Goal: Information Seeking & Learning: Compare options

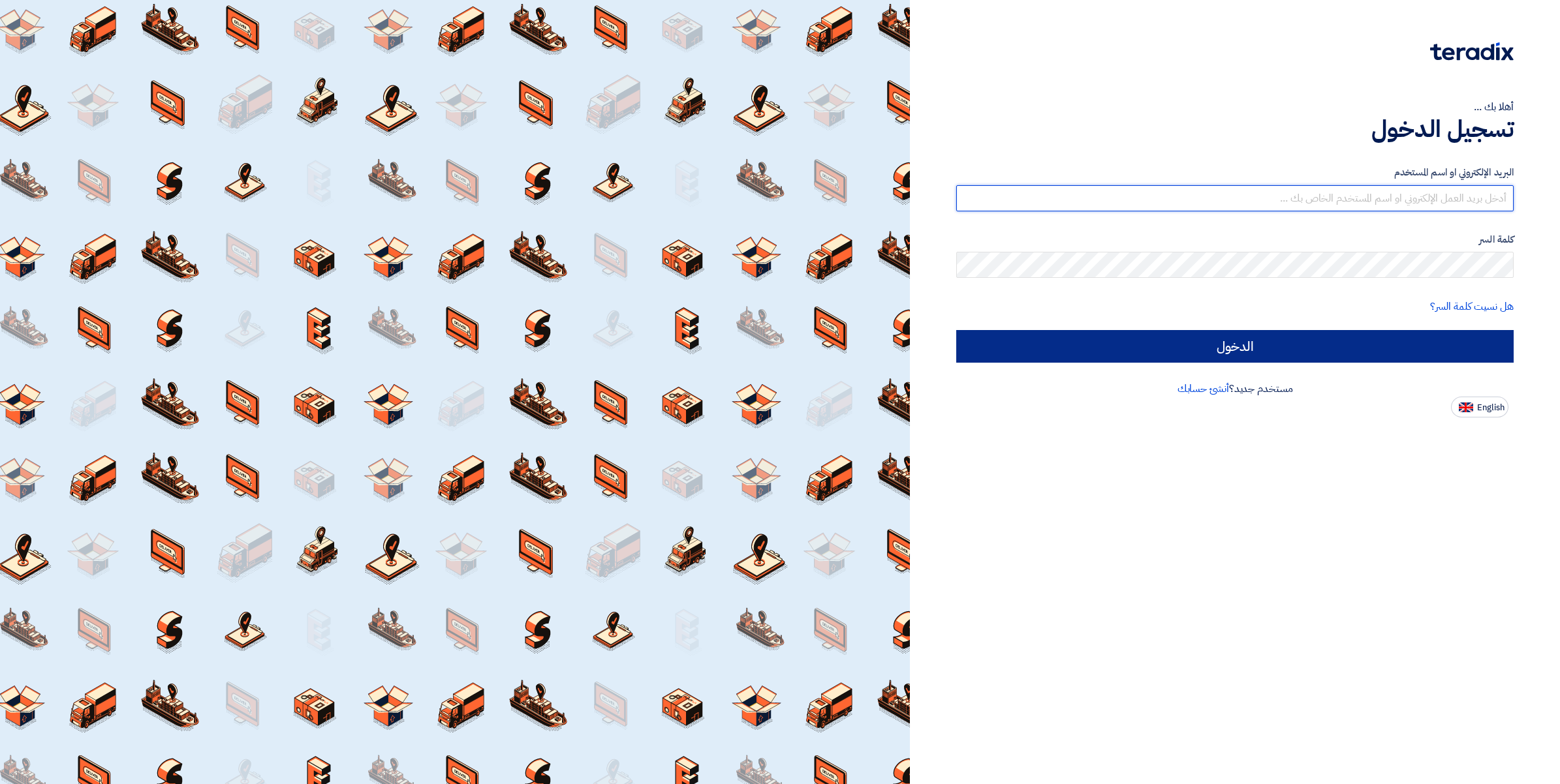
type input "[PERSON_NAME][EMAIL_ADDRESS][DOMAIN_NAME]"
click at [1180, 348] on input "الدخول" at bounding box center [1235, 347] width 558 height 33
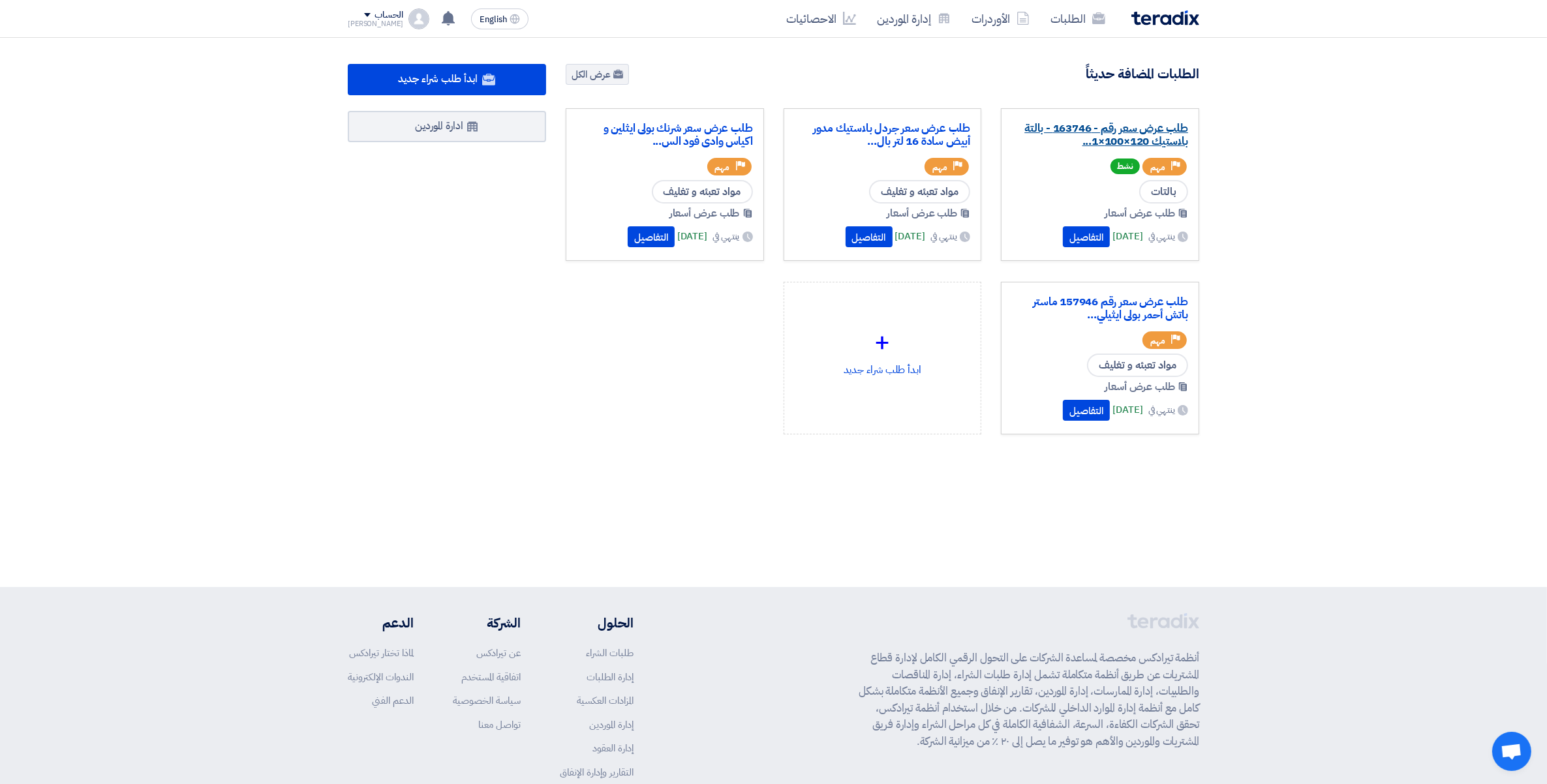
click at [1125, 131] on link "طلب عرض سعر رقم - 163746 - بالتة بلاستيك 120×100×1..." at bounding box center [1100, 135] width 176 height 27
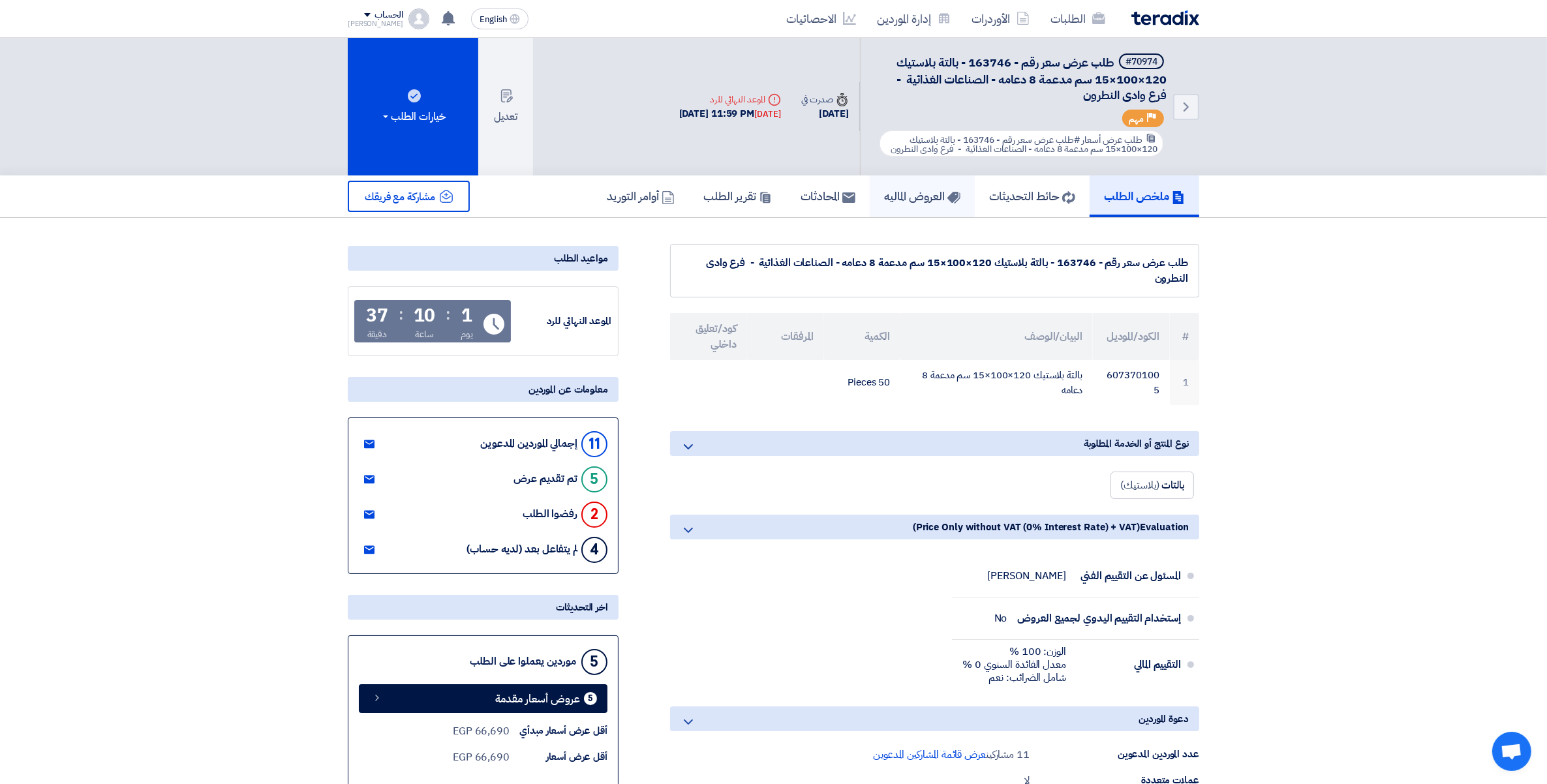
click at [898, 197] on h5 "العروض الماليه" at bounding box center [922, 196] width 76 height 15
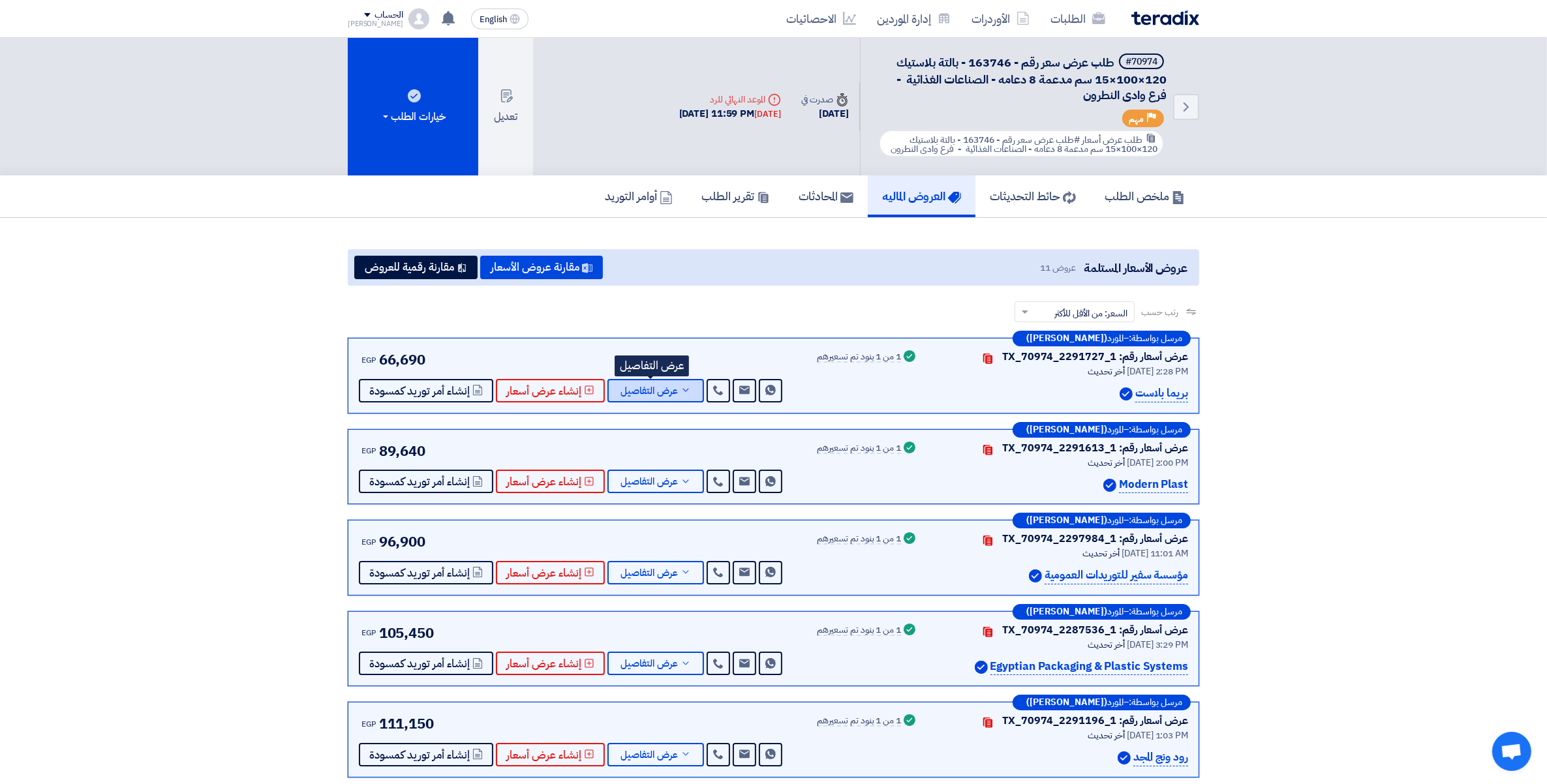
click at [689, 387] on button "عرض التفاصيل" at bounding box center [655, 391] width 96 height 24
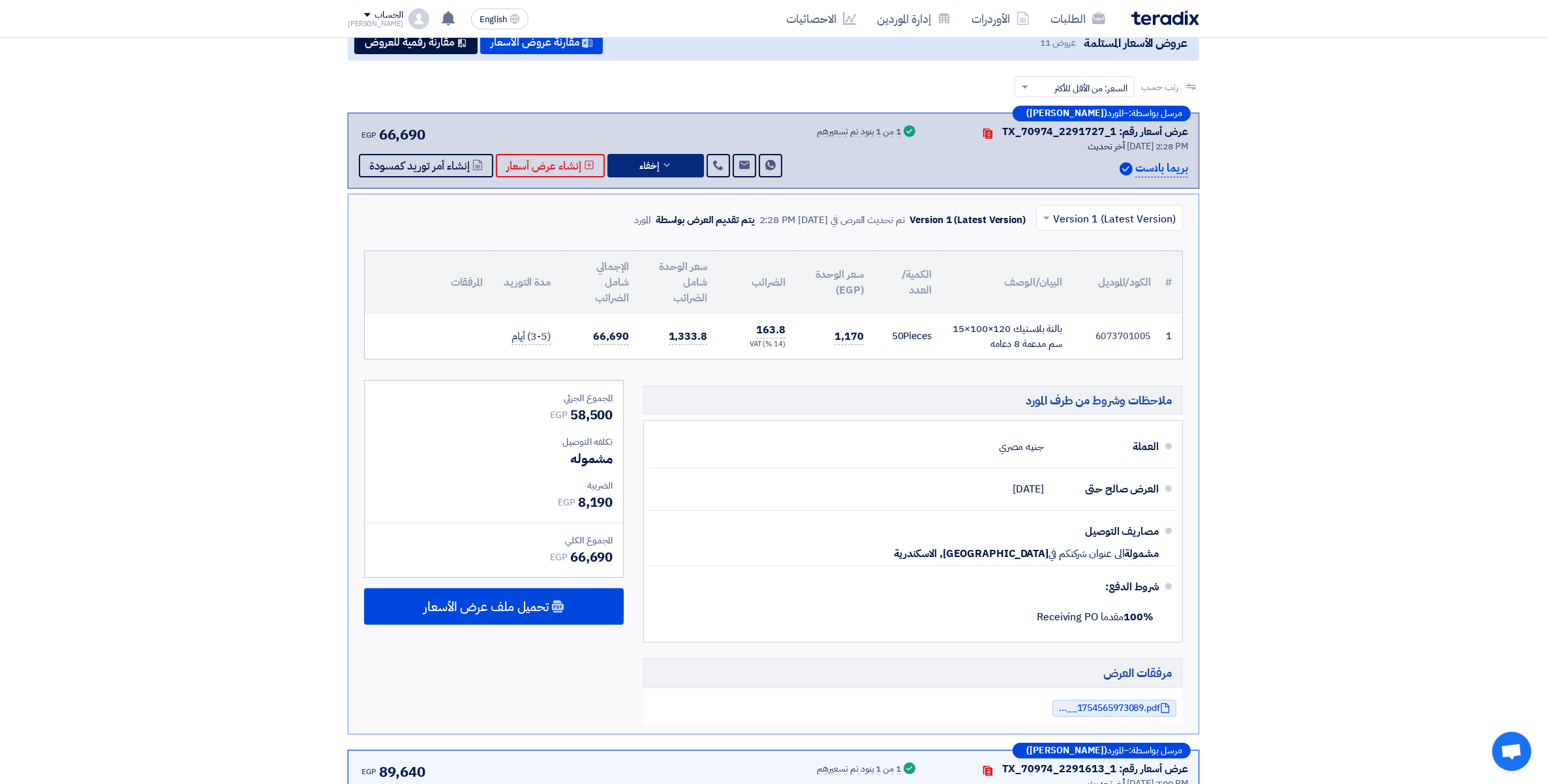
scroll to position [245, 0]
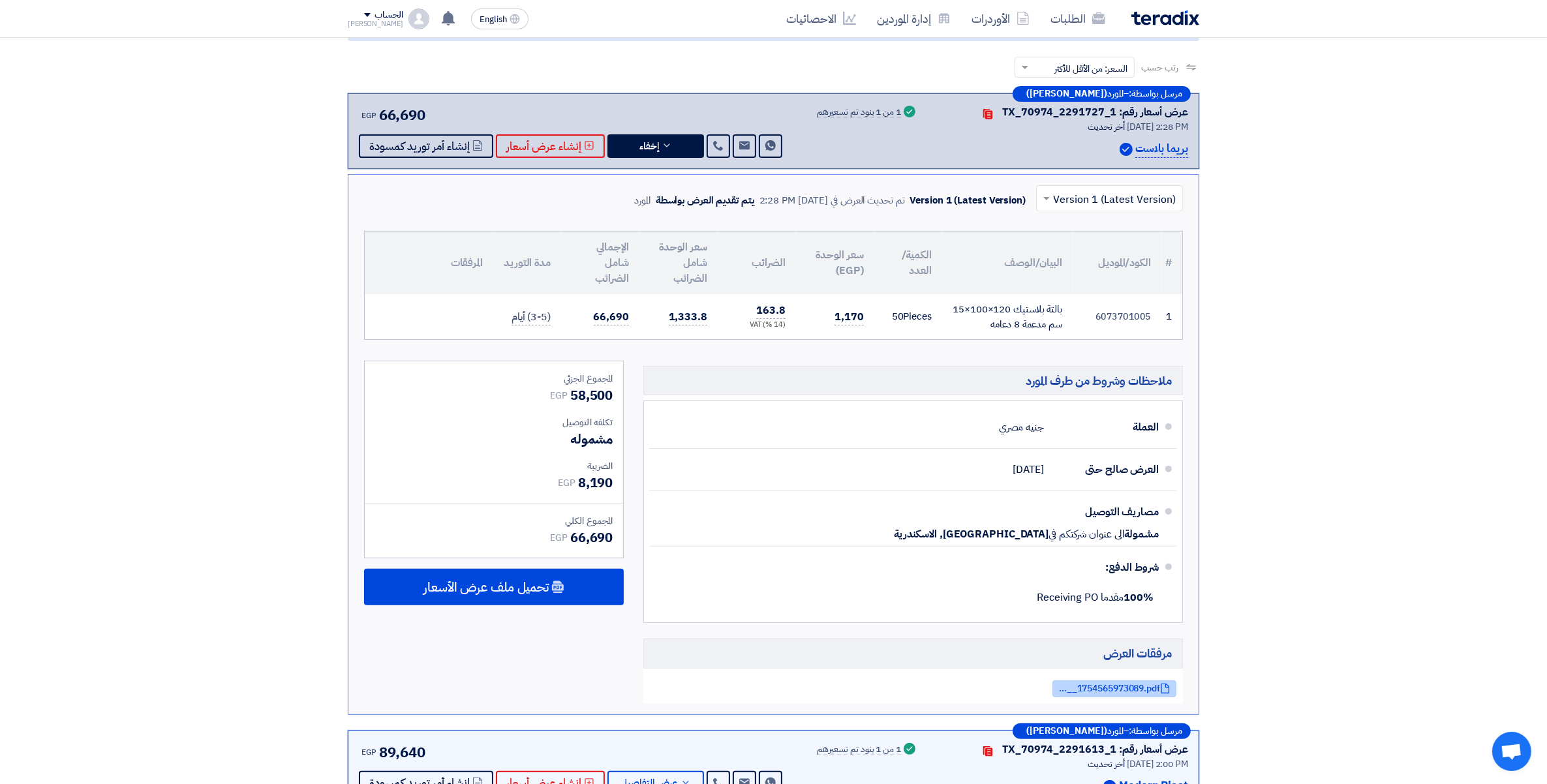
click at [1128, 693] on span "PPAugV__1754565973089.pdf" at bounding box center [1108, 689] width 104 height 10
click at [662, 140] on icon at bounding box center [667, 145] width 10 height 10
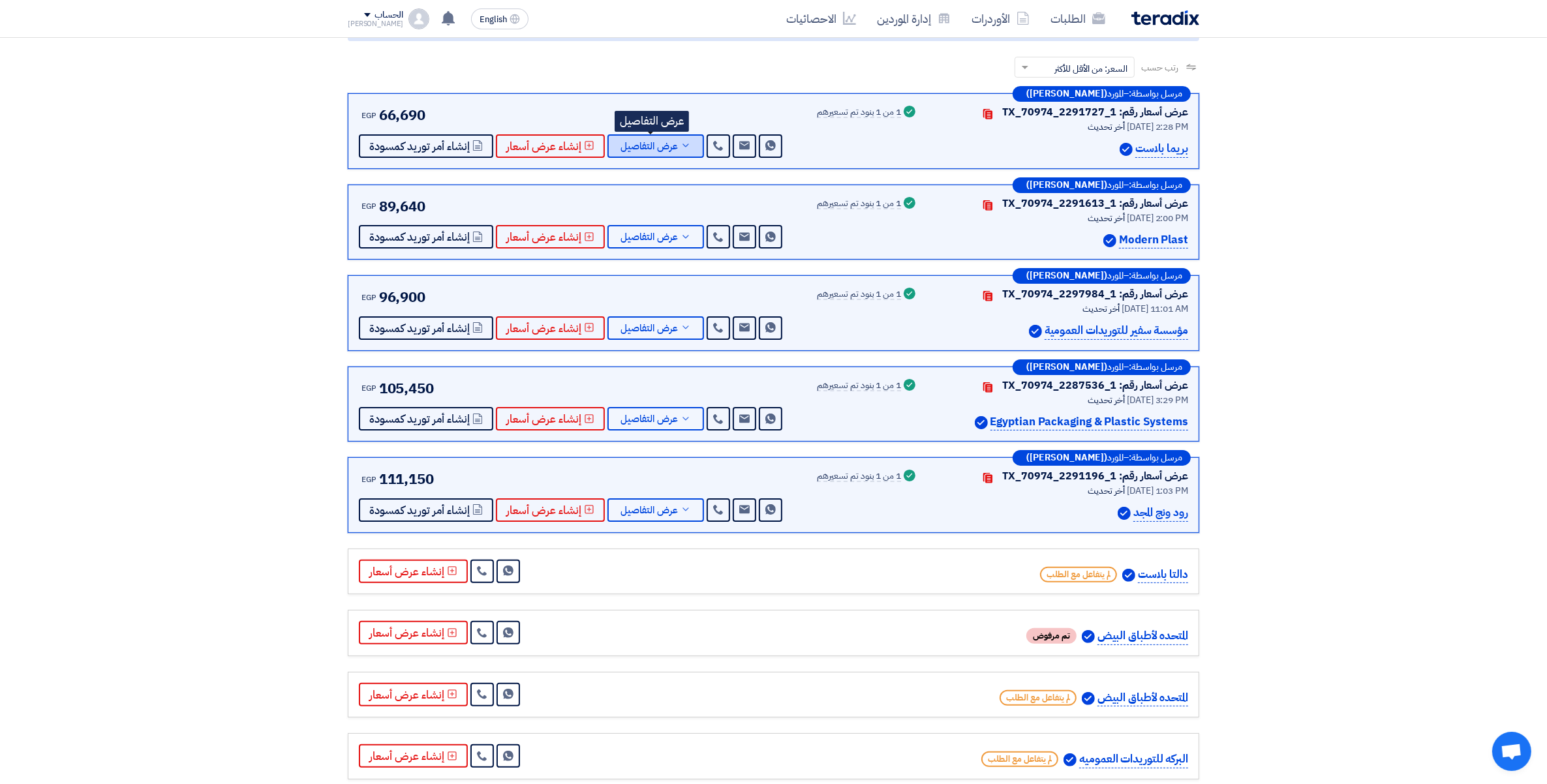
click at [653, 142] on span "عرض التفاصيل" at bounding box center [649, 147] width 58 height 10
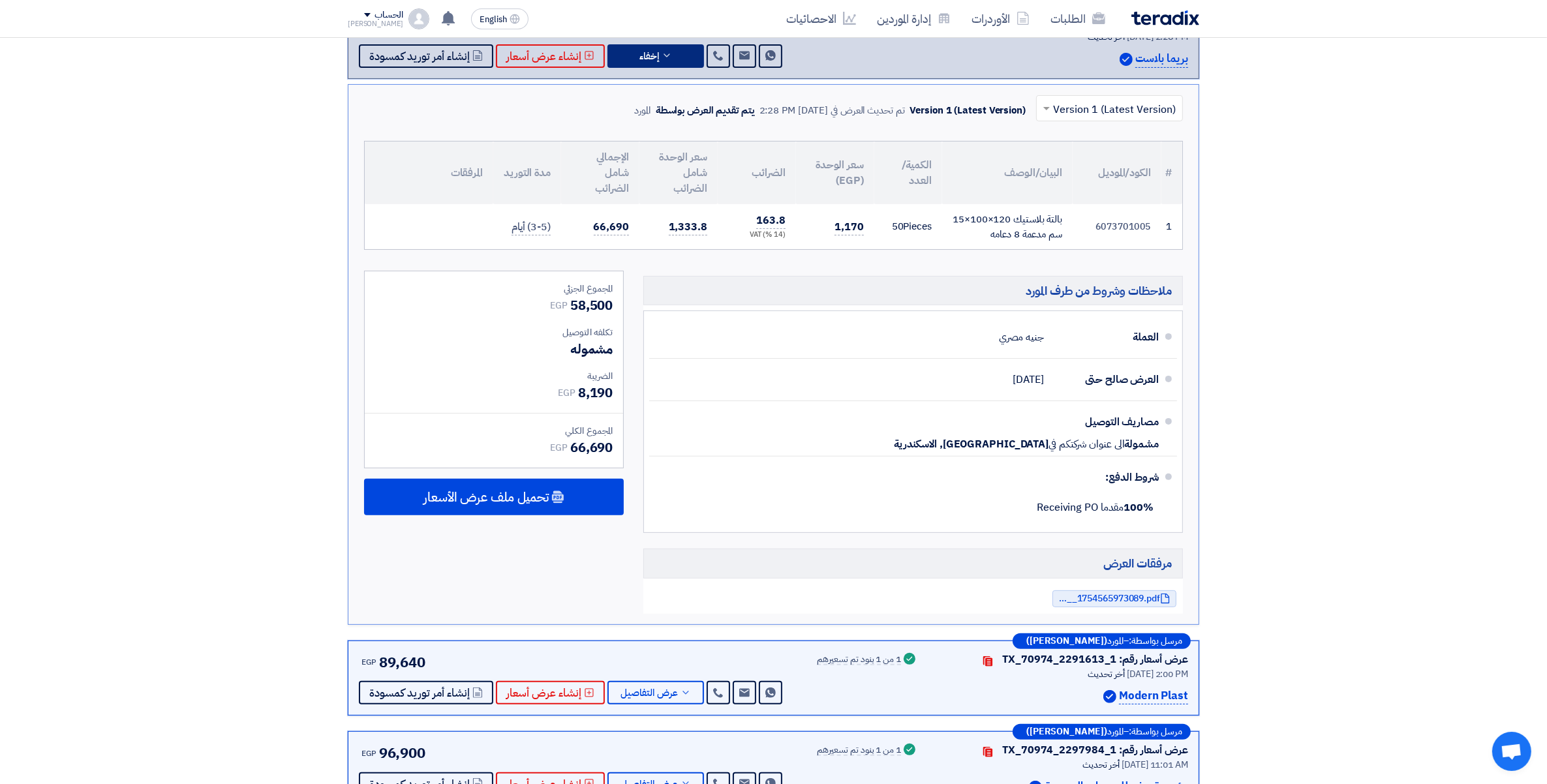
scroll to position [571, 0]
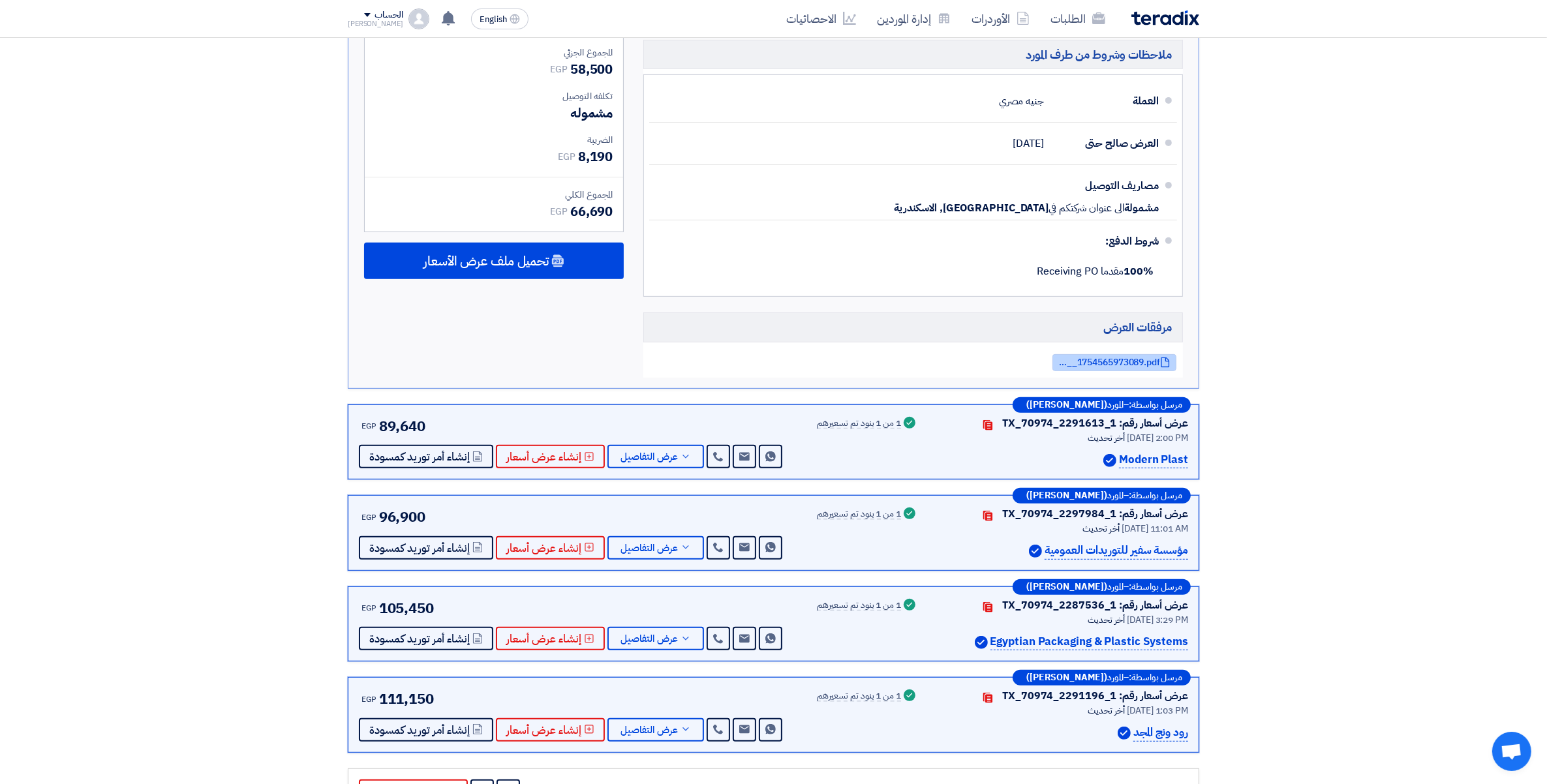
click at [1130, 367] on span "PPAugV__1754565973089.pdf" at bounding box center [1108, 362] width 104 height 10
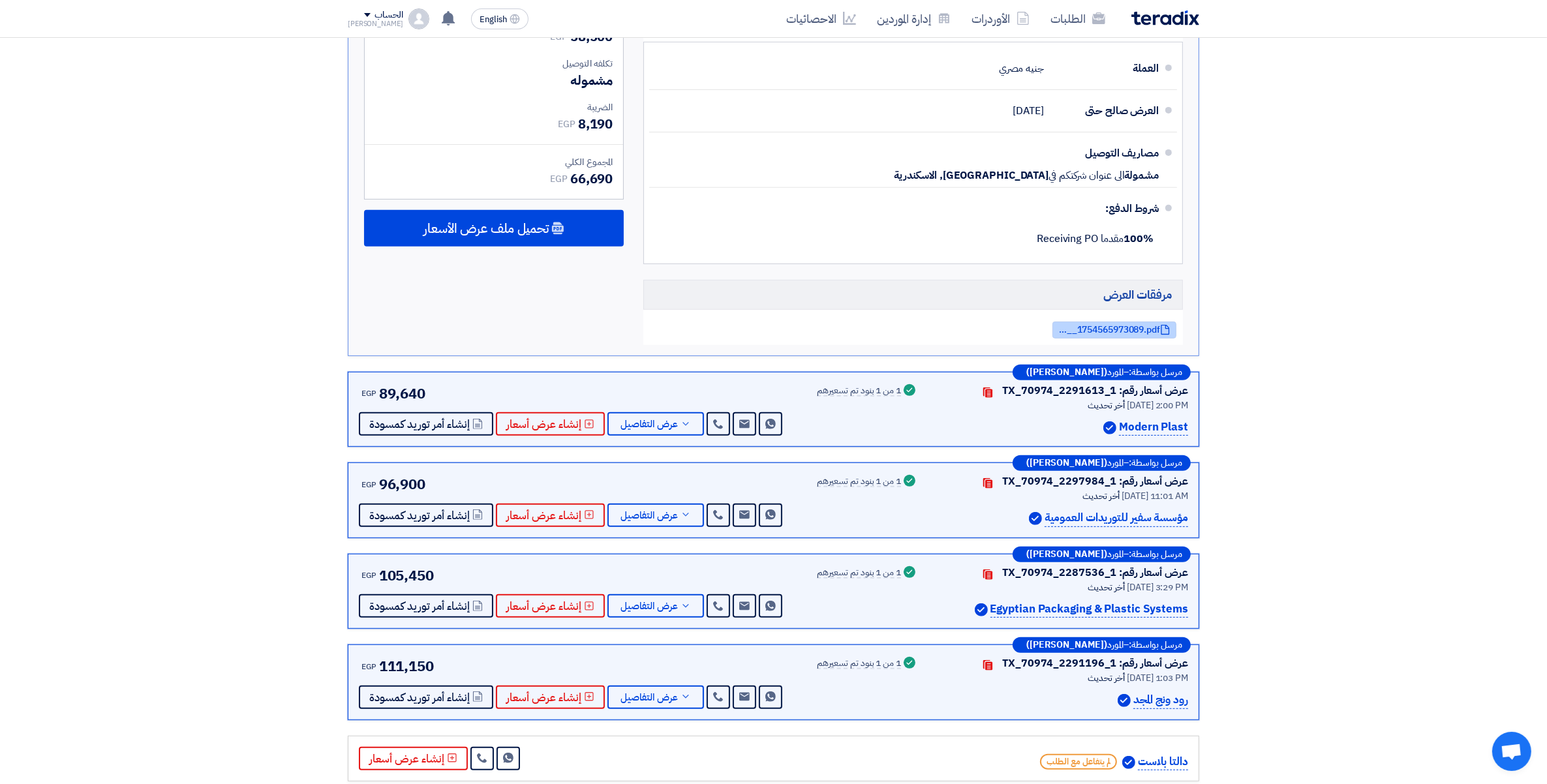
scroll to position [653, 0]
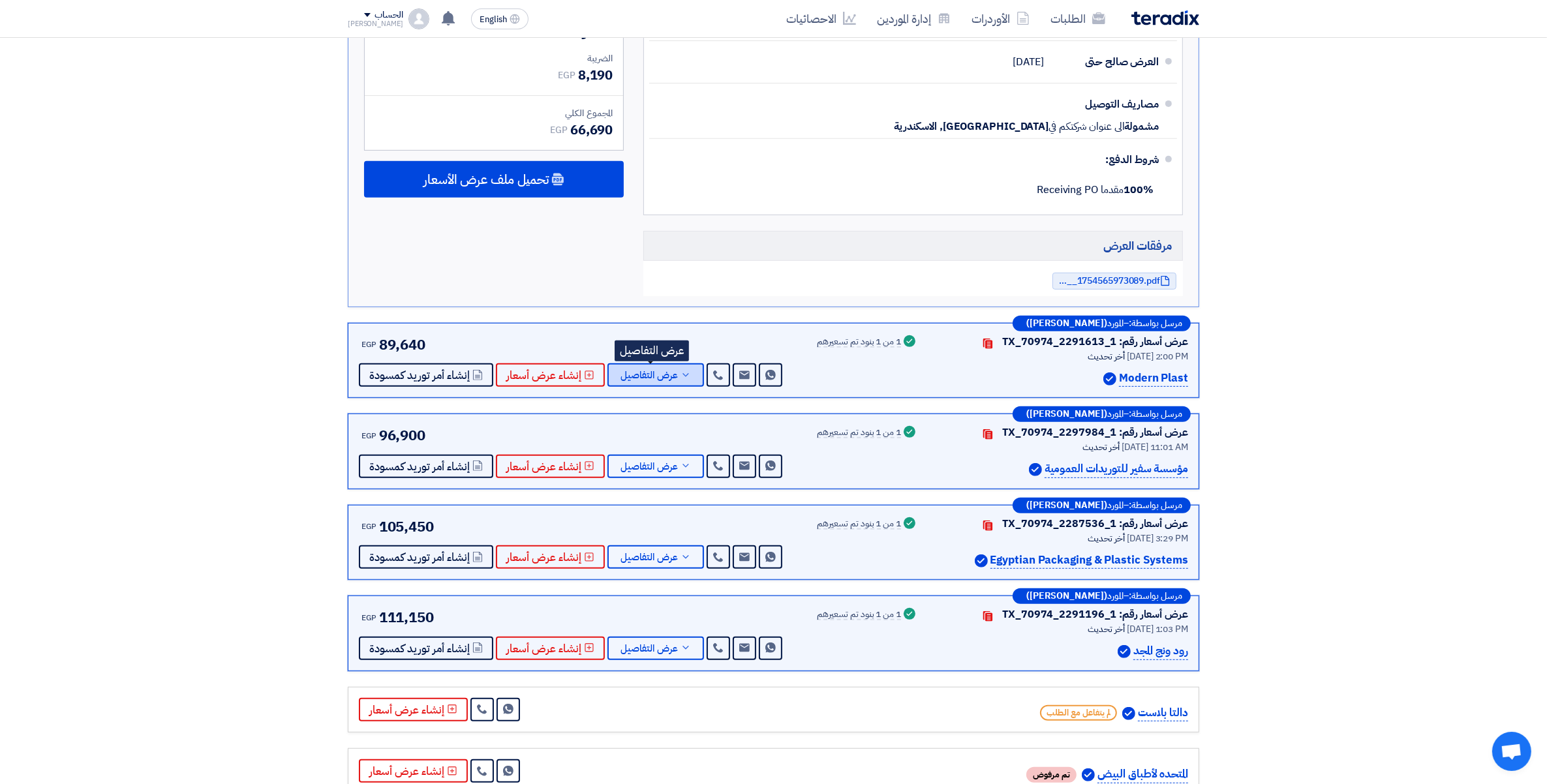
click at [686, 380] on icon at bounding box center [685, 375] width 10 height 10
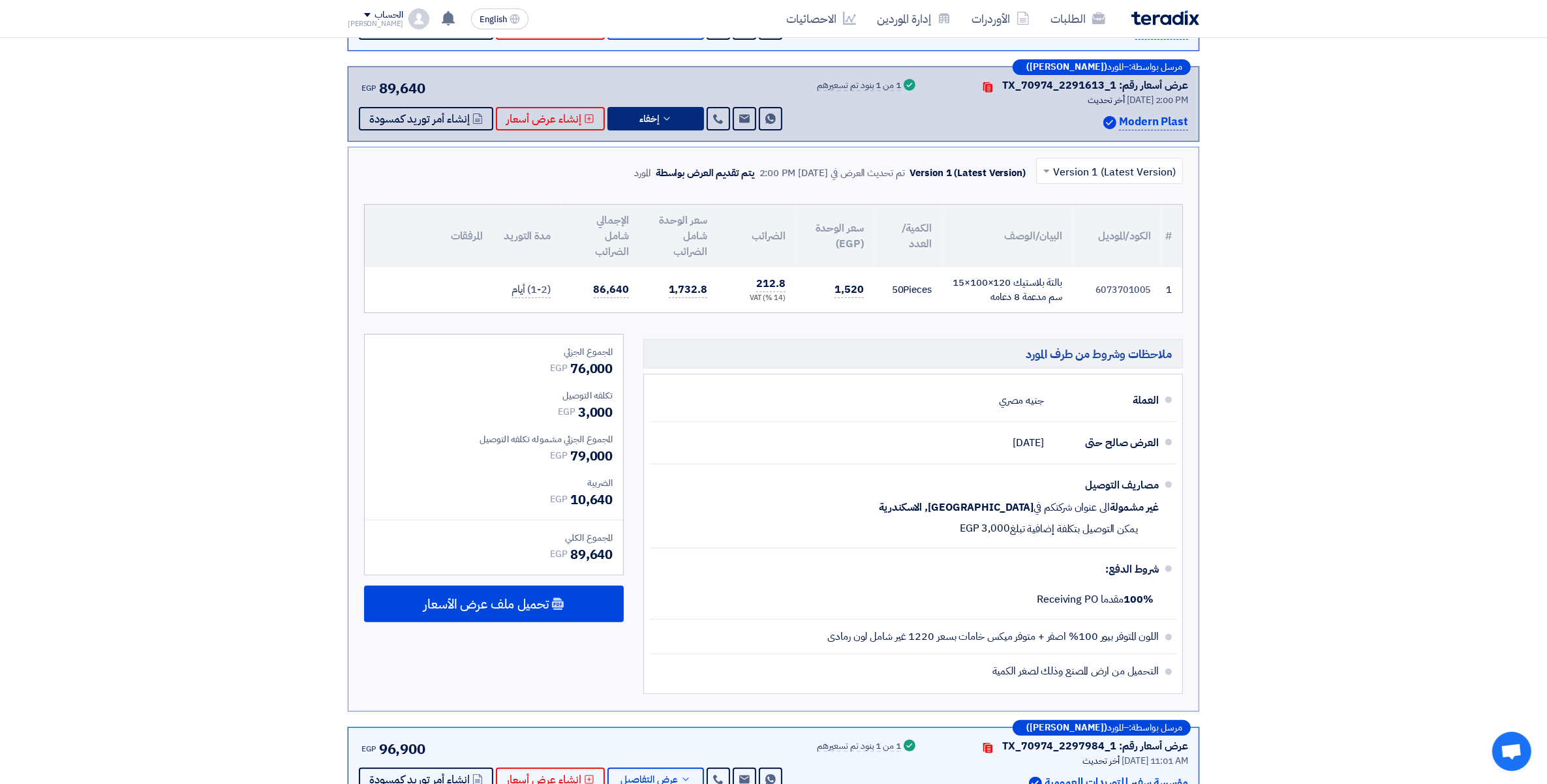
scroll to position [326, 0]
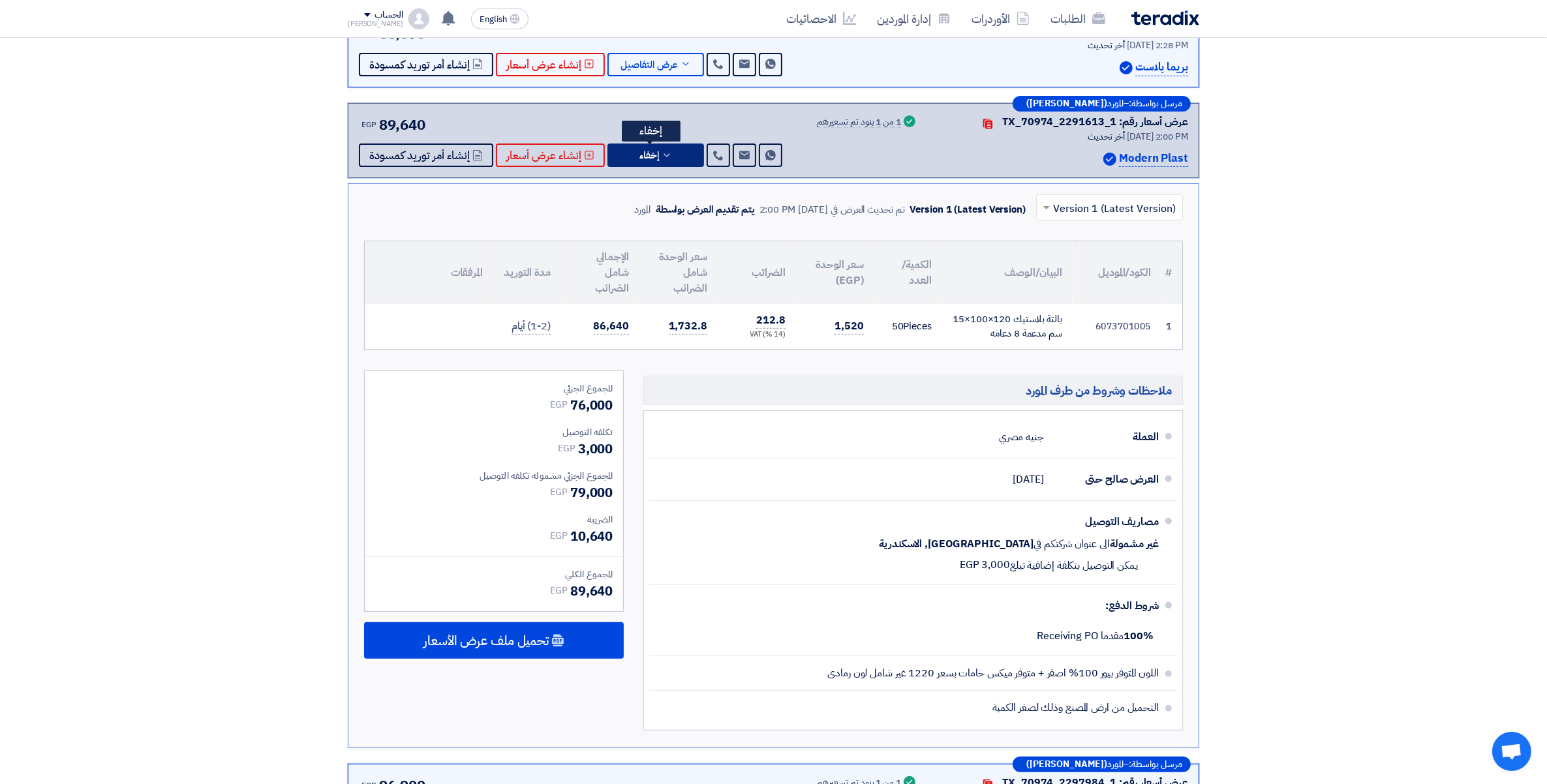
click at [668, 157] on button "إخفاء" at bounding box center [655, 156] width 96 height 24
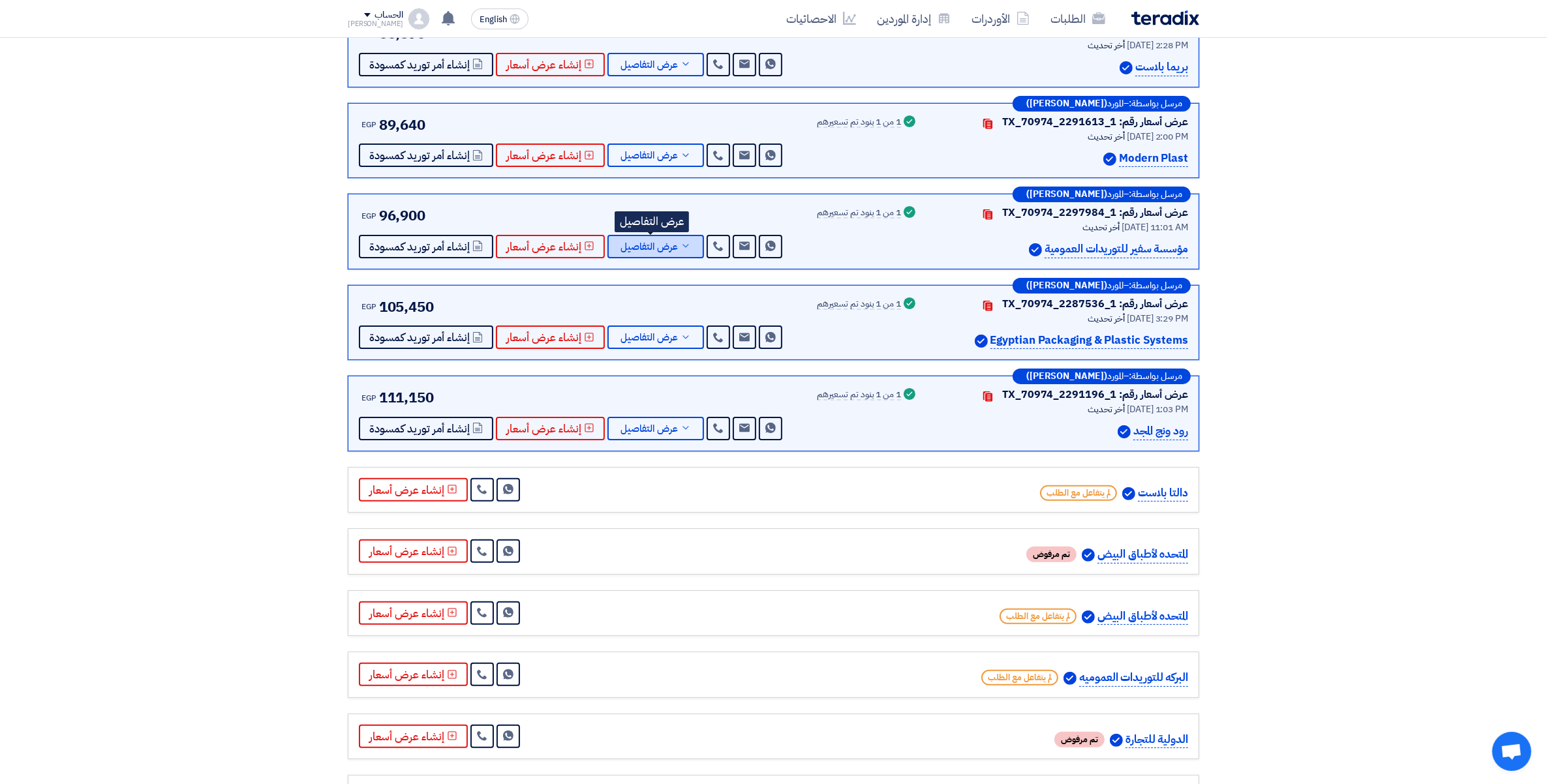
click at [676, 252] on button "عرض التفاصيل" at bounding box center [655, 247] width 96 height 24
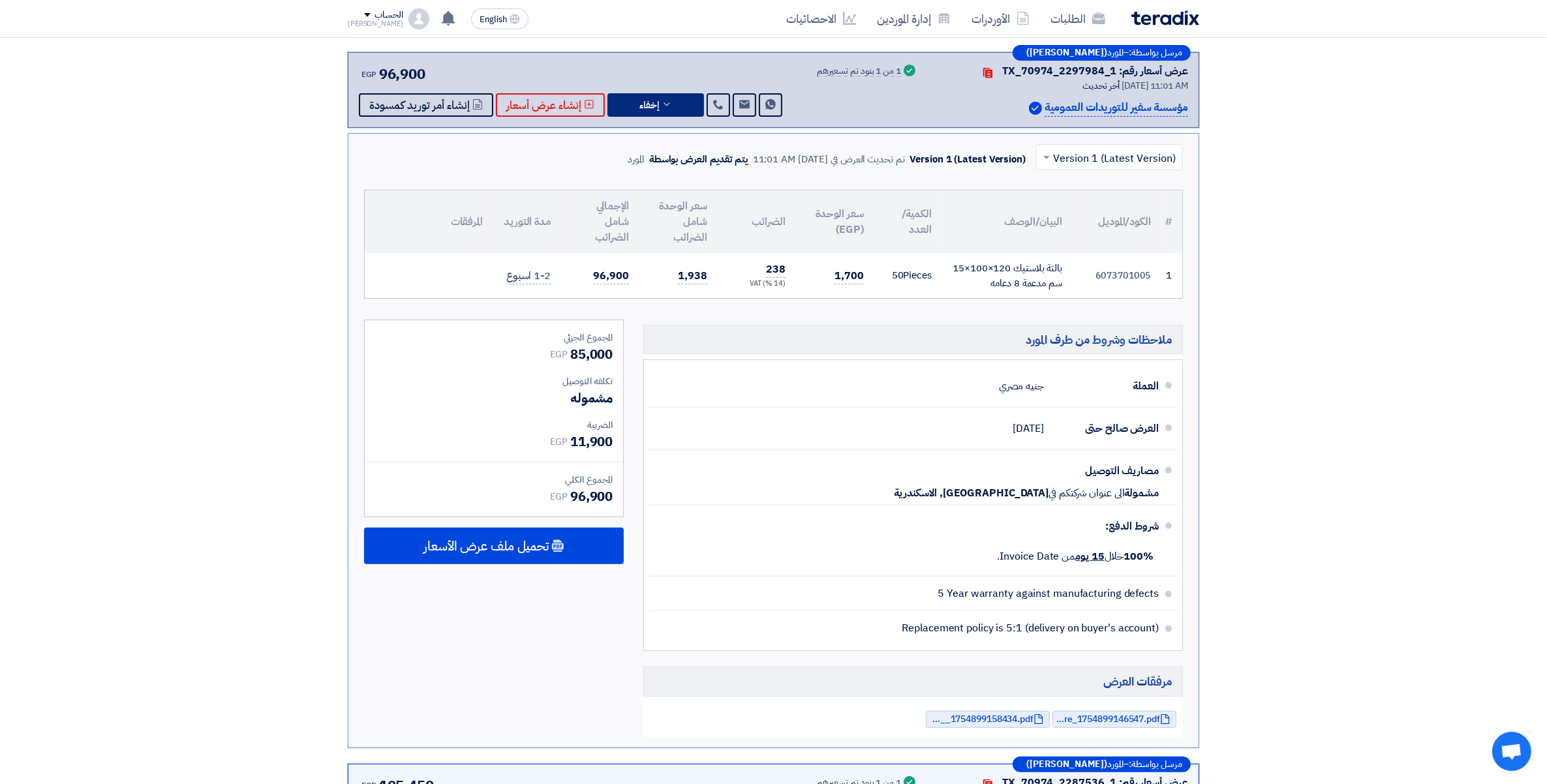
scroll to position [482, 0]
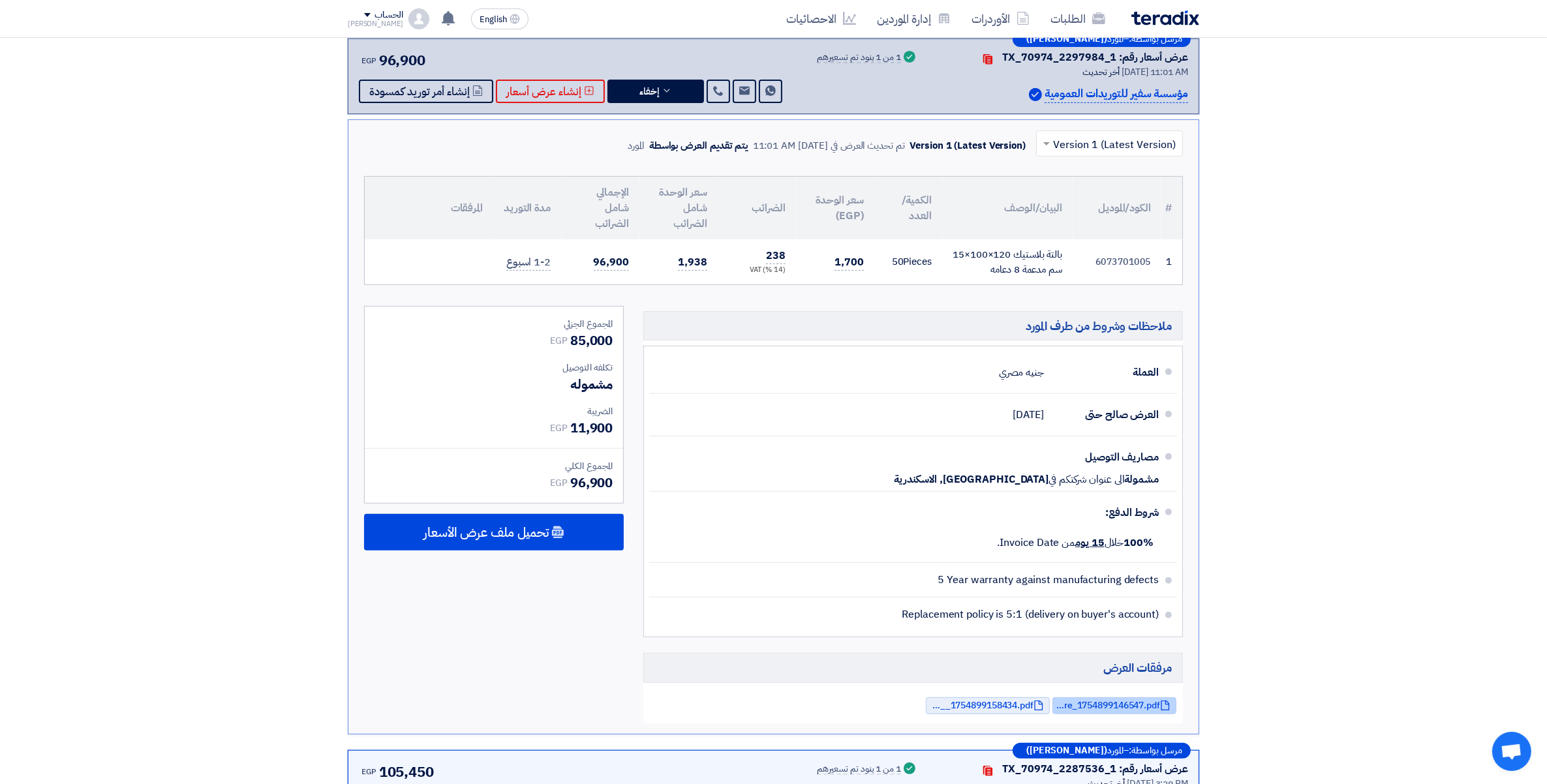
click at [1111, 711] on span "Safeer_Plastic_Pallet_Specs_Sheet__Ultimate_Pure_1754899146547.pdf" at bounding box center [1108, 705] width 104 height 10
click at [980, 711] on span "Safeer_Pallets__Commercial_Offer___1754899158434.pdf" at bounding box center [982, 705] width 104 height 10
click at [1423, 447] on section "عروض الأسعار المستلمة عروض 11 مقارنة عروض الأسعار مقارنة رقمية للعروض رتب حسب ر…" at bounding box center [773, 536] width 1547 height 1599
click at [1376, 526] on section "عروض الأسعار المستلمة عروض 11 مقارنة عروض الأسعار مقارنة رقمية للعروض رتب حسب ر…" at bounding box center [773, 536] width 1547 height 1599
click at [659, 95] on button "إخفاء" at bounding box center [655, 92] width 96 height 24
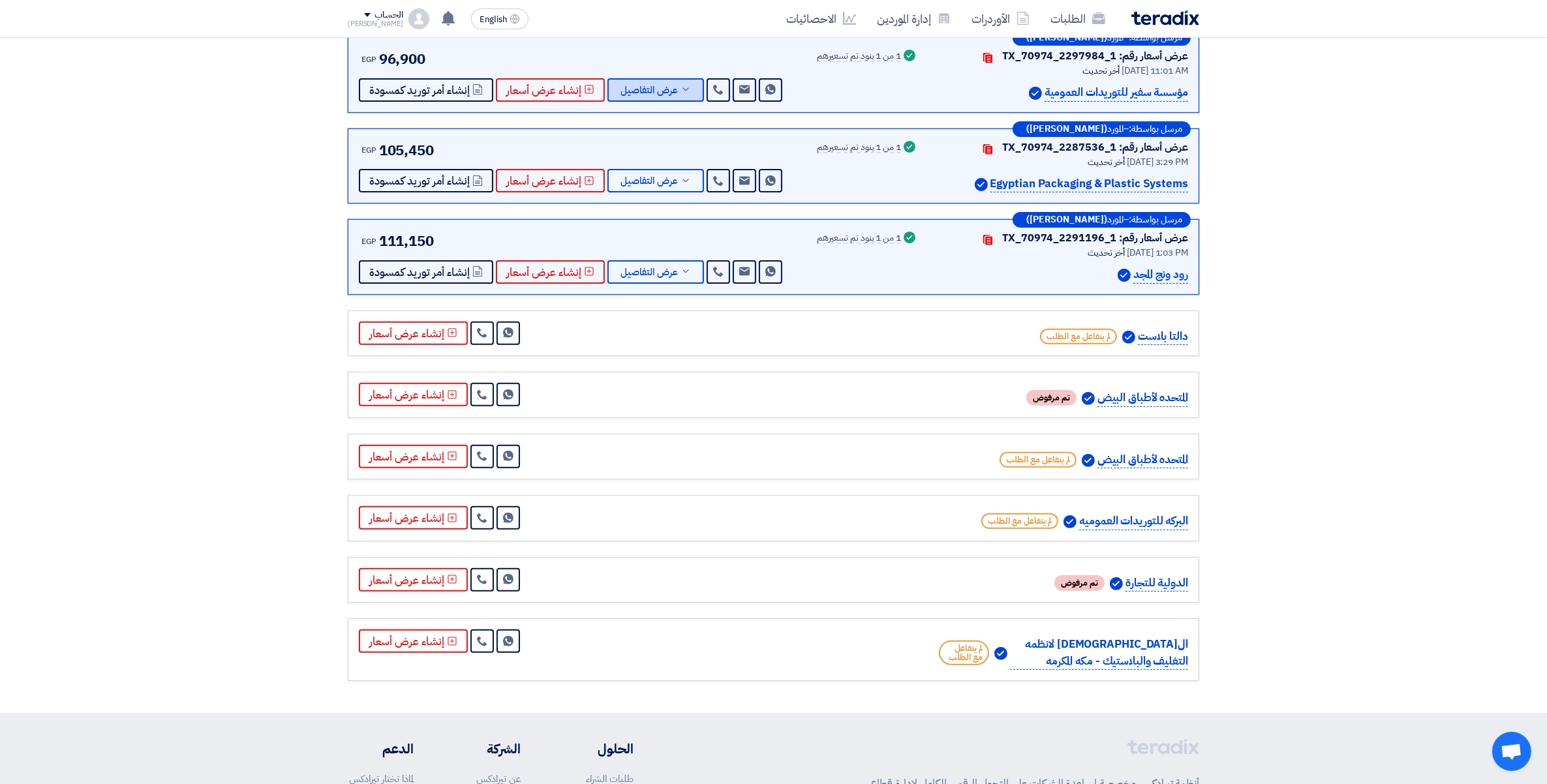
scroll to position [467, 0]
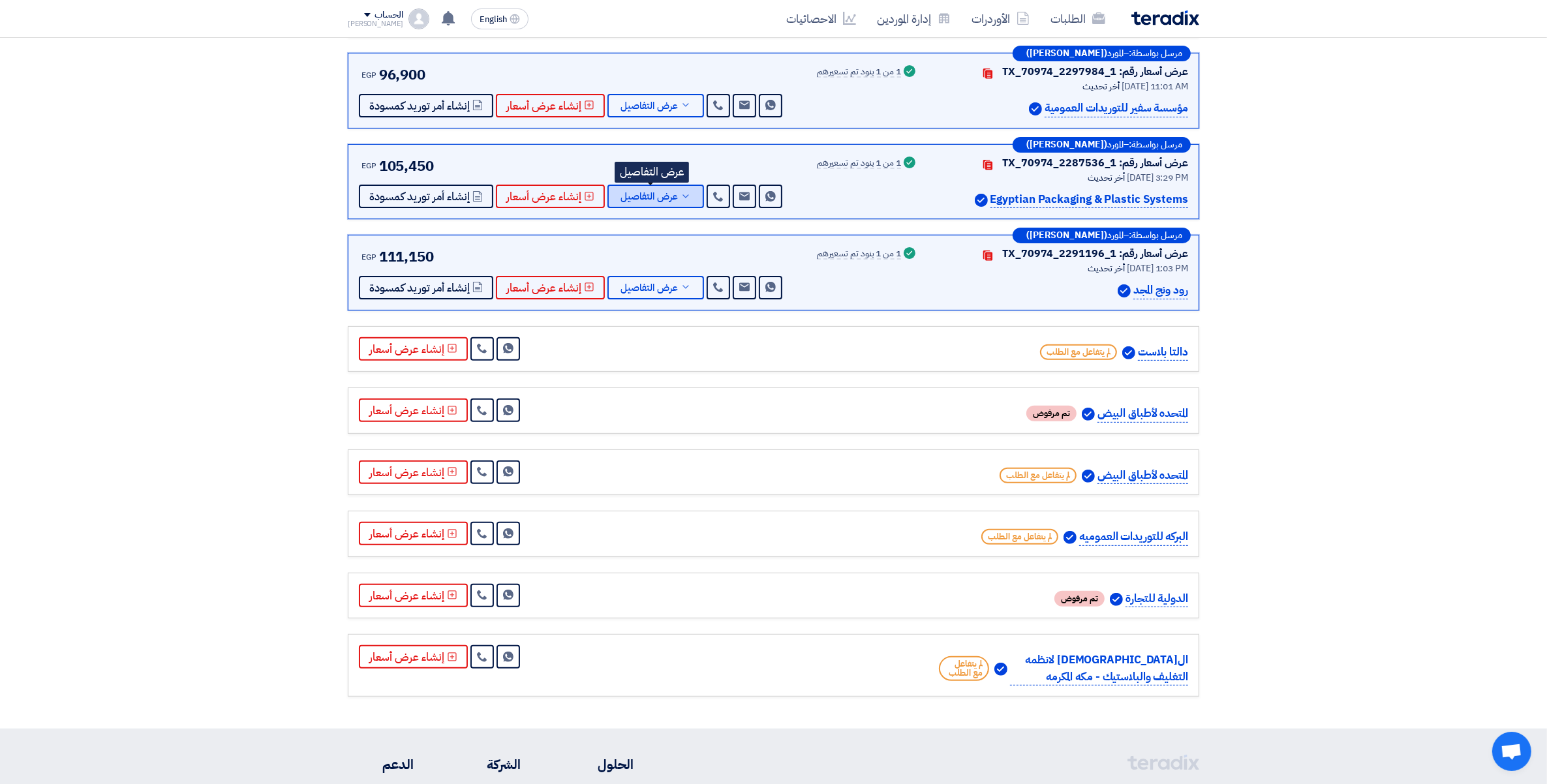
click at [681, 194] on icon at bounding box center [685, 196] width 10 height 10
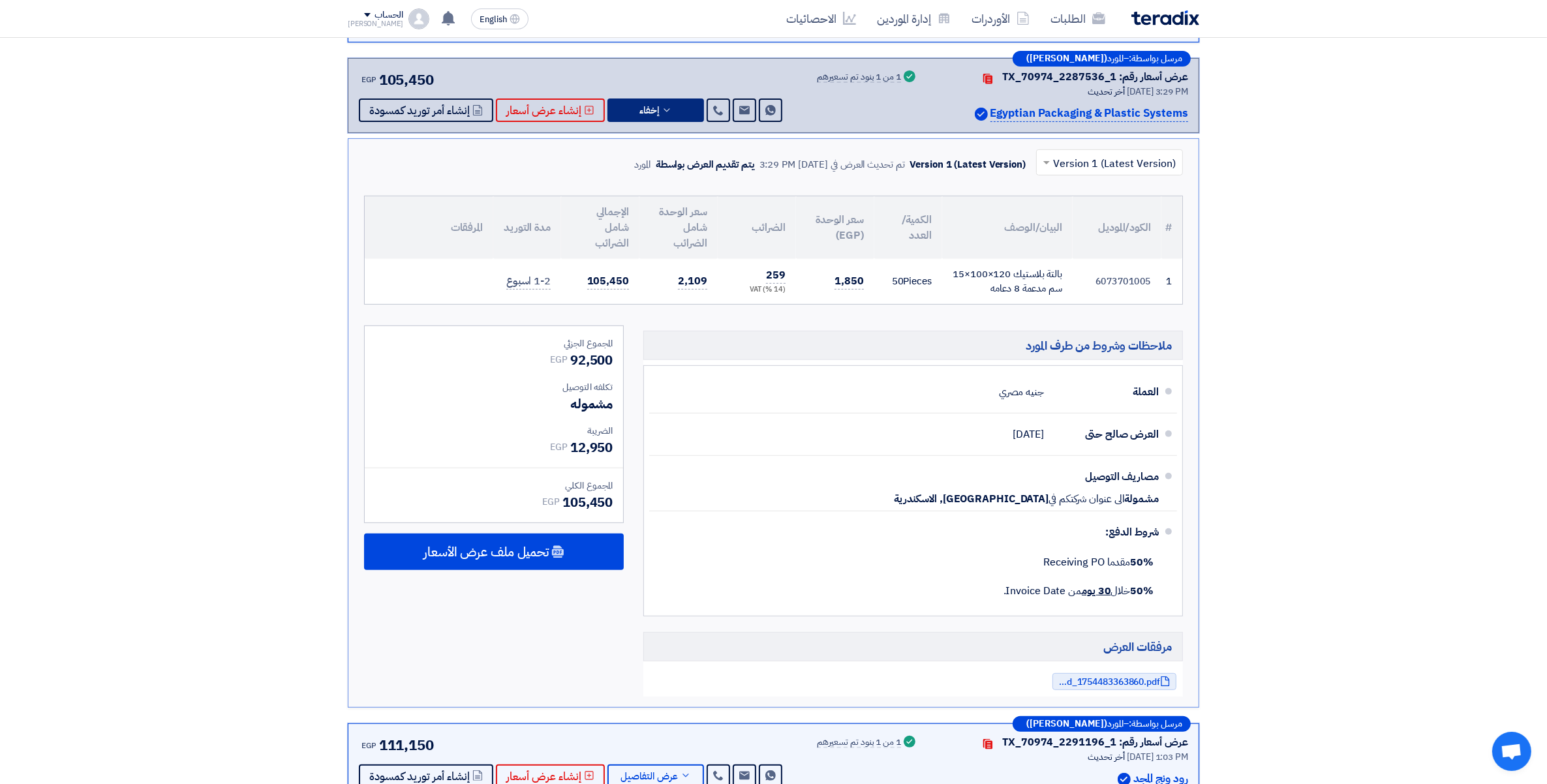
scroll to position [876, 0]
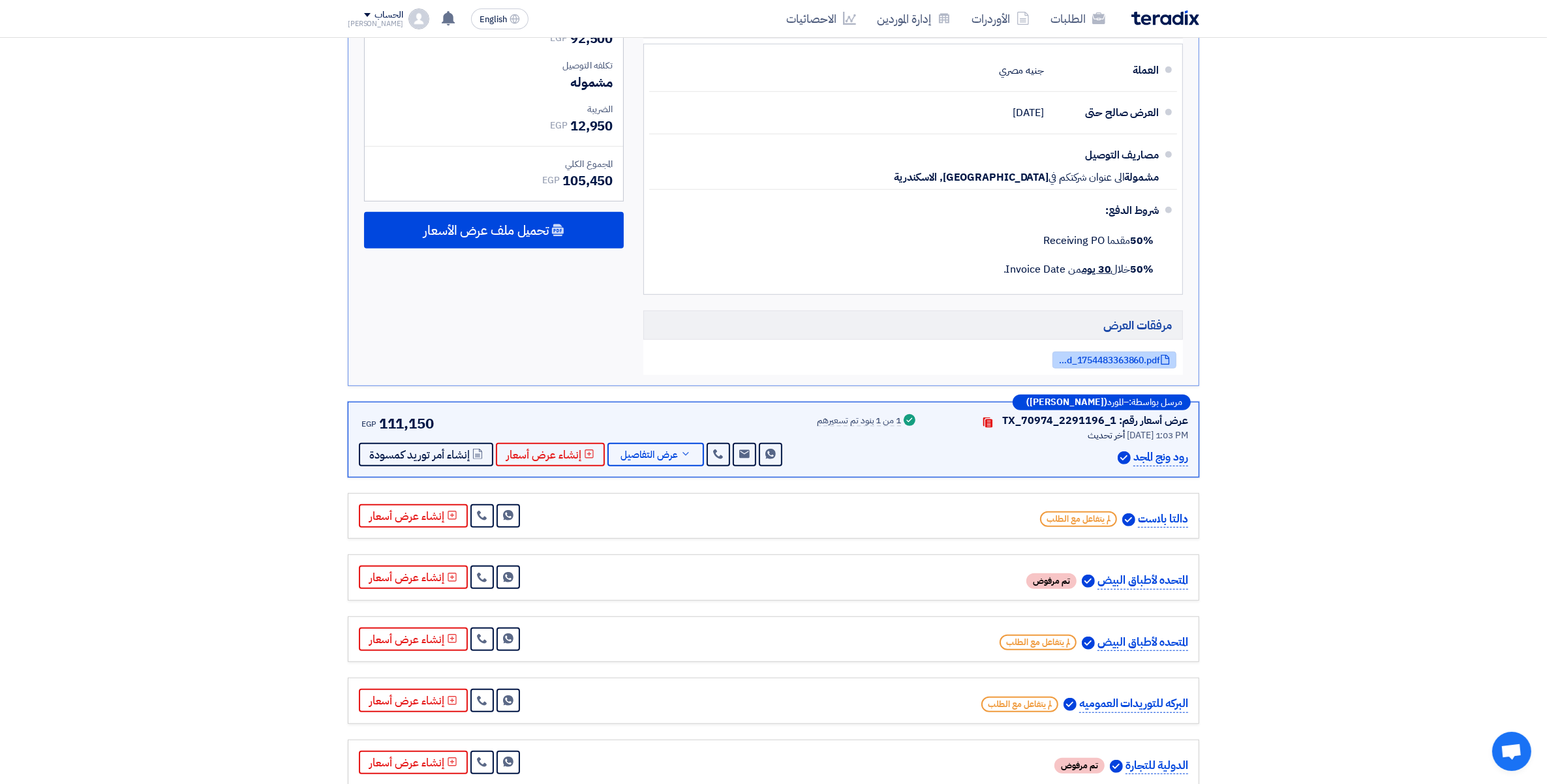
click at [1130, 365] on span "QUO_RMPTWadi_Food_1754483363860.pdf" at bounding box center [1108, 360] width 104 height 10
click at [686, 460] on icon at bounding box center [685, 453] width 10 height 10
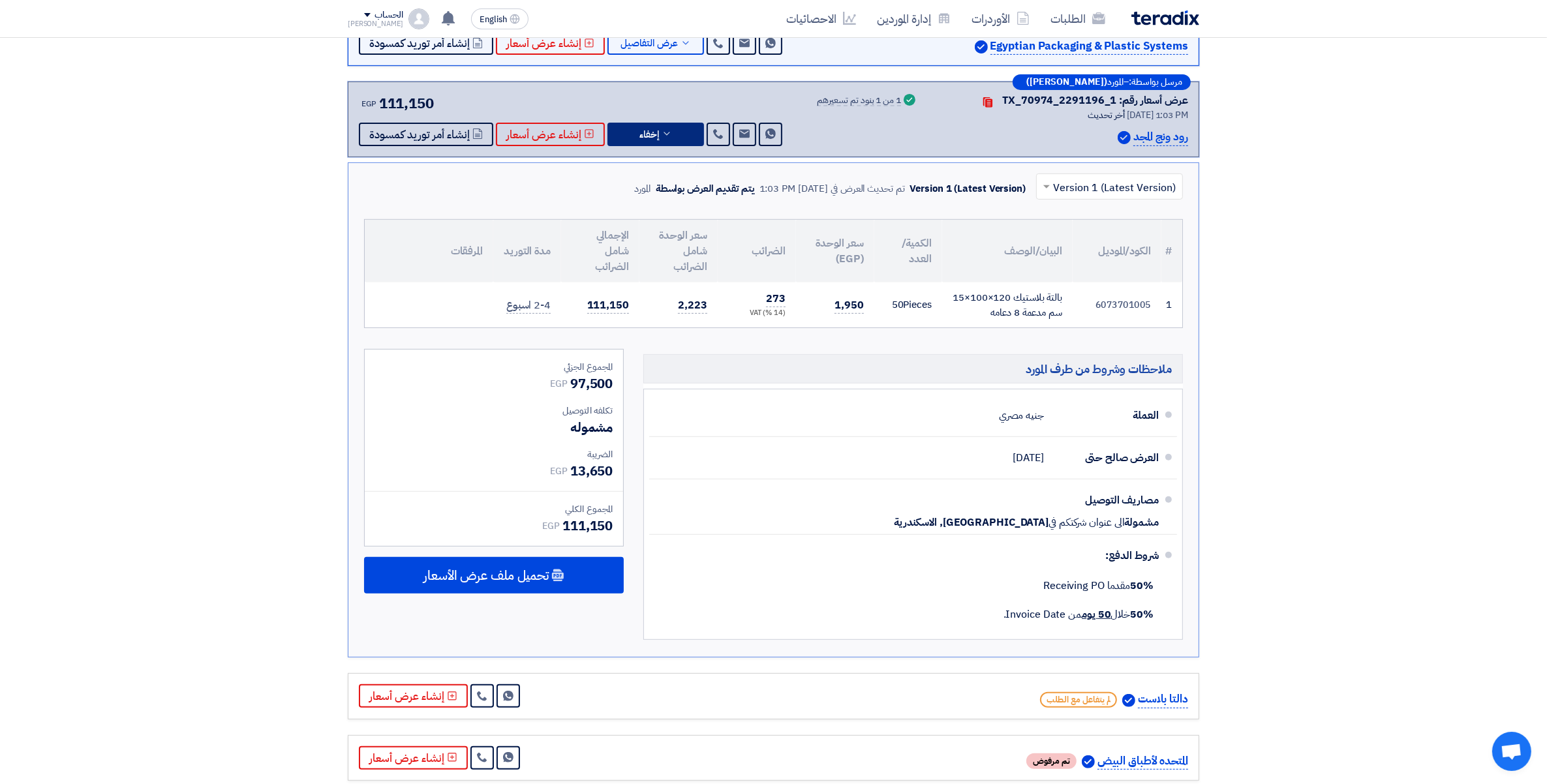
scroll to position [386, 0]
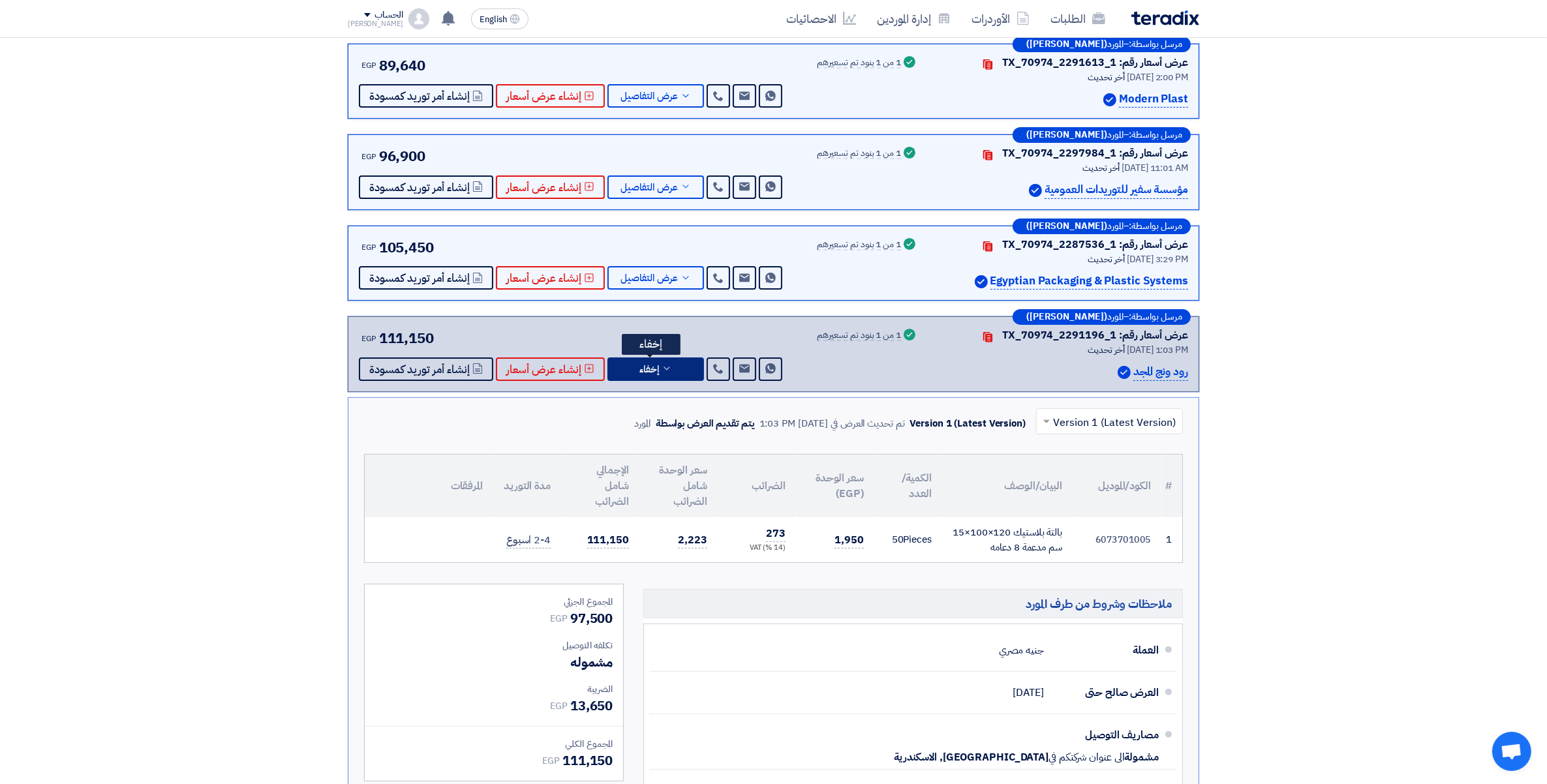
click at [669, 370] on button "إخفاء" at bounding box center [655, 369] width 96 height 24
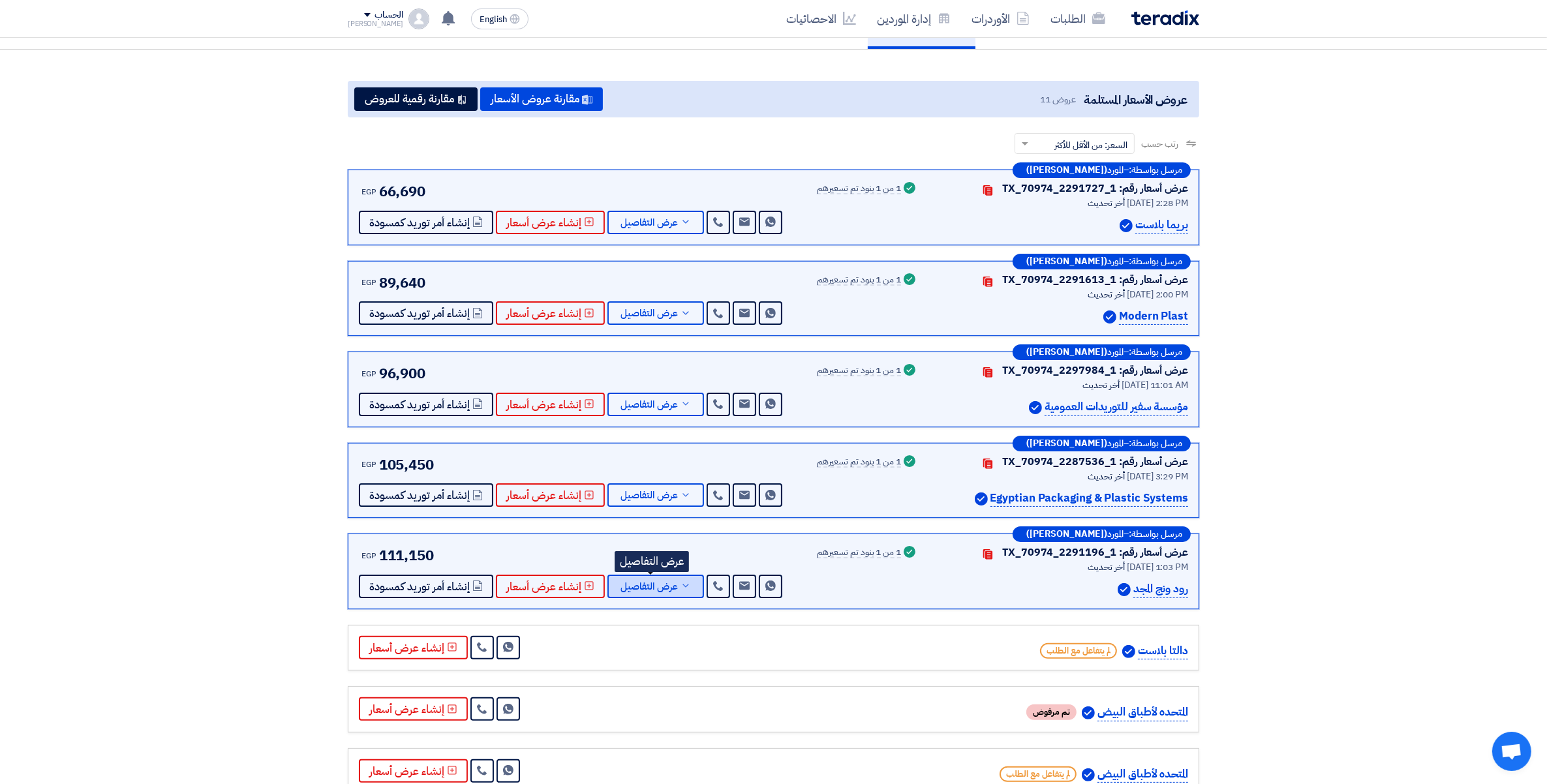
scroll to position [60, 0]
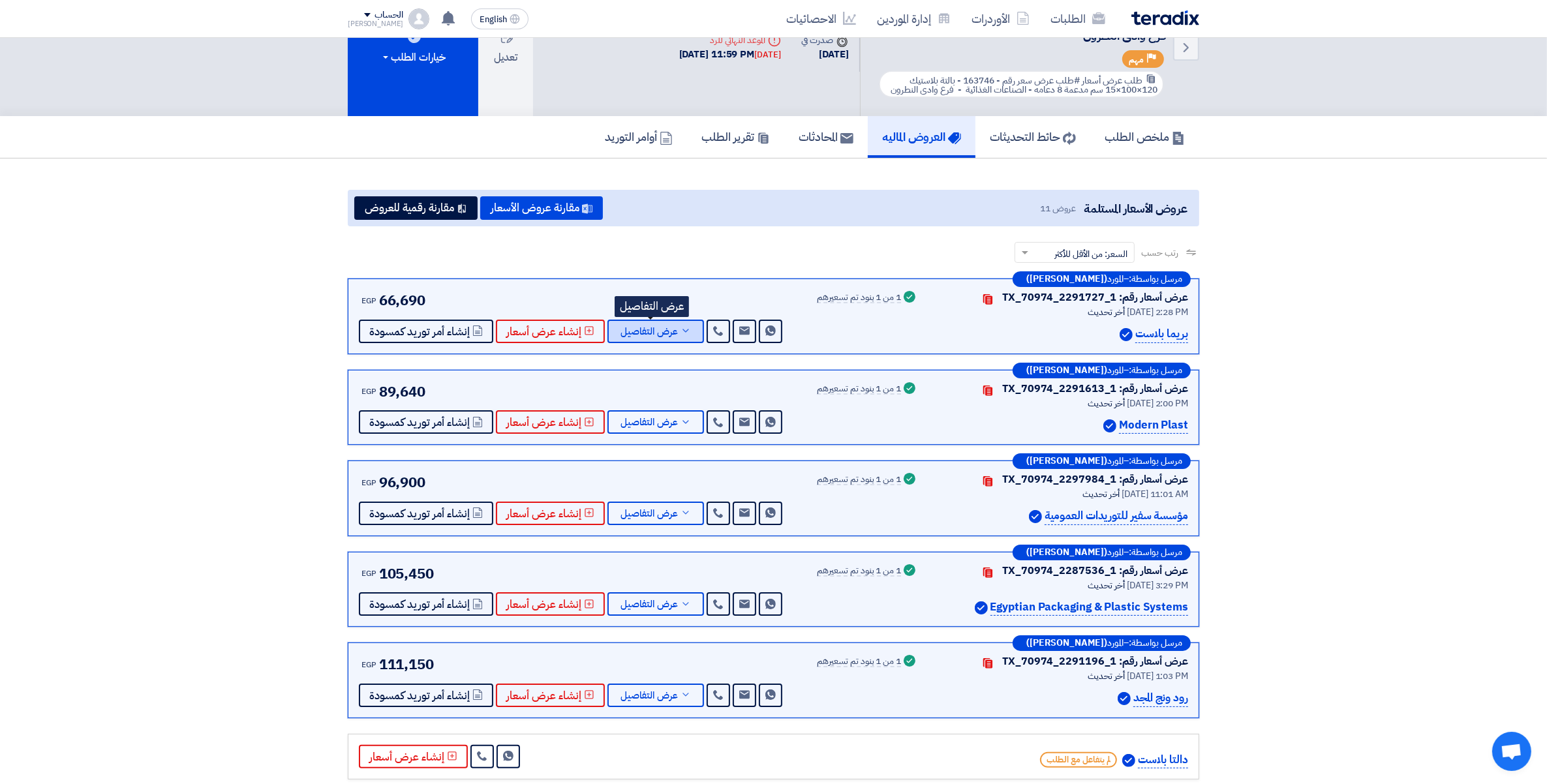
click at [663, 331] on span "عرض التفاصيل" at bounding box center [649, 332] width 58 height 10
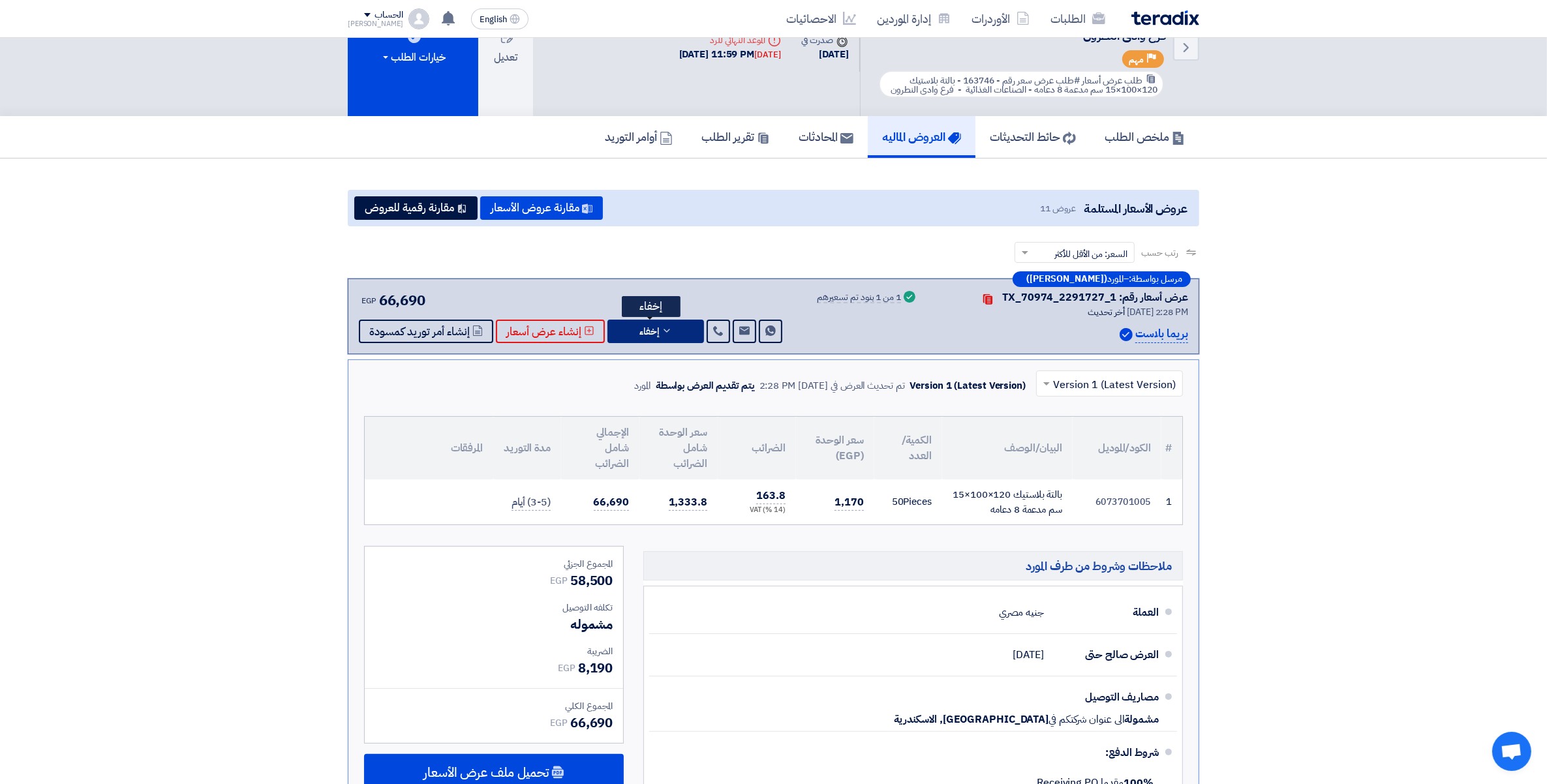
click at [663, 331] on icon at bounding box center [667, 331] width 10 height 10
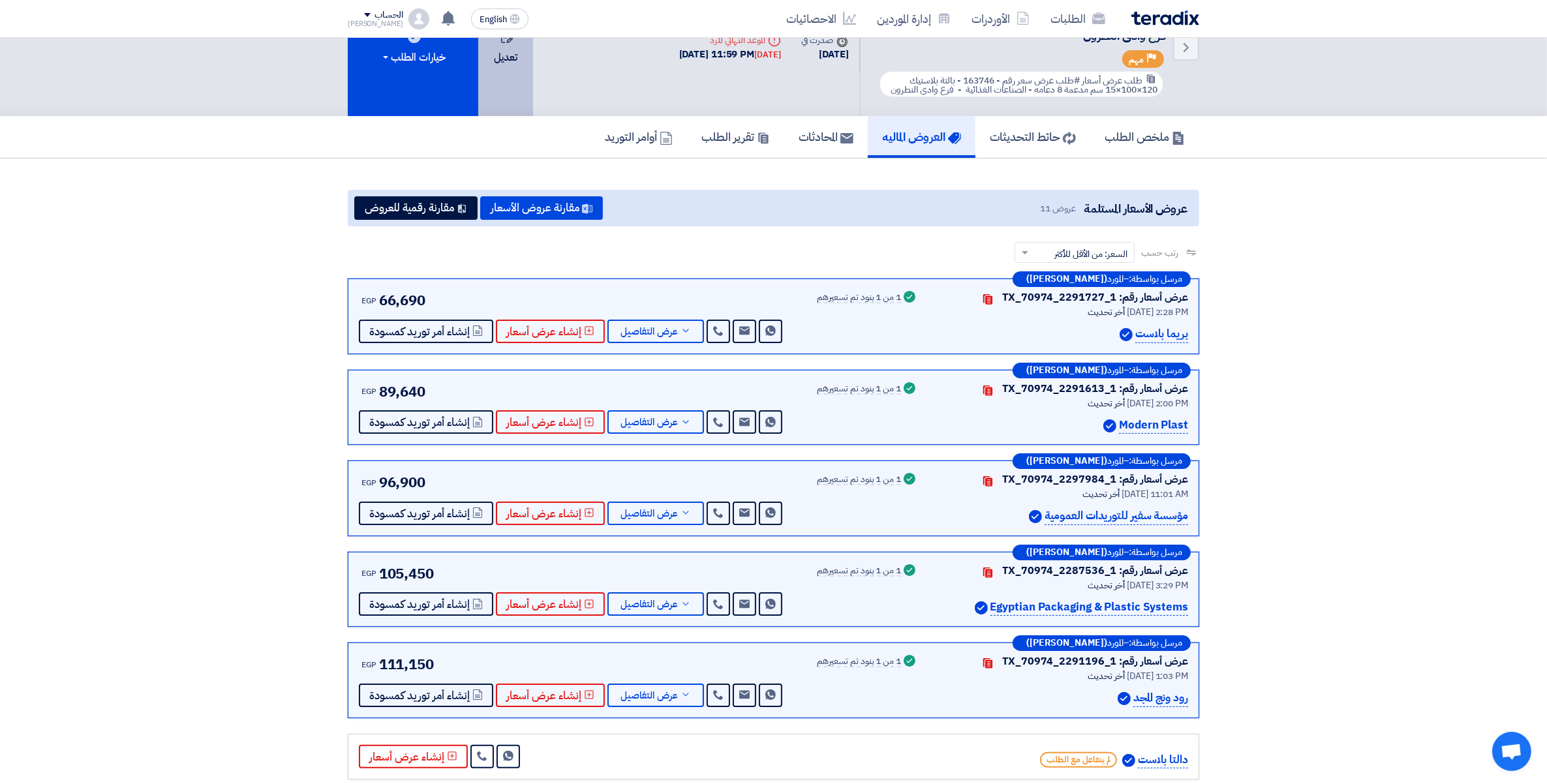
click at [513, 60] on button "تعديل" at bounding box center [506, 47] width 55 height 137
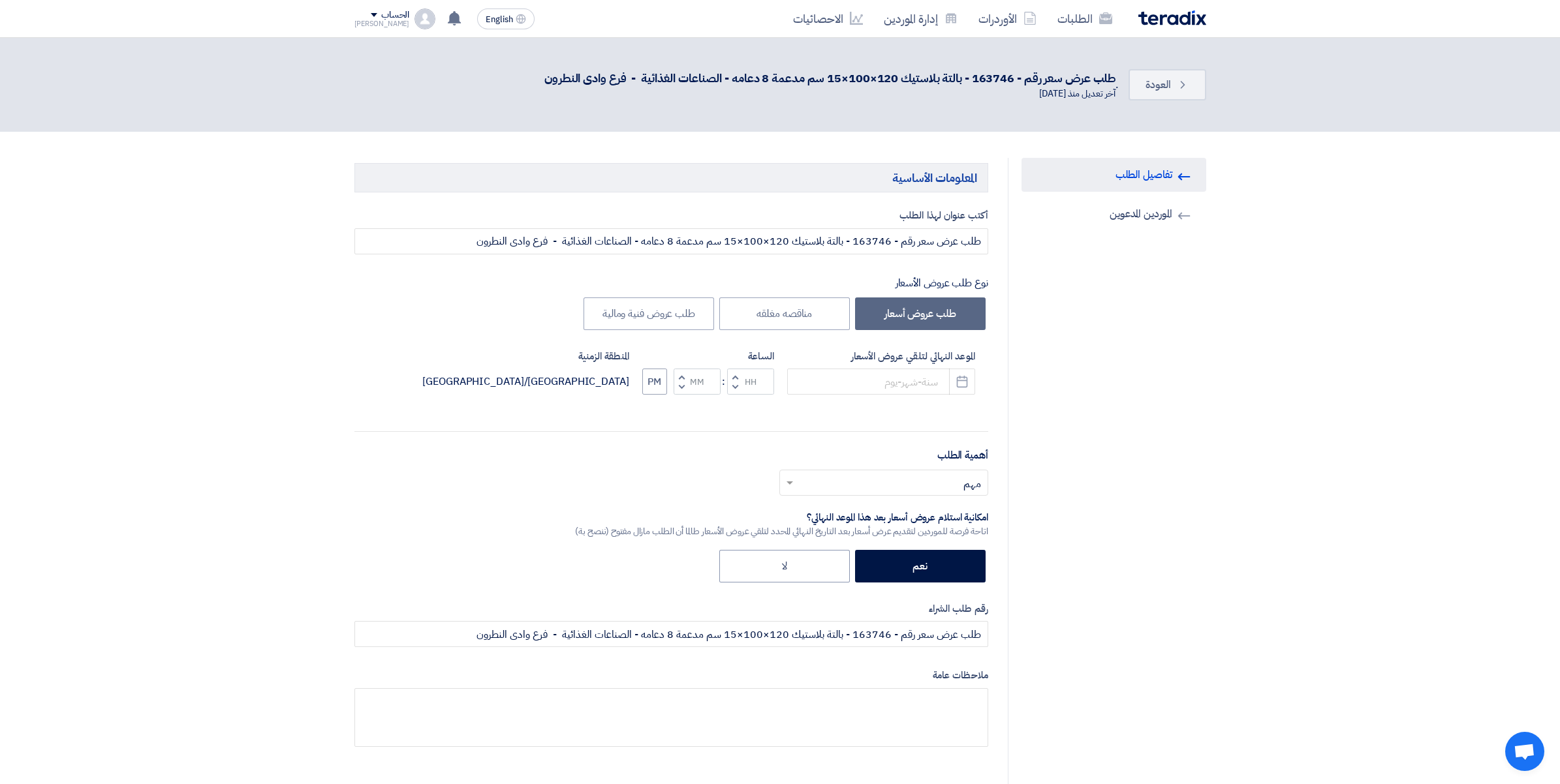
type input "[DATE]"
type input "11"
type input "59"
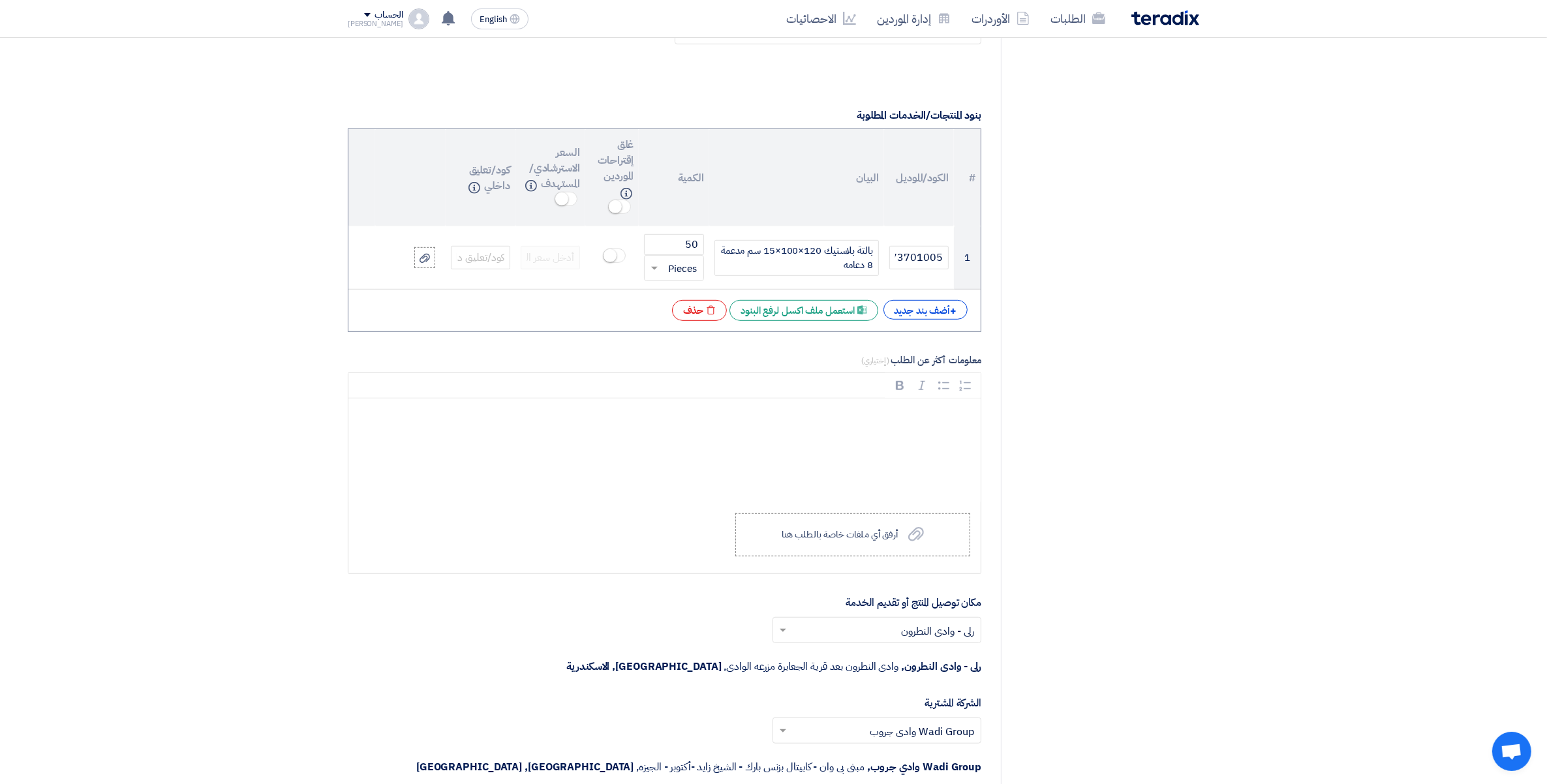
scroll to position [1224, 0]
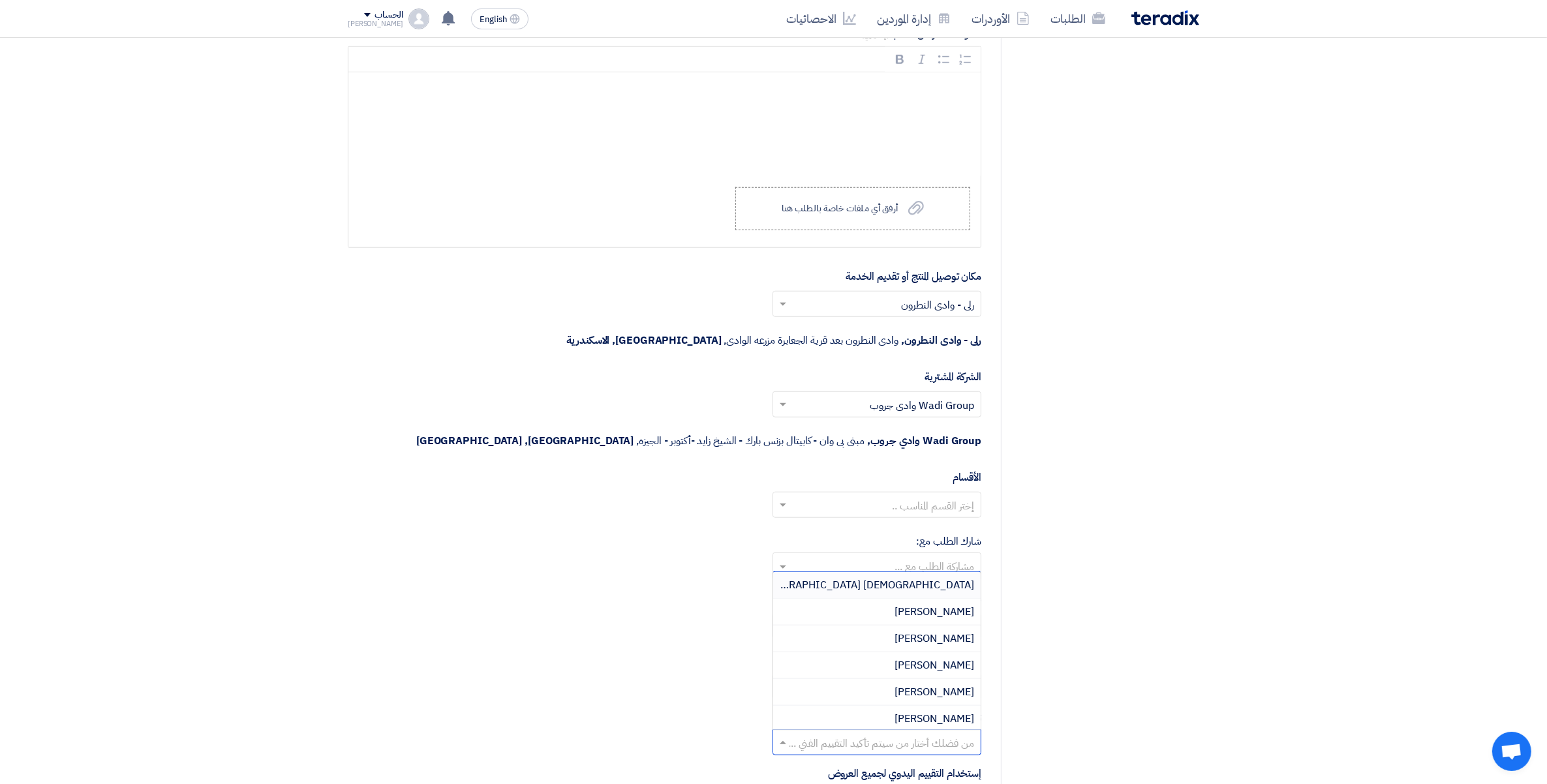
click at [951, 734] on input "text" at bounding box center [885, 745] width 183 height 22
click at [958, 576] on span "[PERSON_NAME]" at bounding box center [934, 583] width 80 height 16
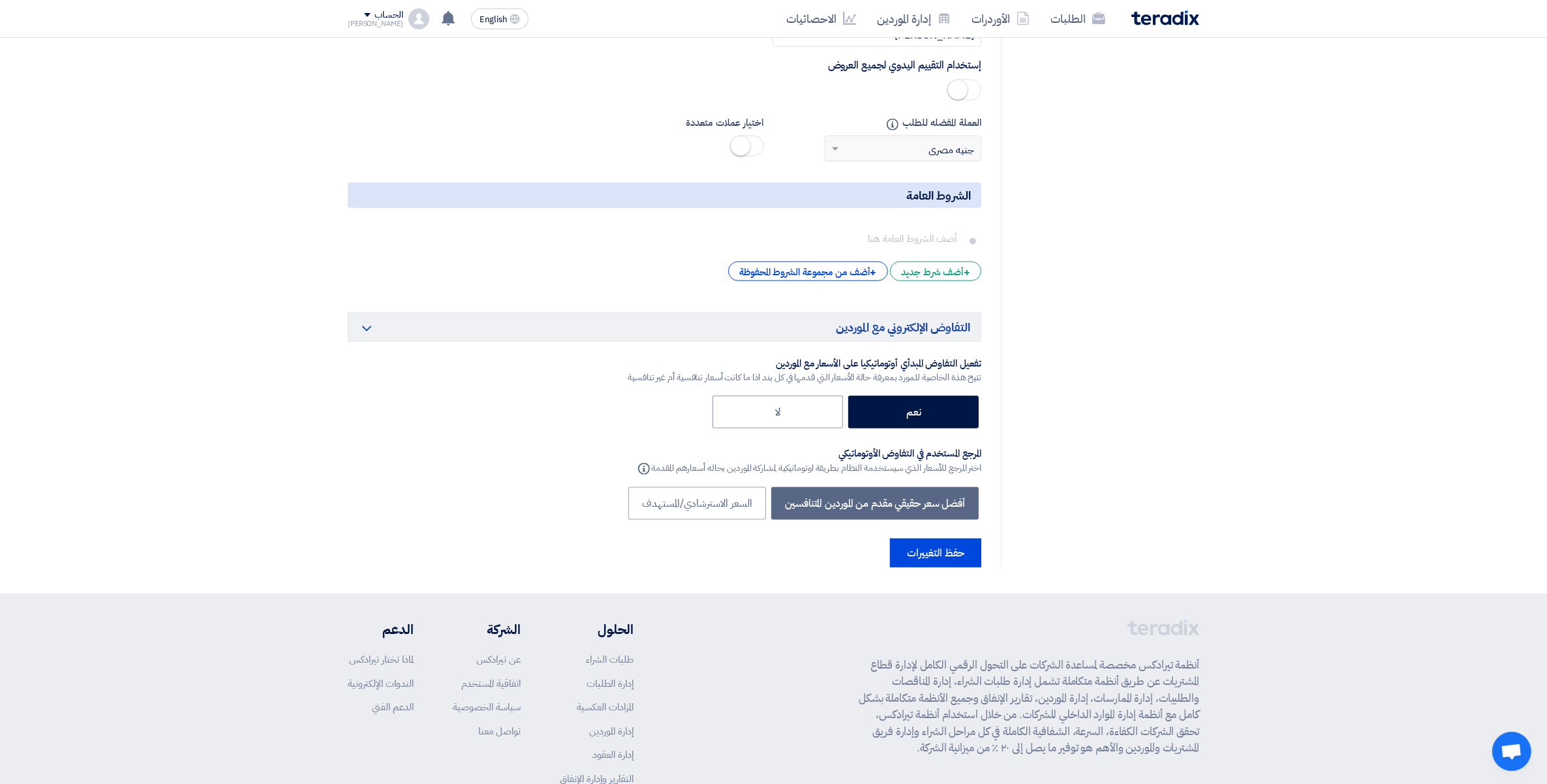
scroll to position [1982, 0]
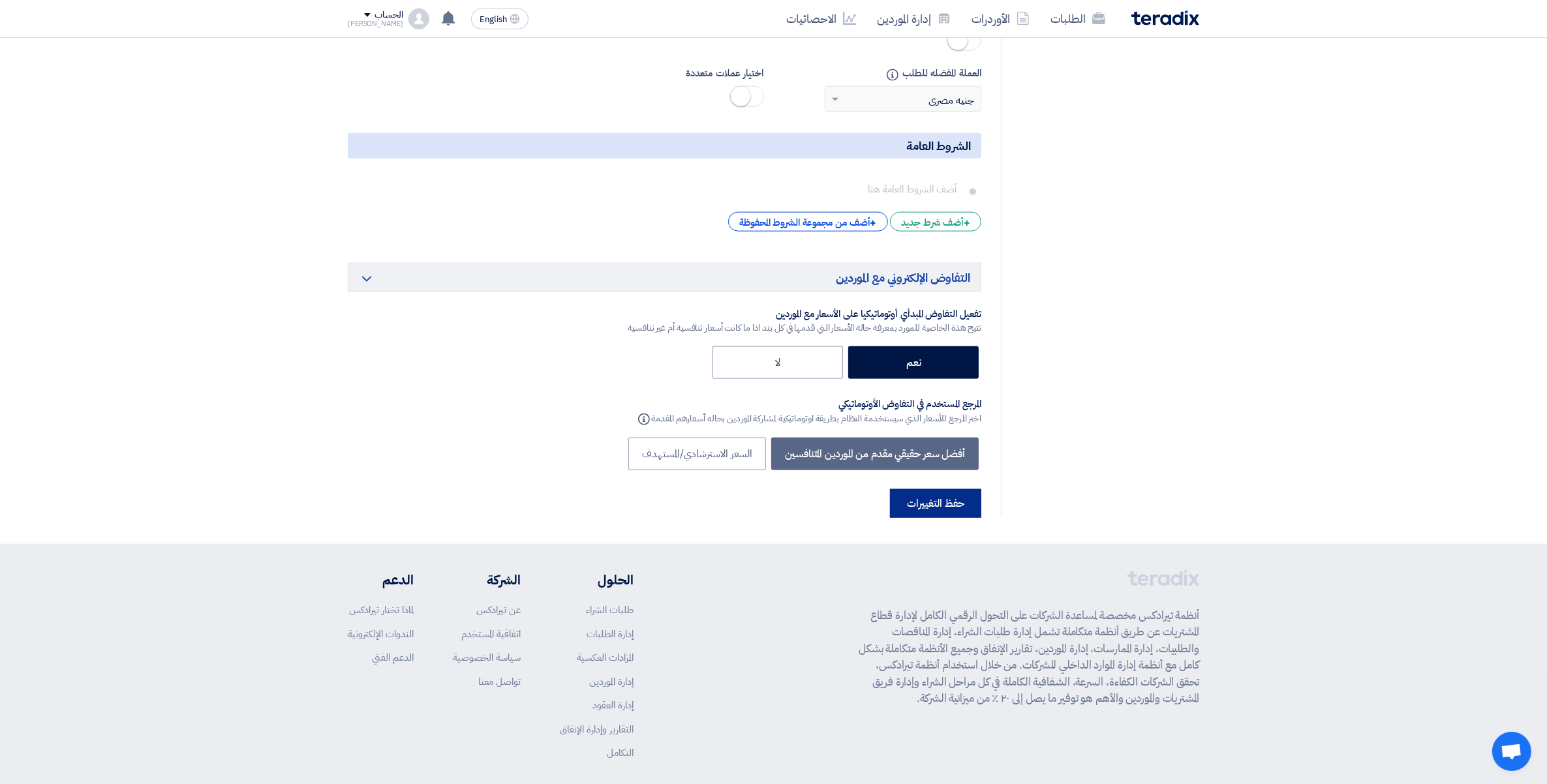
click at [943, 489] on button "حفظ التغييرات" at bounding box center [936, 503] width 92 height 28
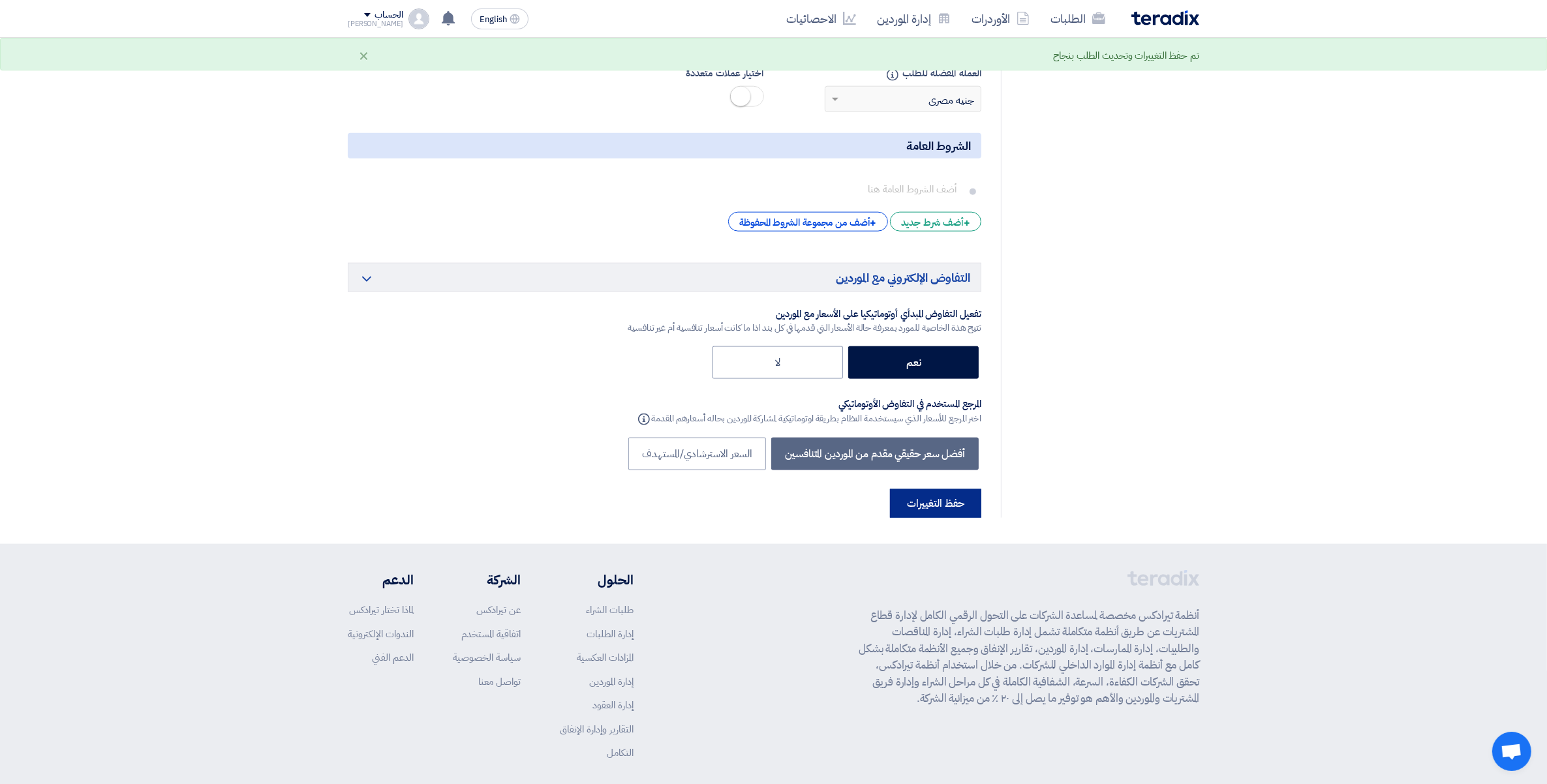
scroll to position [0, 0]
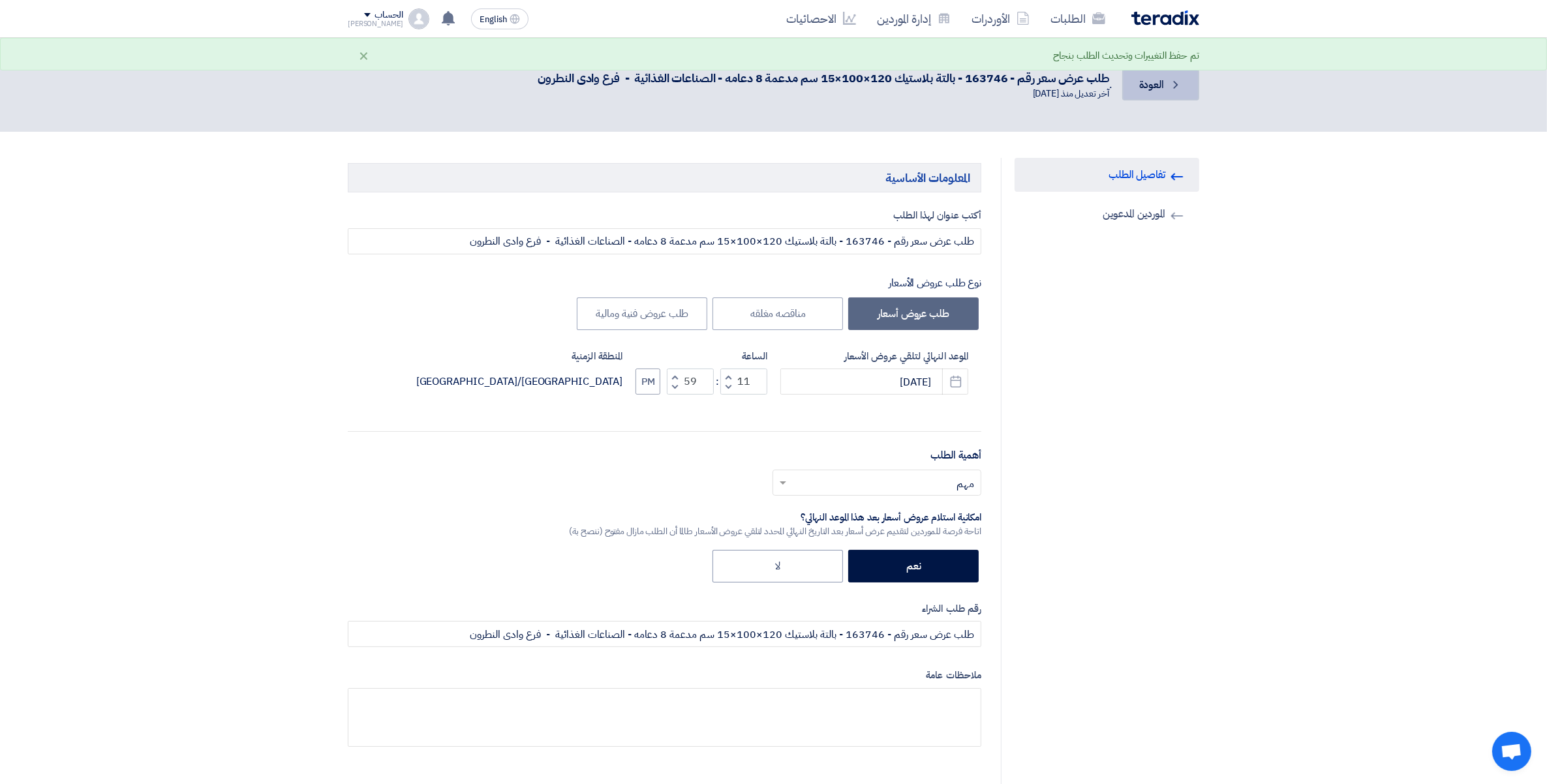
click at [1175, 90] on icon "Back" at bounding box center [1176, 85] width 13 height 13
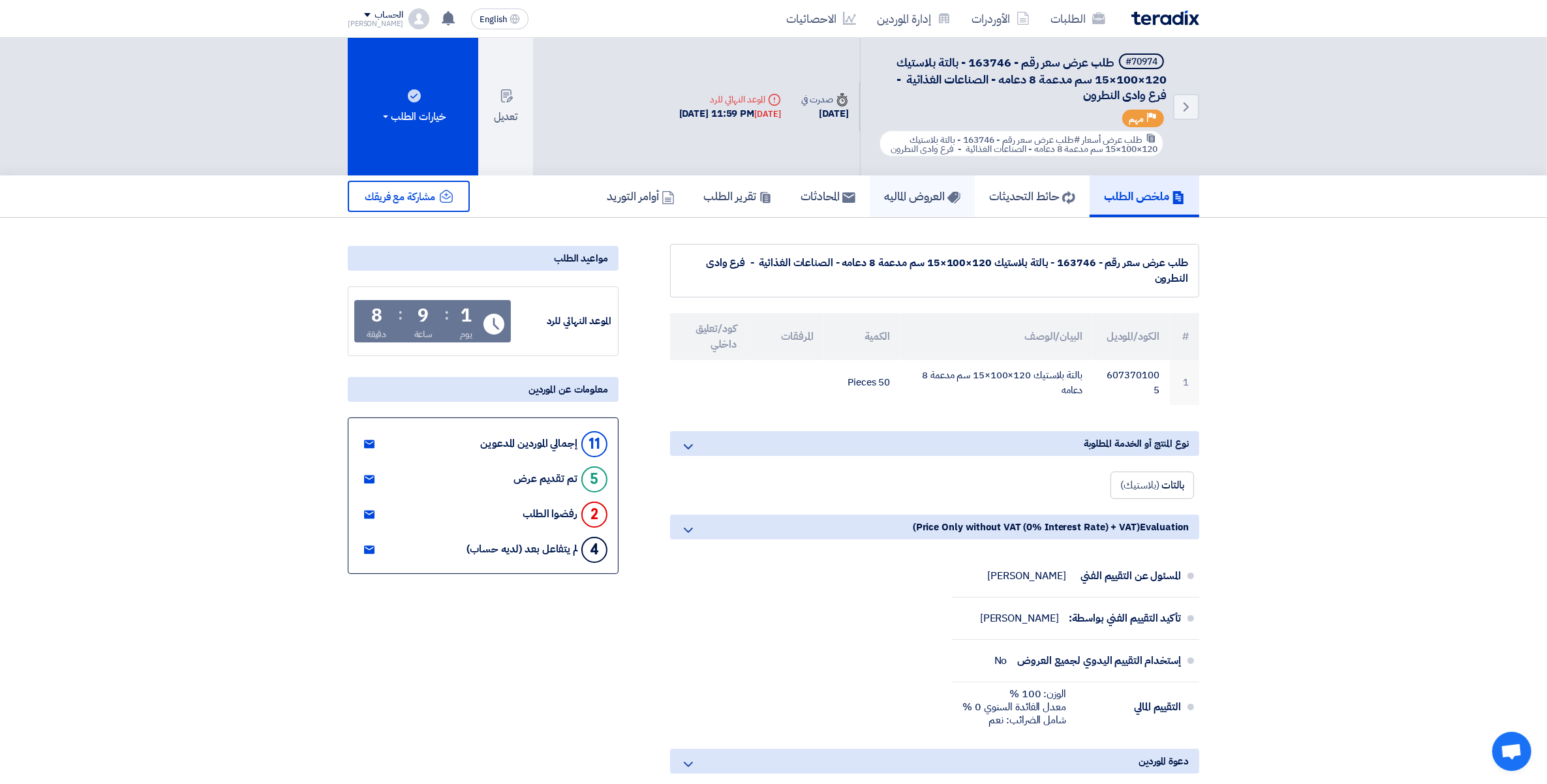
click at [911, 191] on h5 "العروض الماليه" at bounding box center [922, 196] width 76 height 15
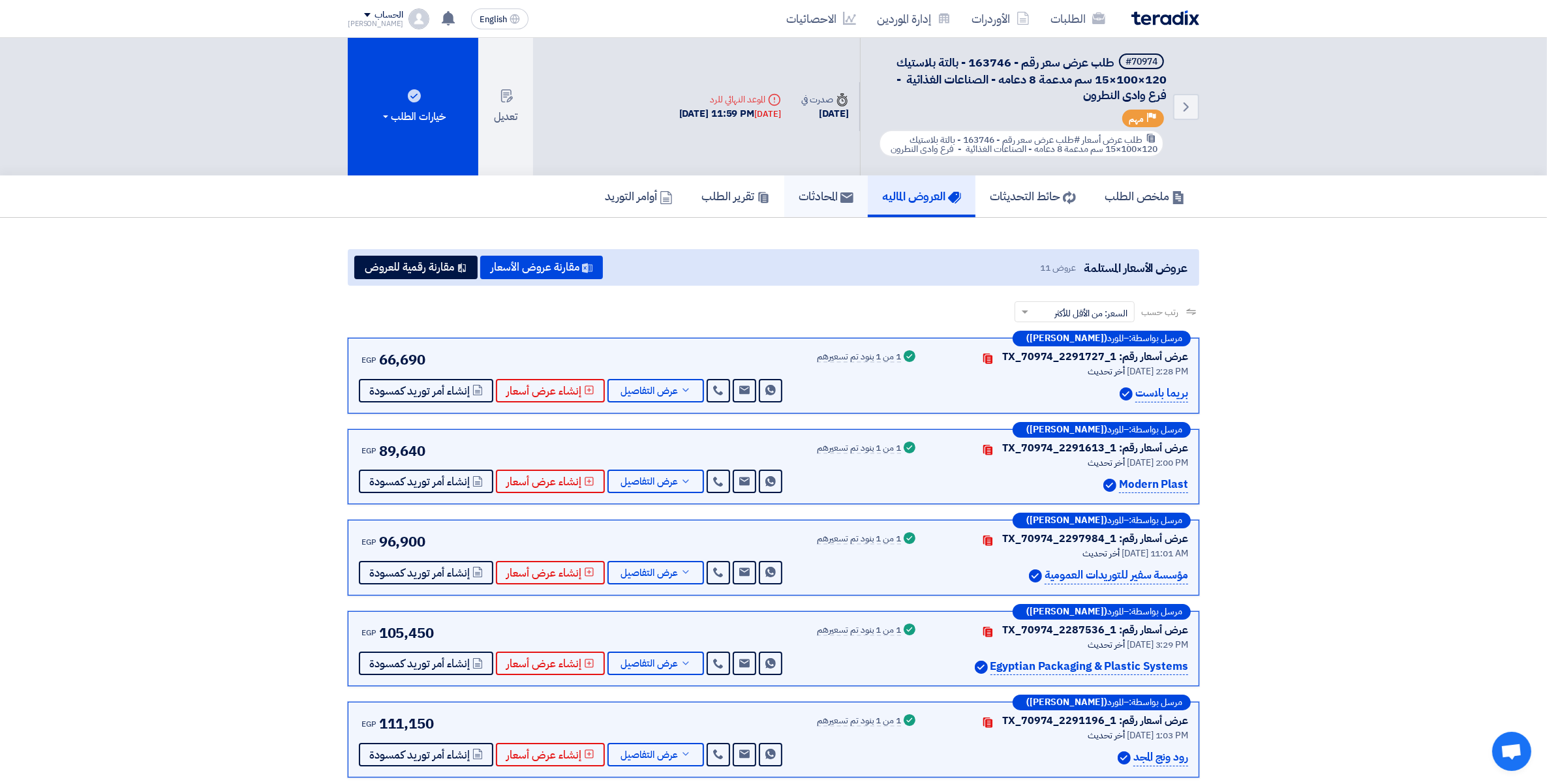
click at [806, 189] on h5 "المحادثات" at bounding box center [826, 196] width 55 height 15
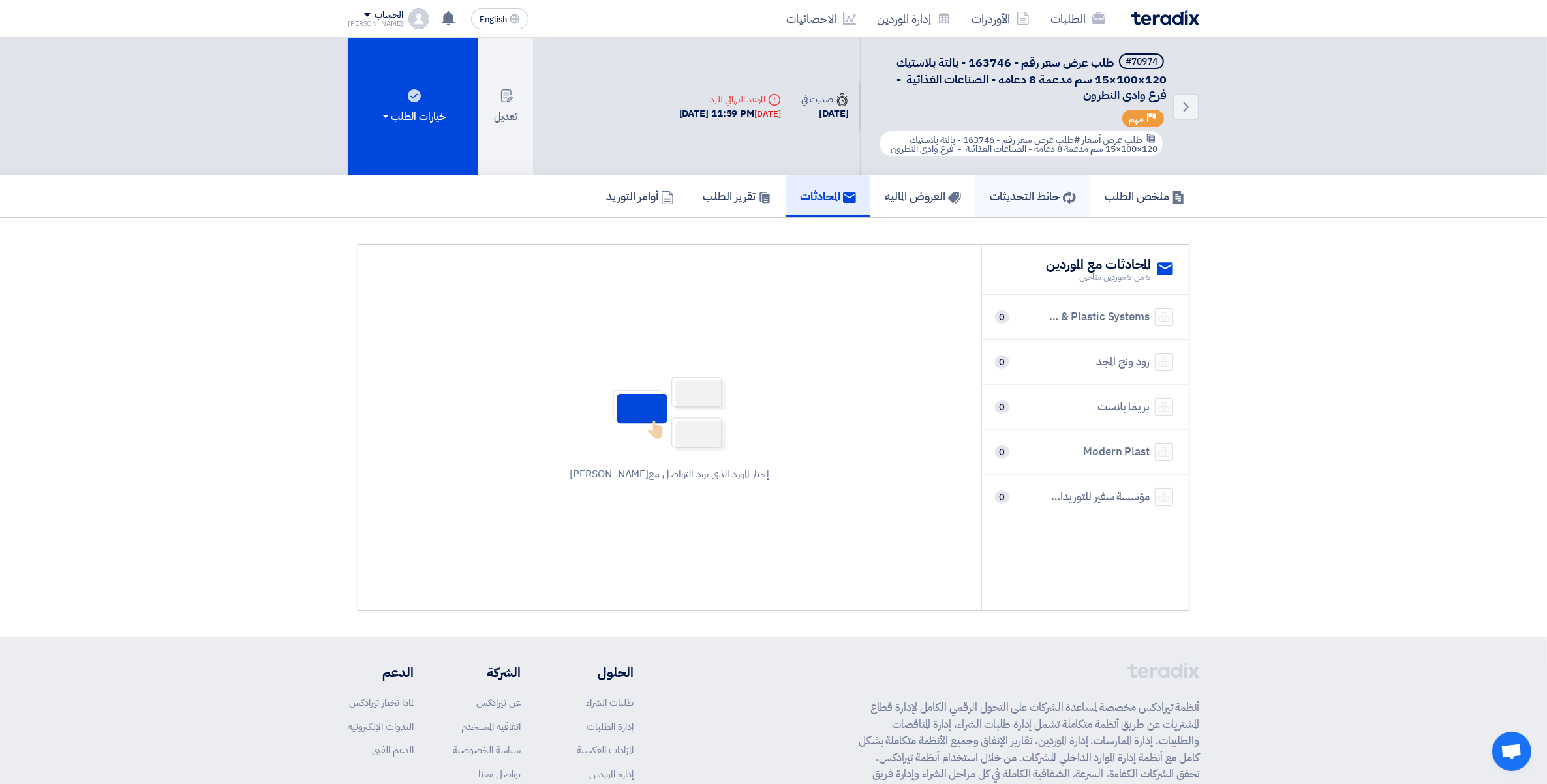
click at [1004, 190] on h5 "حائط التحديثات" at bounding box center [1033, 196] width 86 height 15
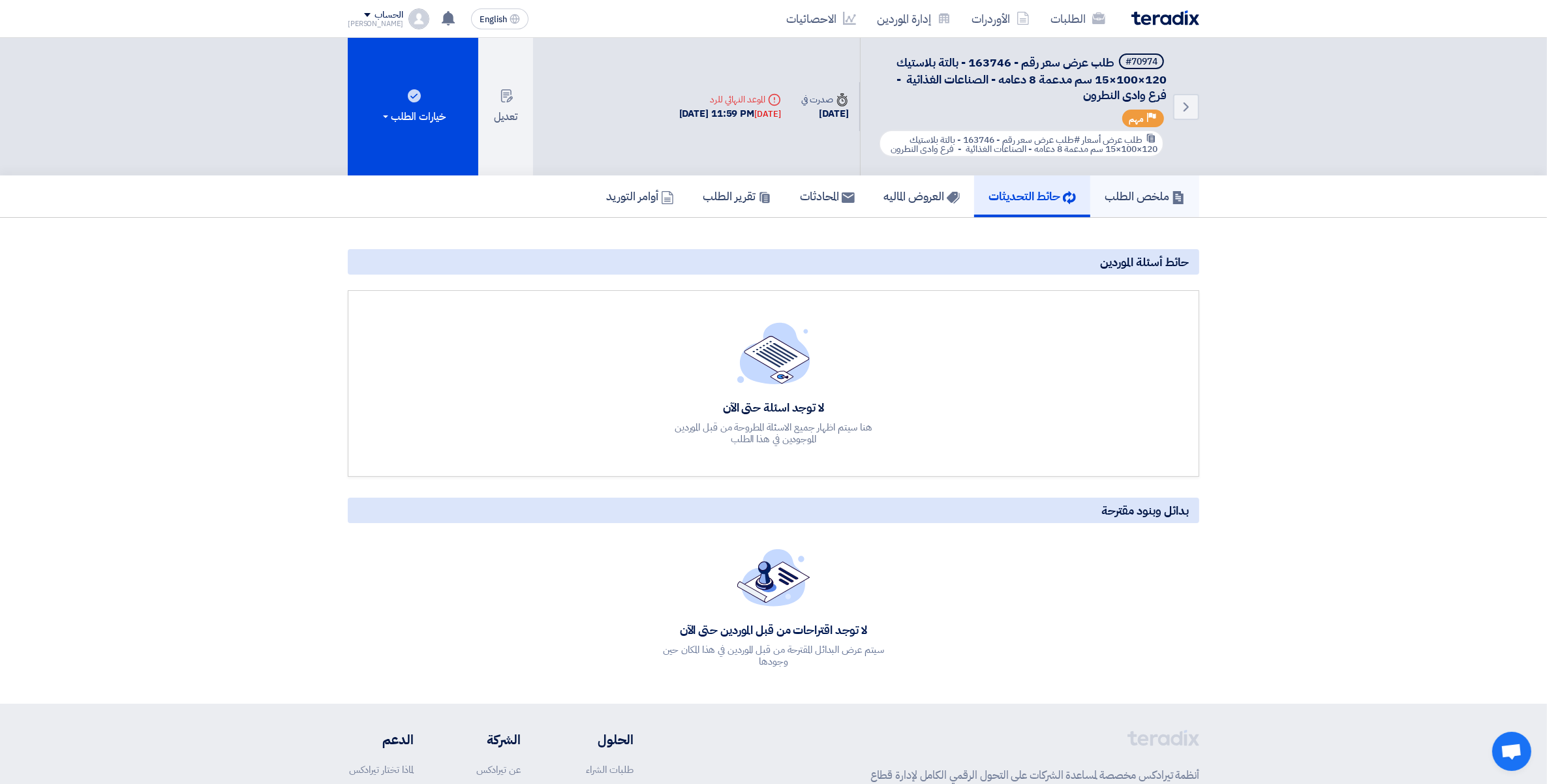
click at [1150, 197] on h5 "ملخص الطلب" at bounding box center [1145, 196] width 81 height 15
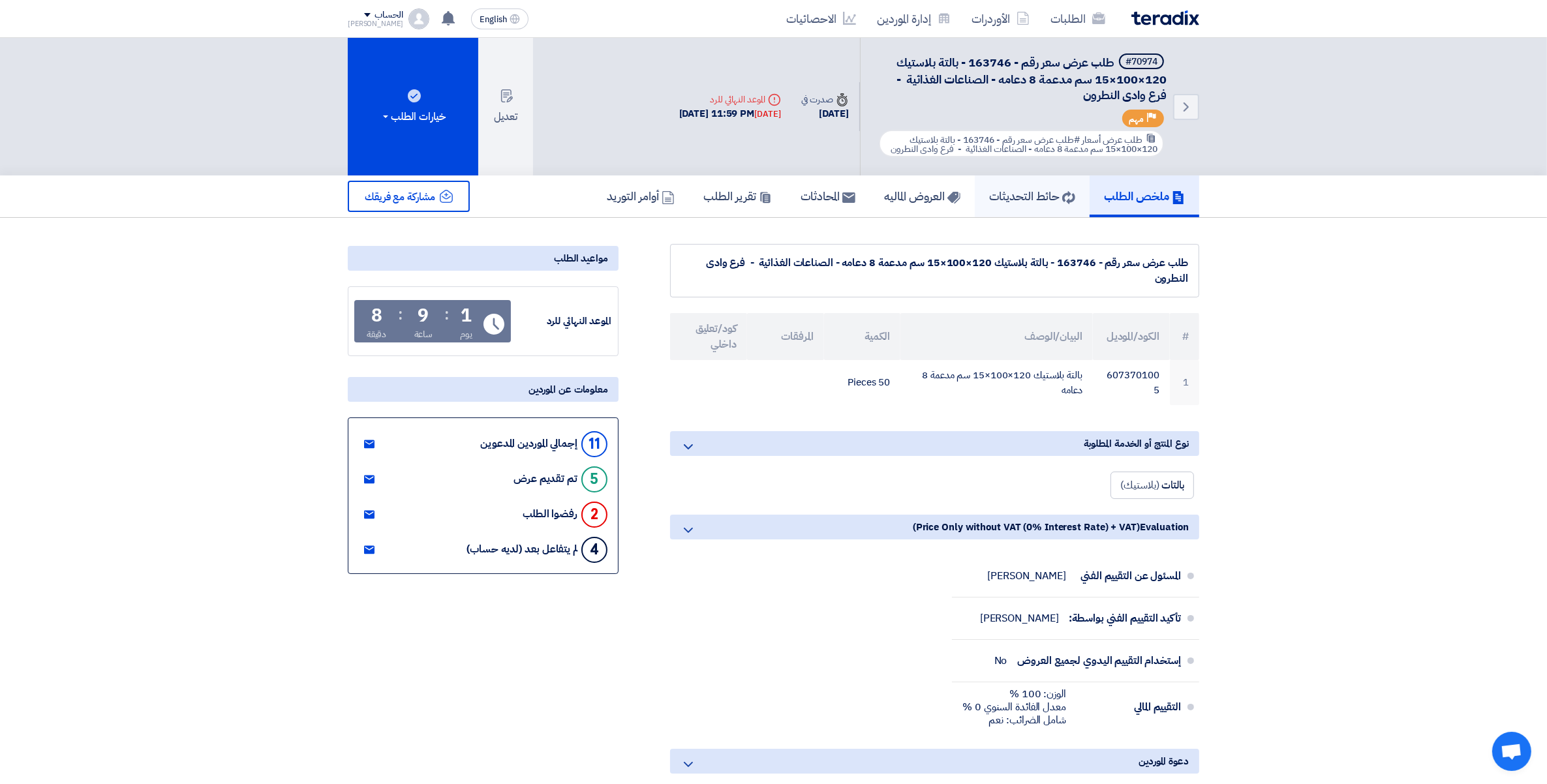
click at [1019, 200] on h5 "حائط التحديثات" at bounding box center [1032, 196] width 86 height 15
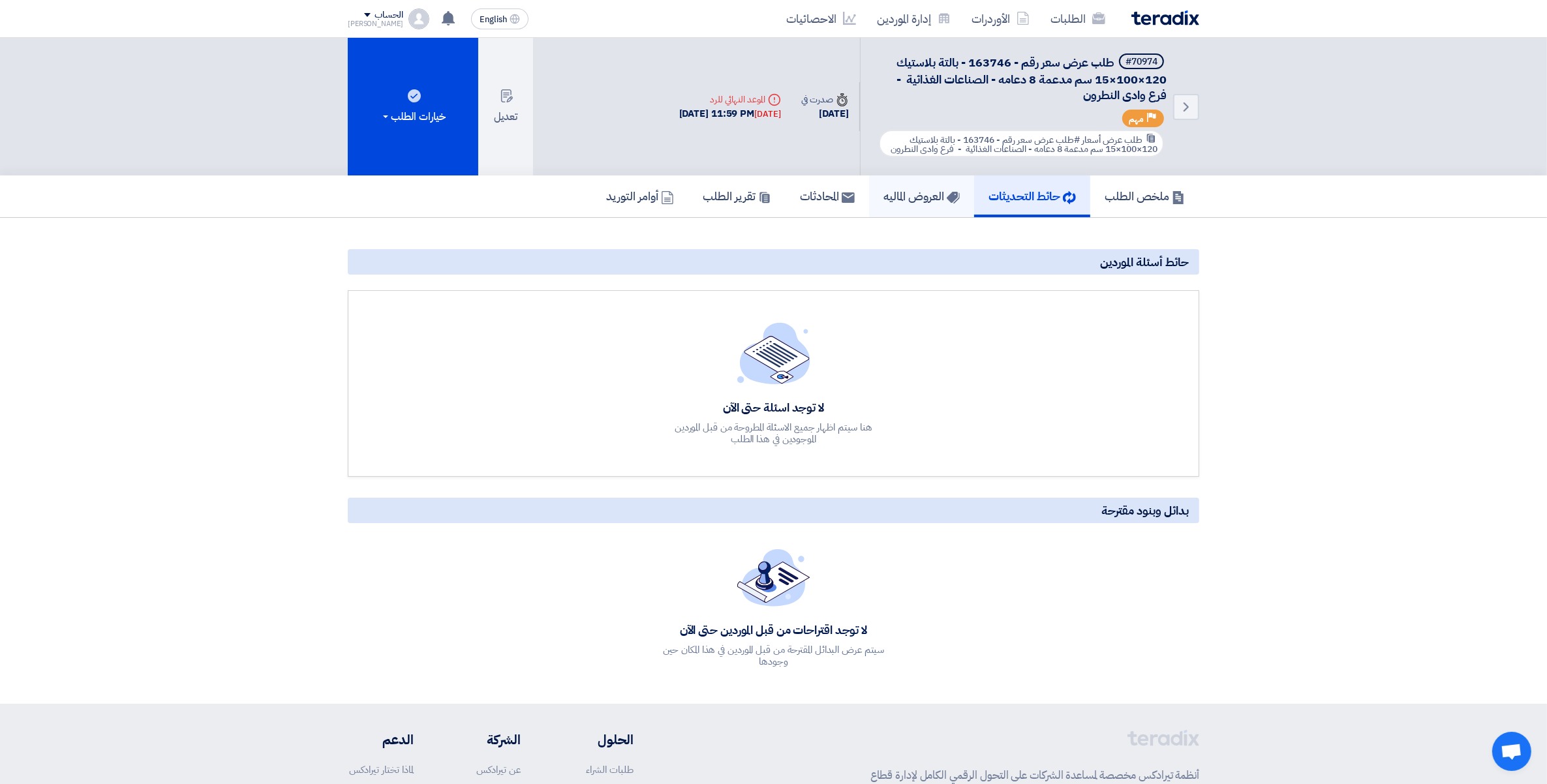
click at [915, 203] on link "العروض الماليه" at bounding box center [921, 197] width 105 height 42
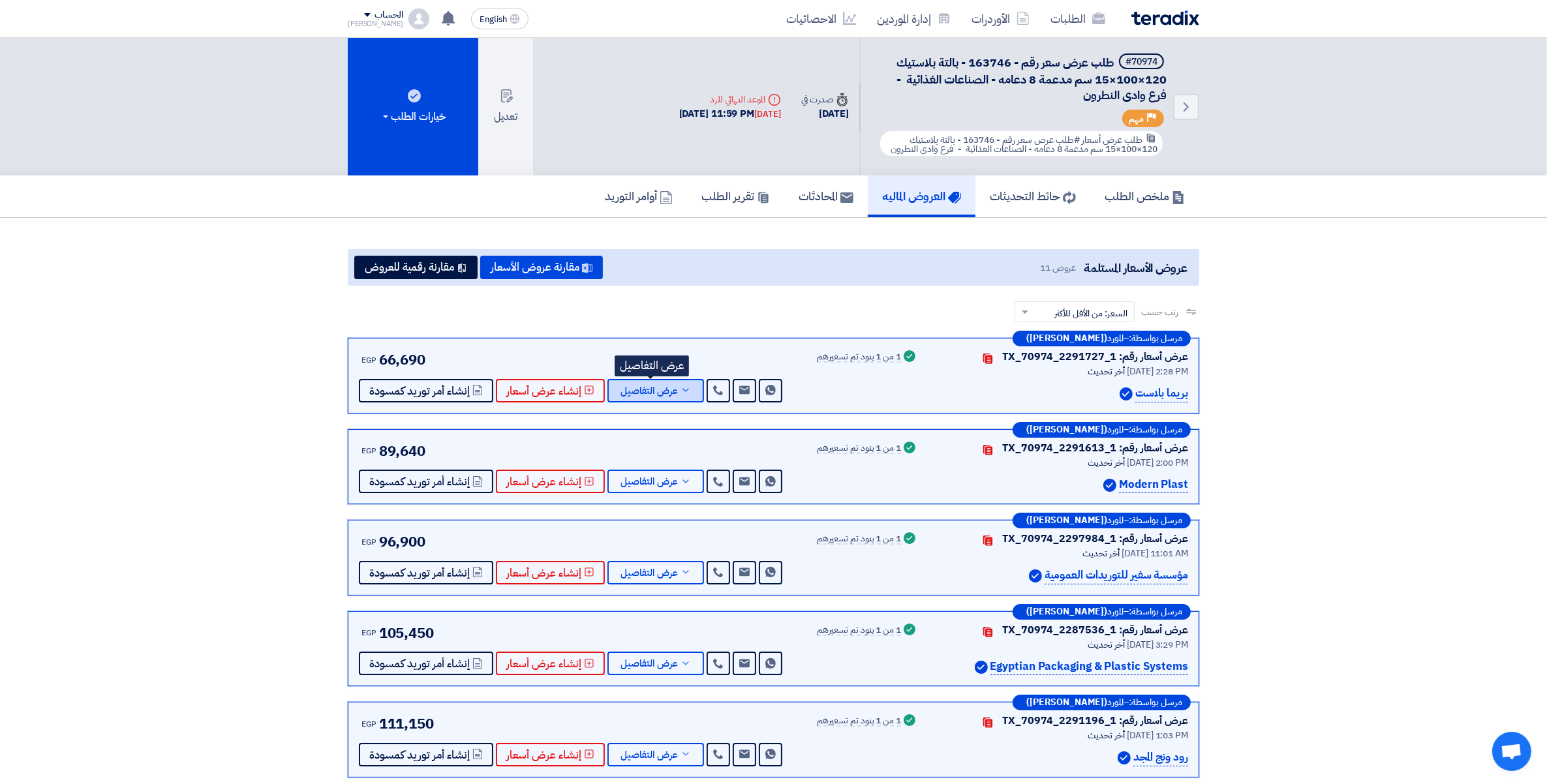
click at [678, 393] on button "عرض التفاصيل" at bounding box center [655, 391] width 96 height 24
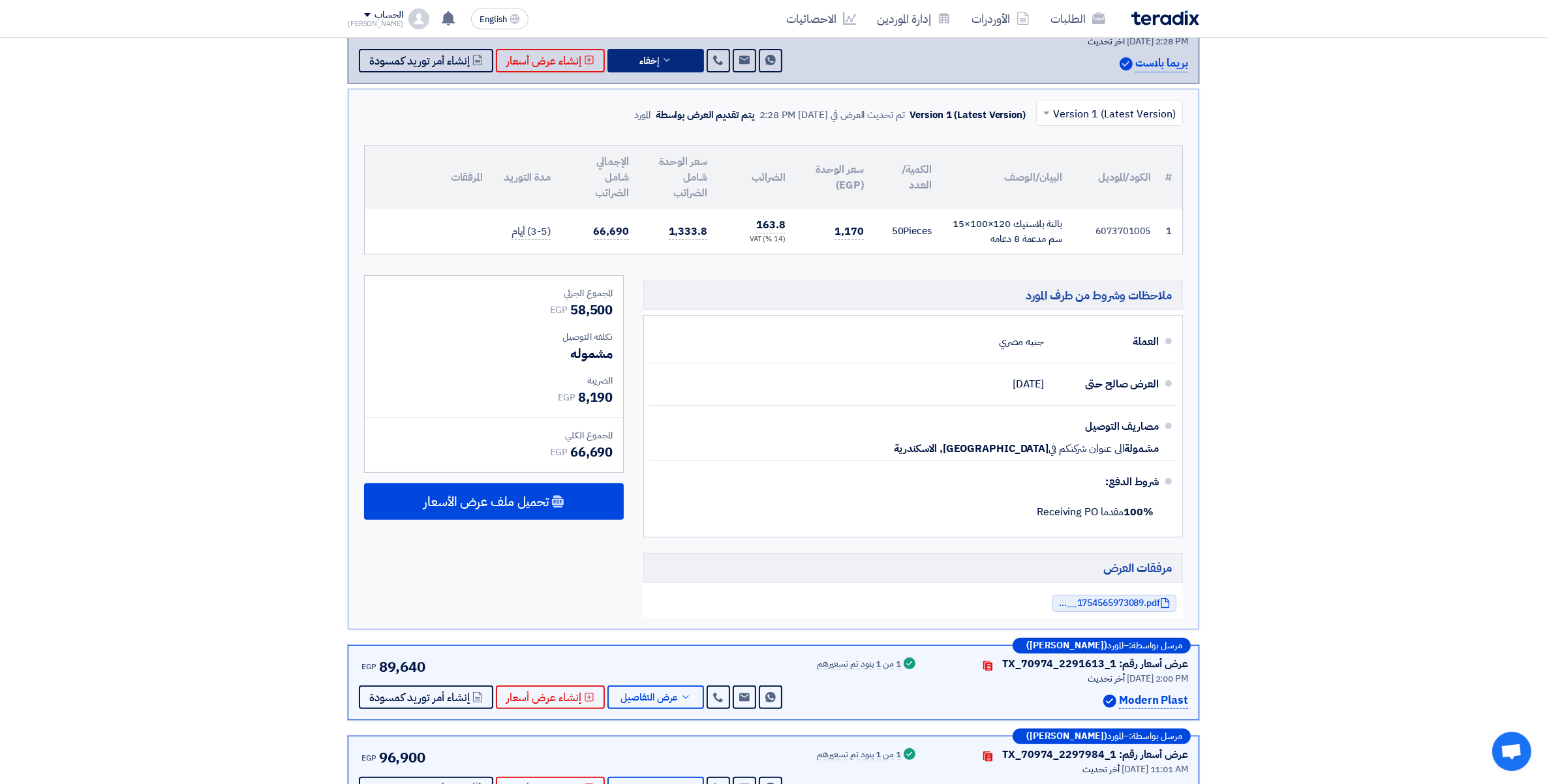
scroll to position [163, 0]
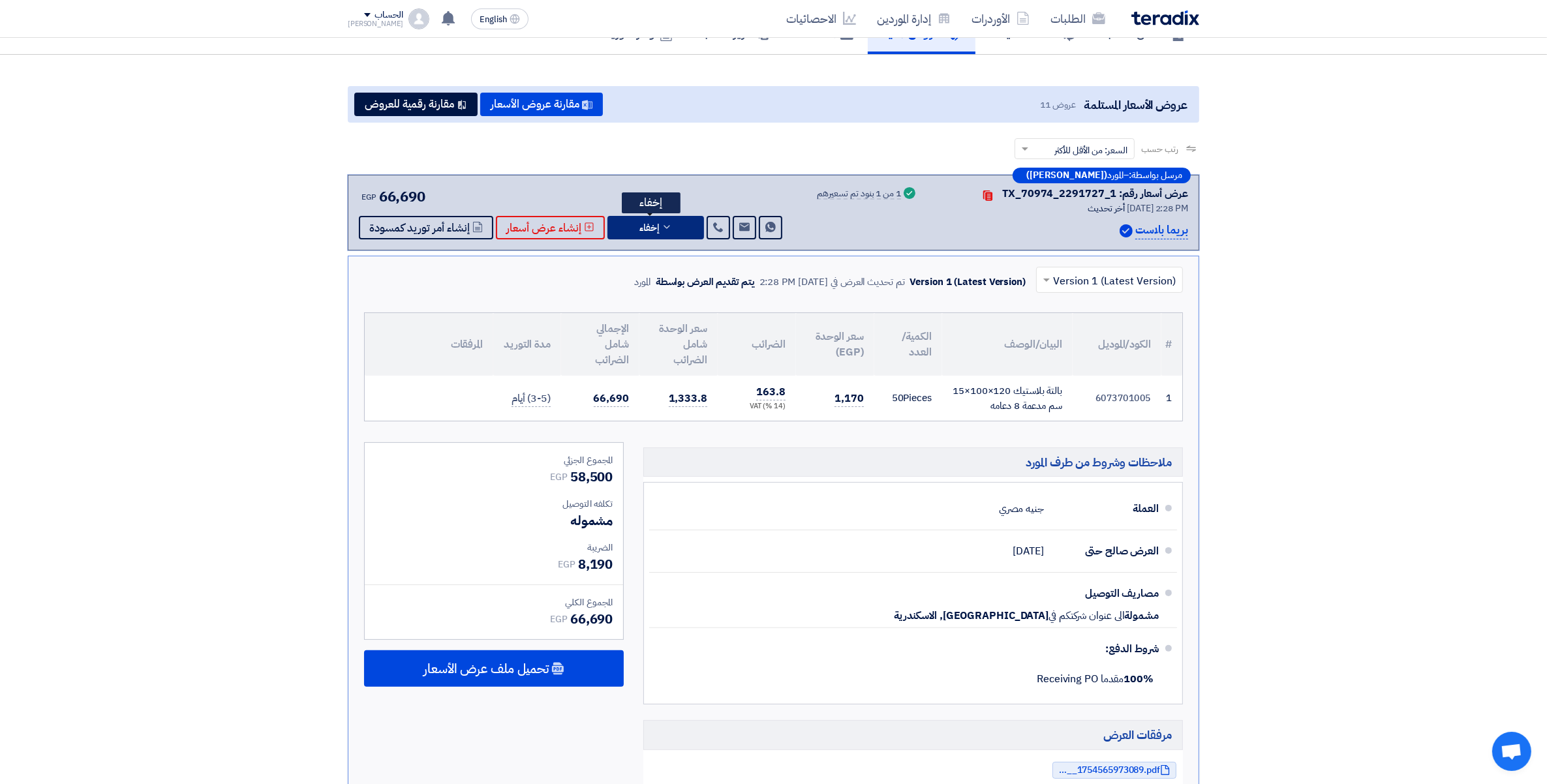
click at [681, 220] on button "إخفاء" at bounding box center [655, 228] width 96 height 24
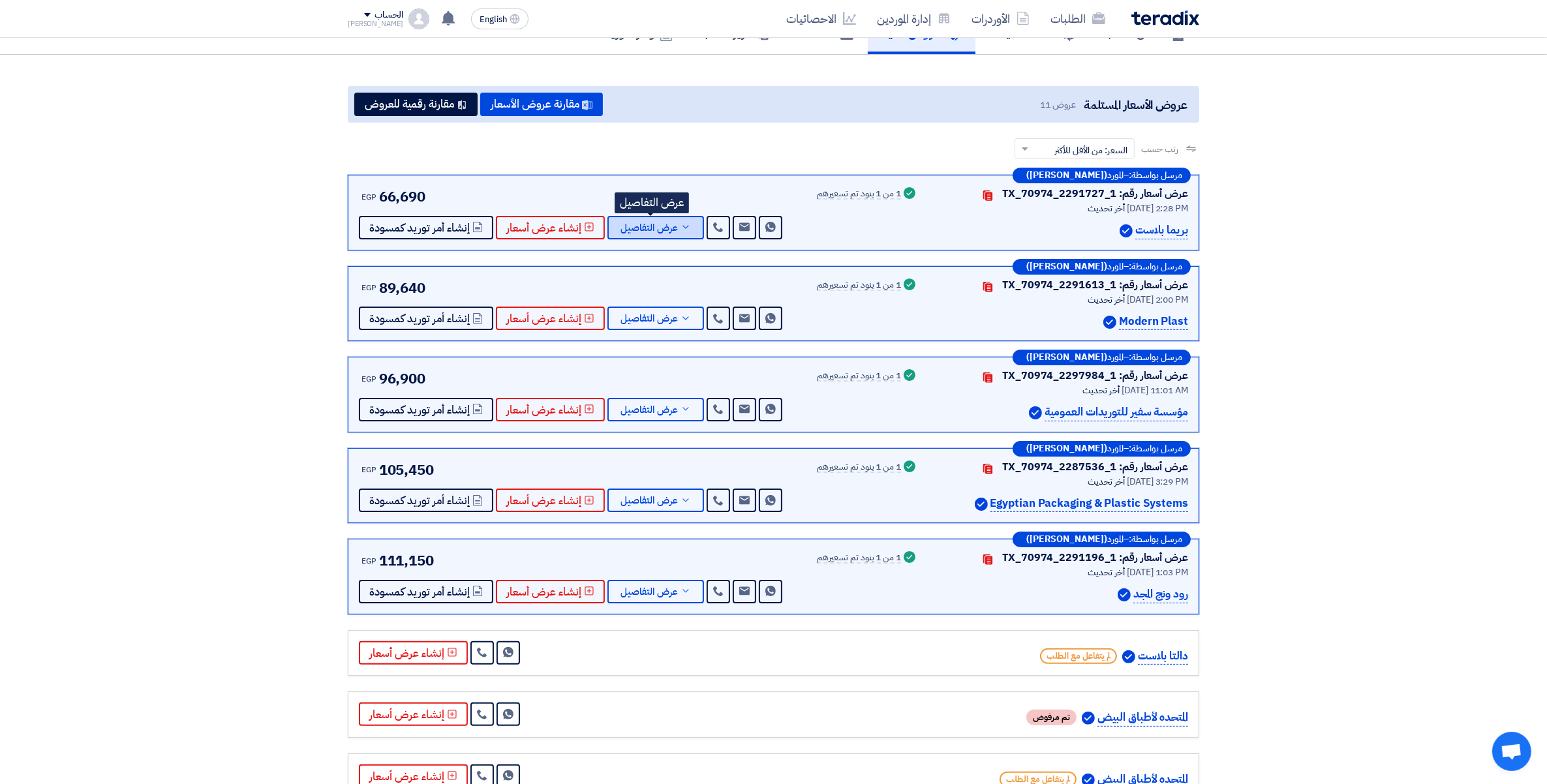
click at [681, 222] on icon at bounding box center [685, 226] width 10 height 10
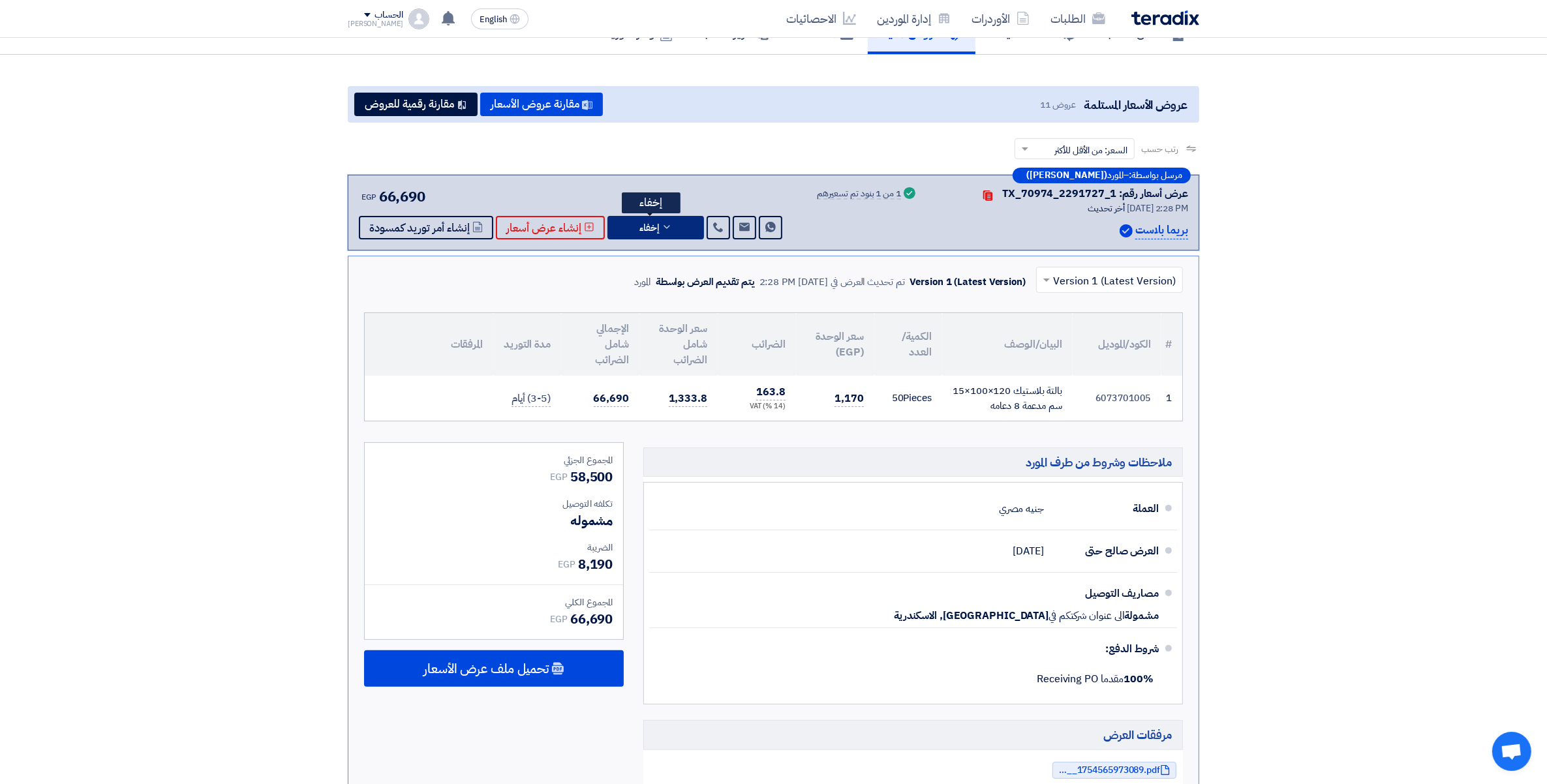
click at [681, 220] on button "إخفاء" at bounding box center [655, 228] width 96 height 24
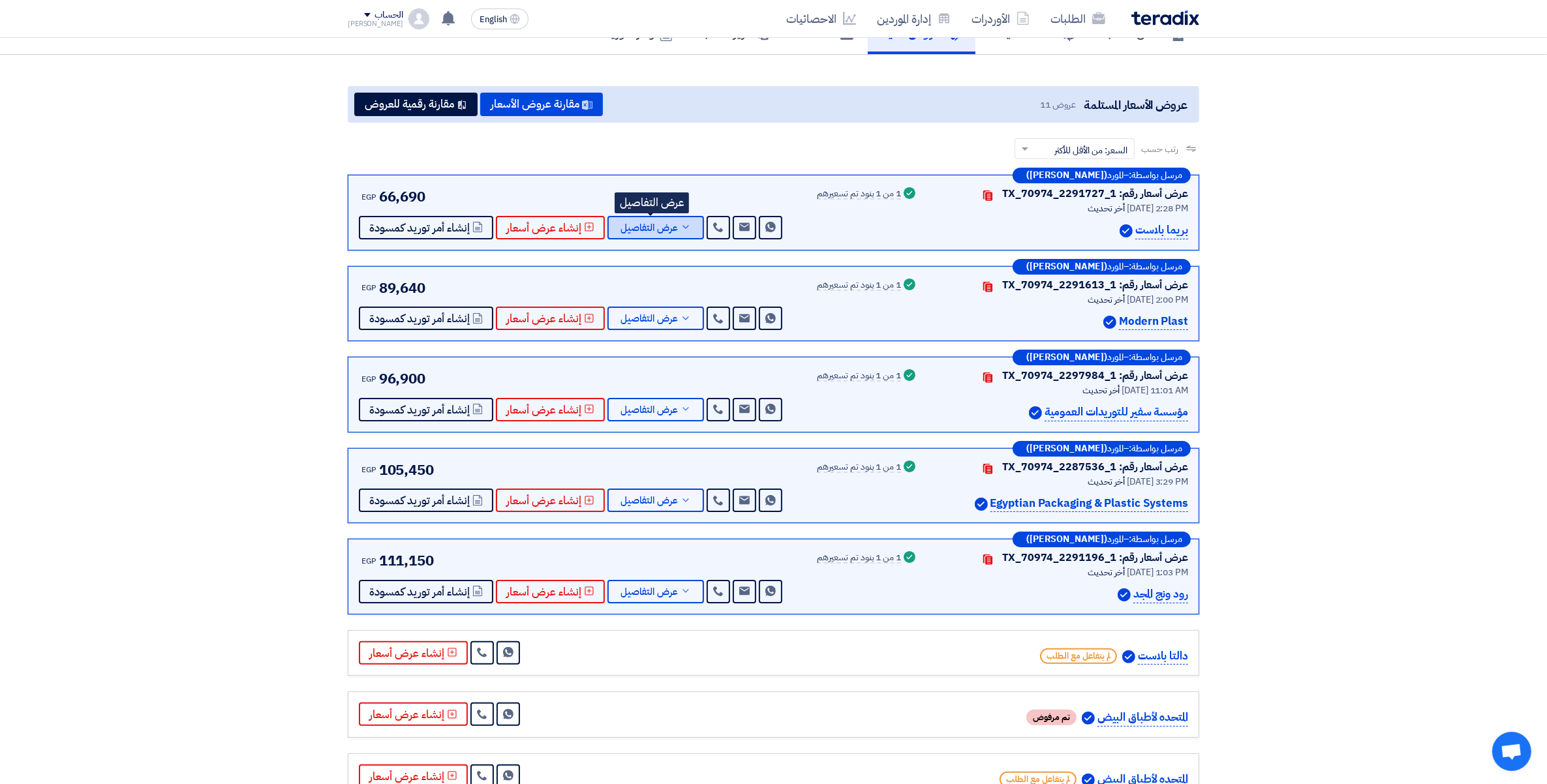
click at [681, 222] on icon at bounding box center [685, 226] width 10 height 10
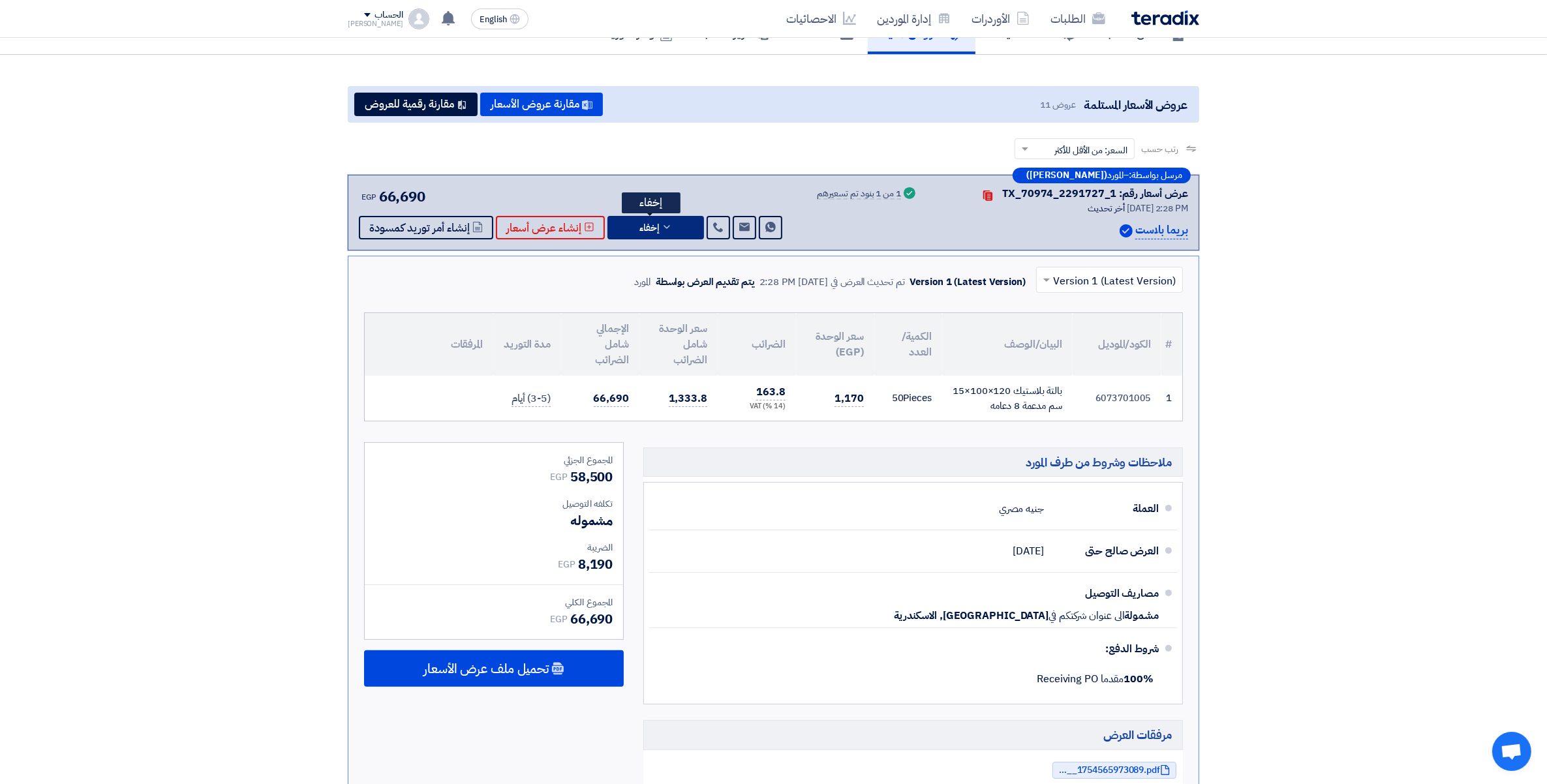
click at [681, 220] on button "إخفاء" at bounding box center [655, 228] width 96 height 24
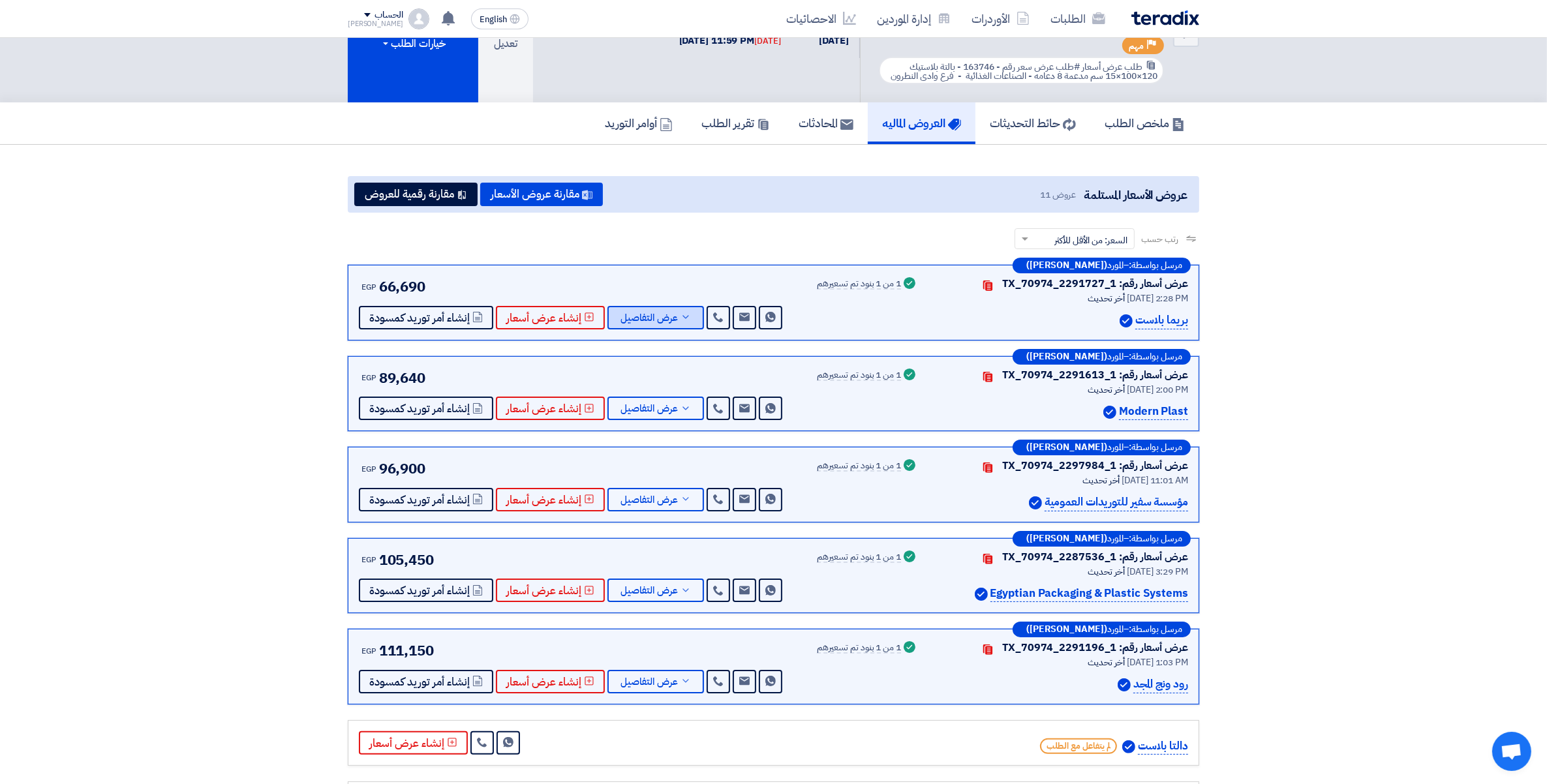
scroll to position [0, 0]
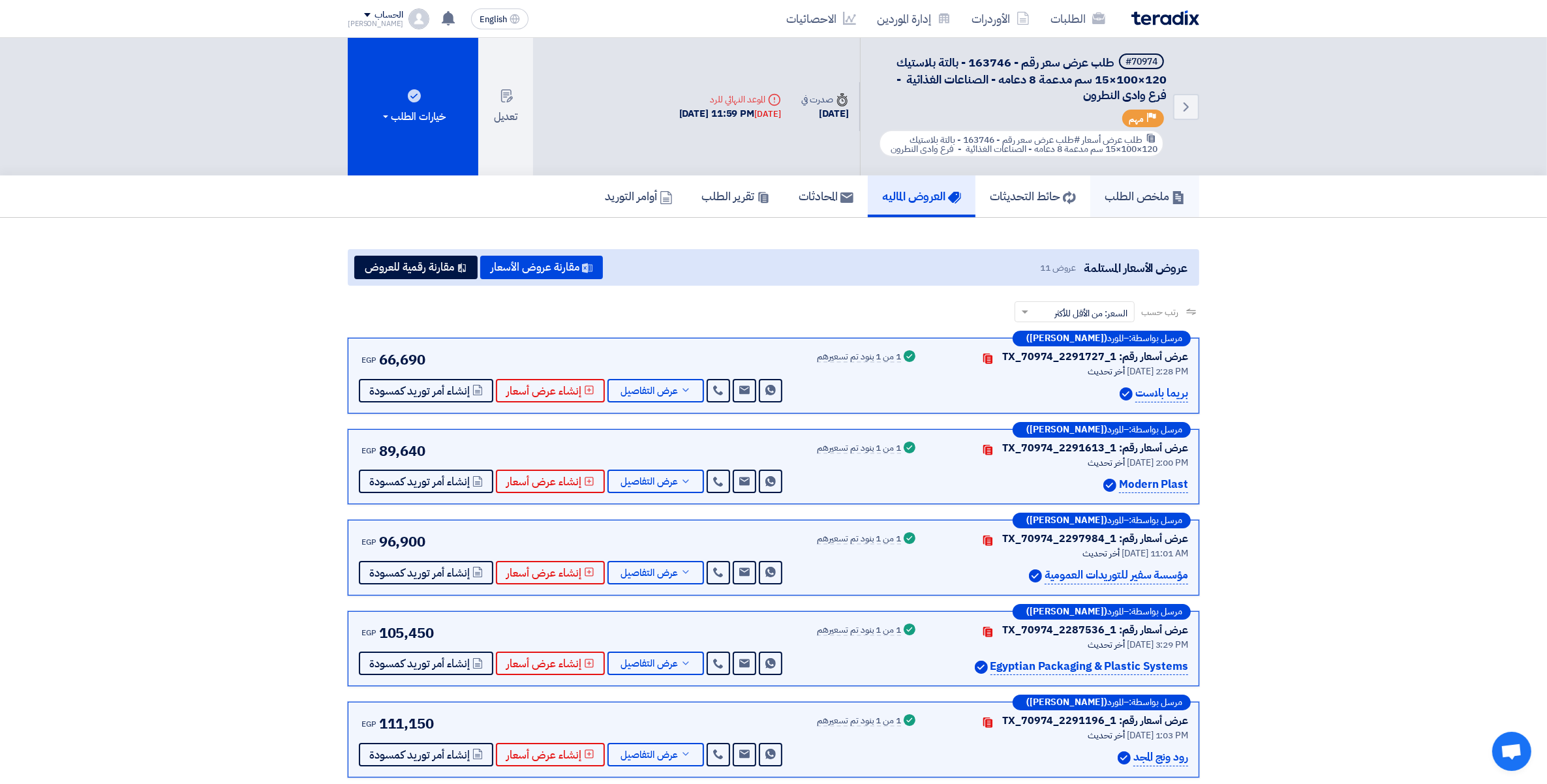
click at [1148, 190] on h5 "ملخص الطلب" at bounding box center [1145, 196] width 81 height 15
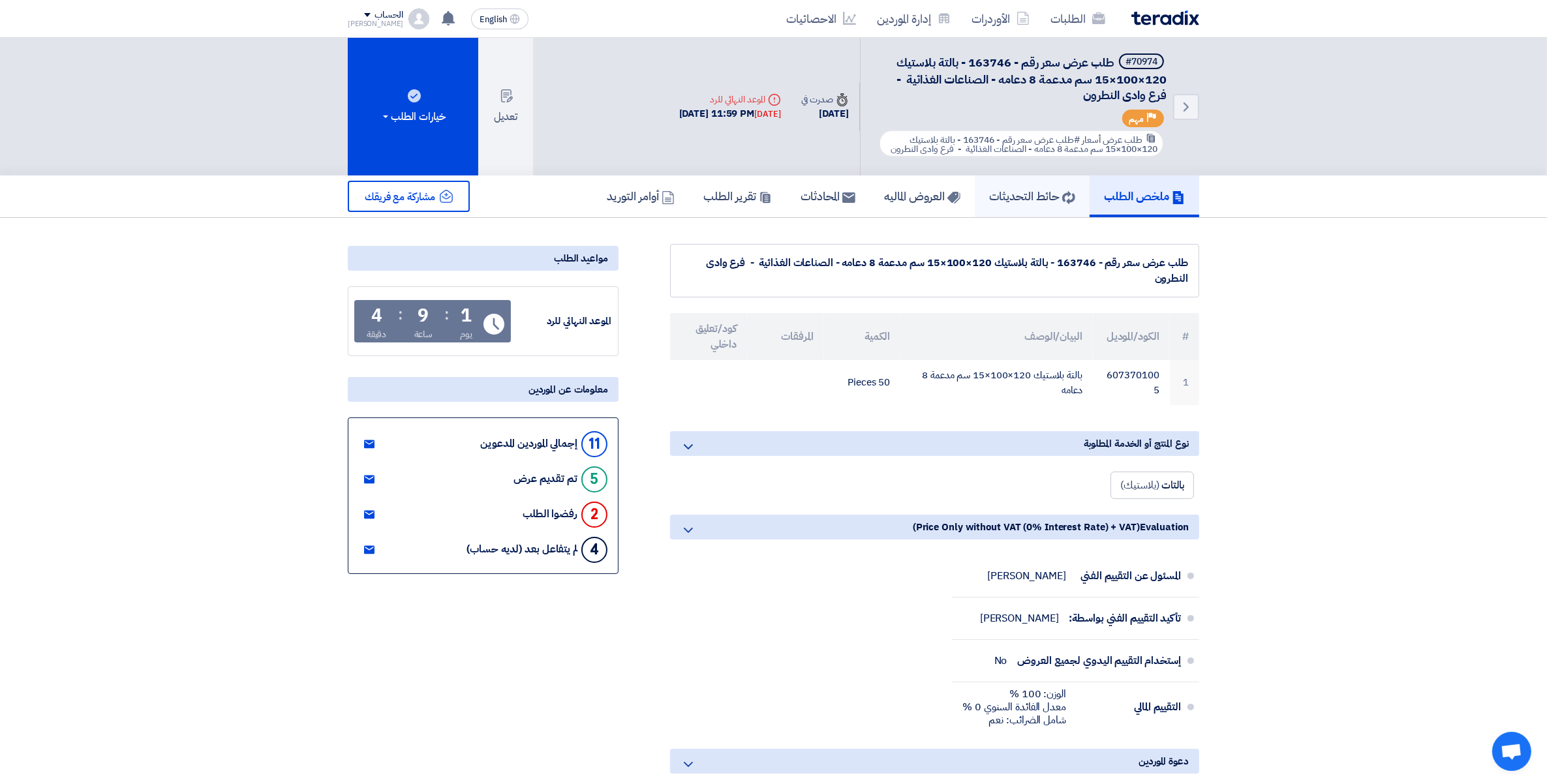
click at [1038, 200] on h5 "حائط التحديثات" at bounding box center [1032, 196] width 86 height 15
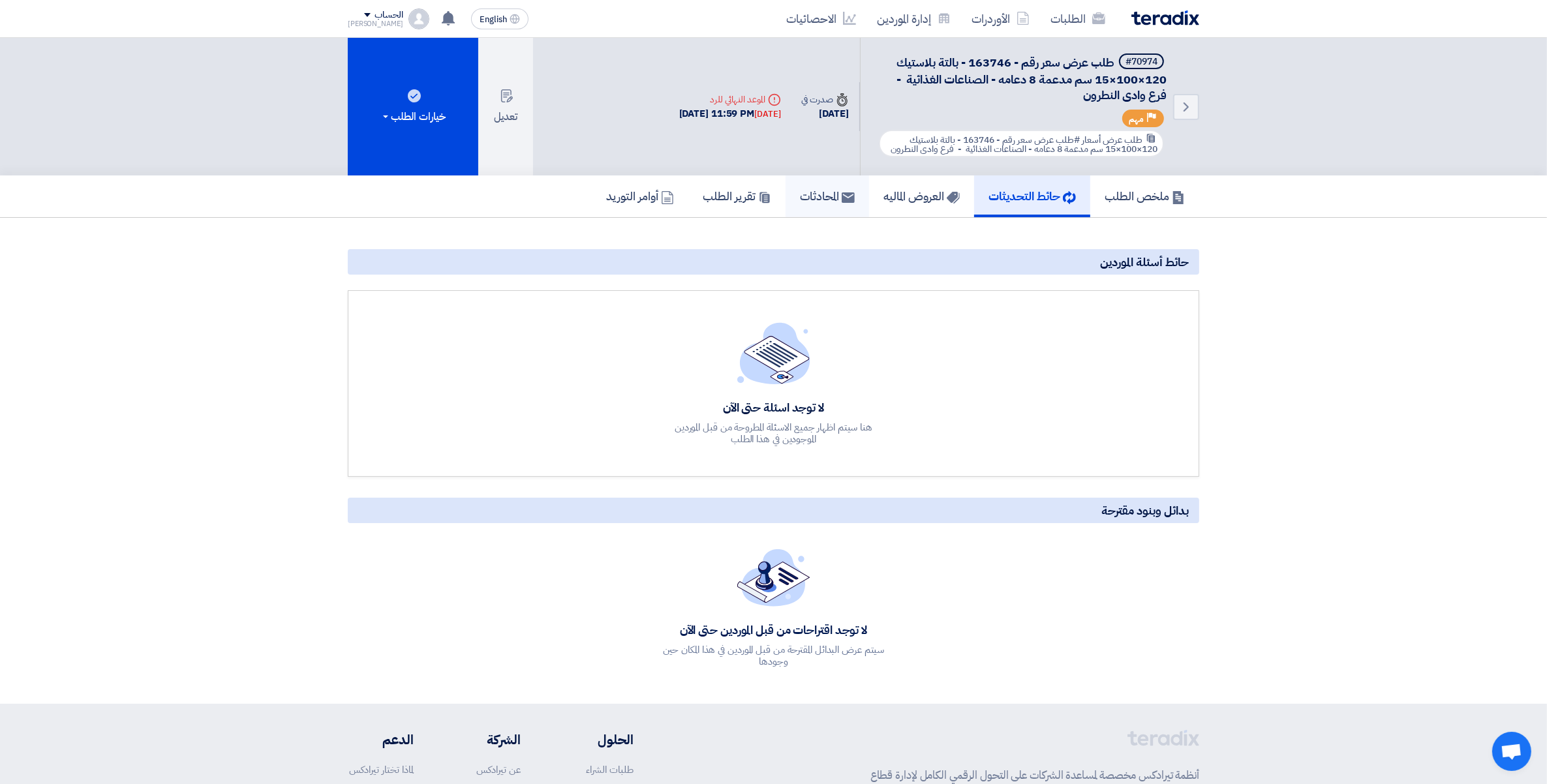
click at [812, 200] on h5 "المحادثات" at bounding box center [828, 196] width 55 height 15
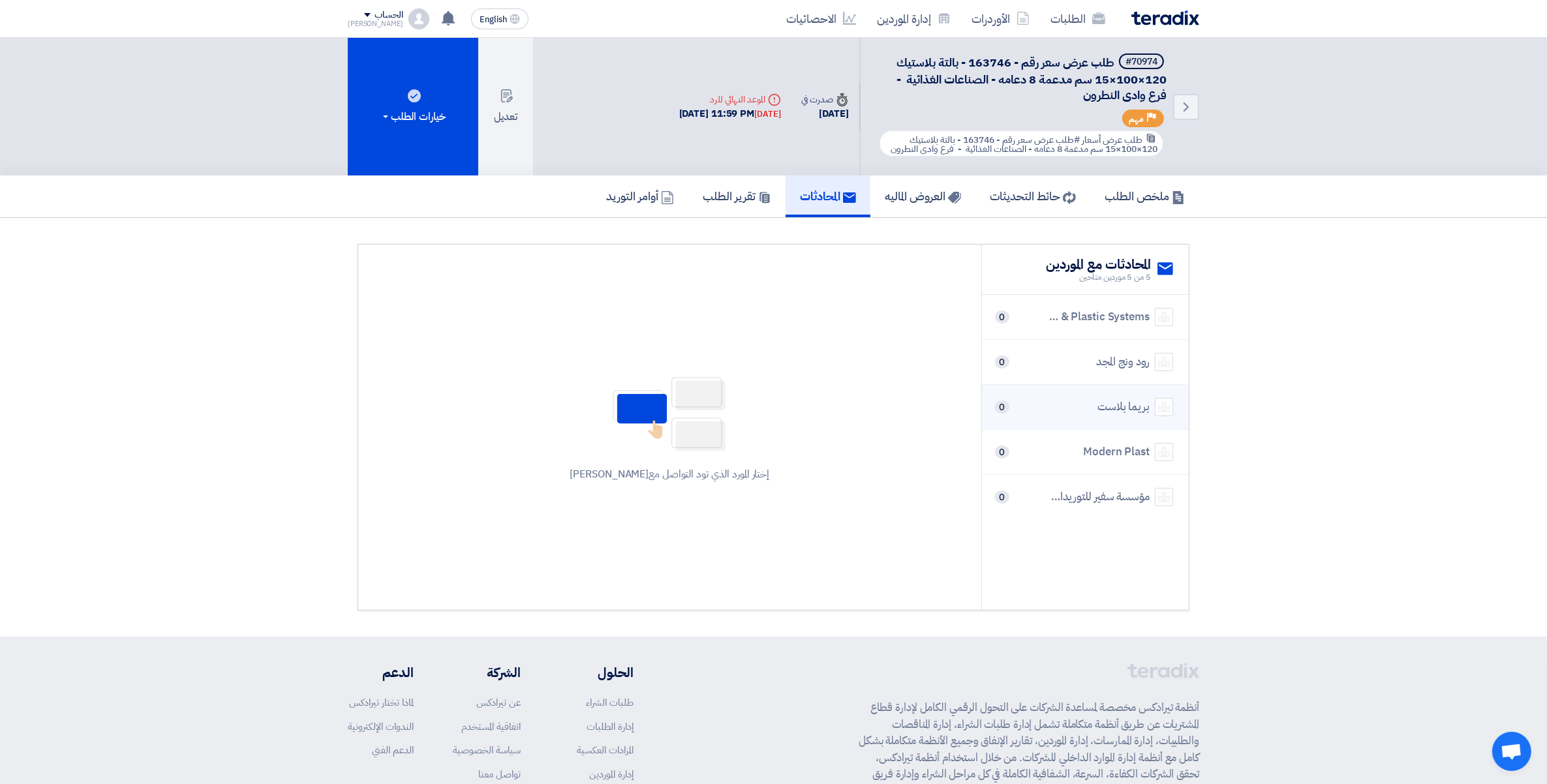
click at [1147, 408] on div "بريما بلاست" at bounding box center [1124, 407] width 52 height 17
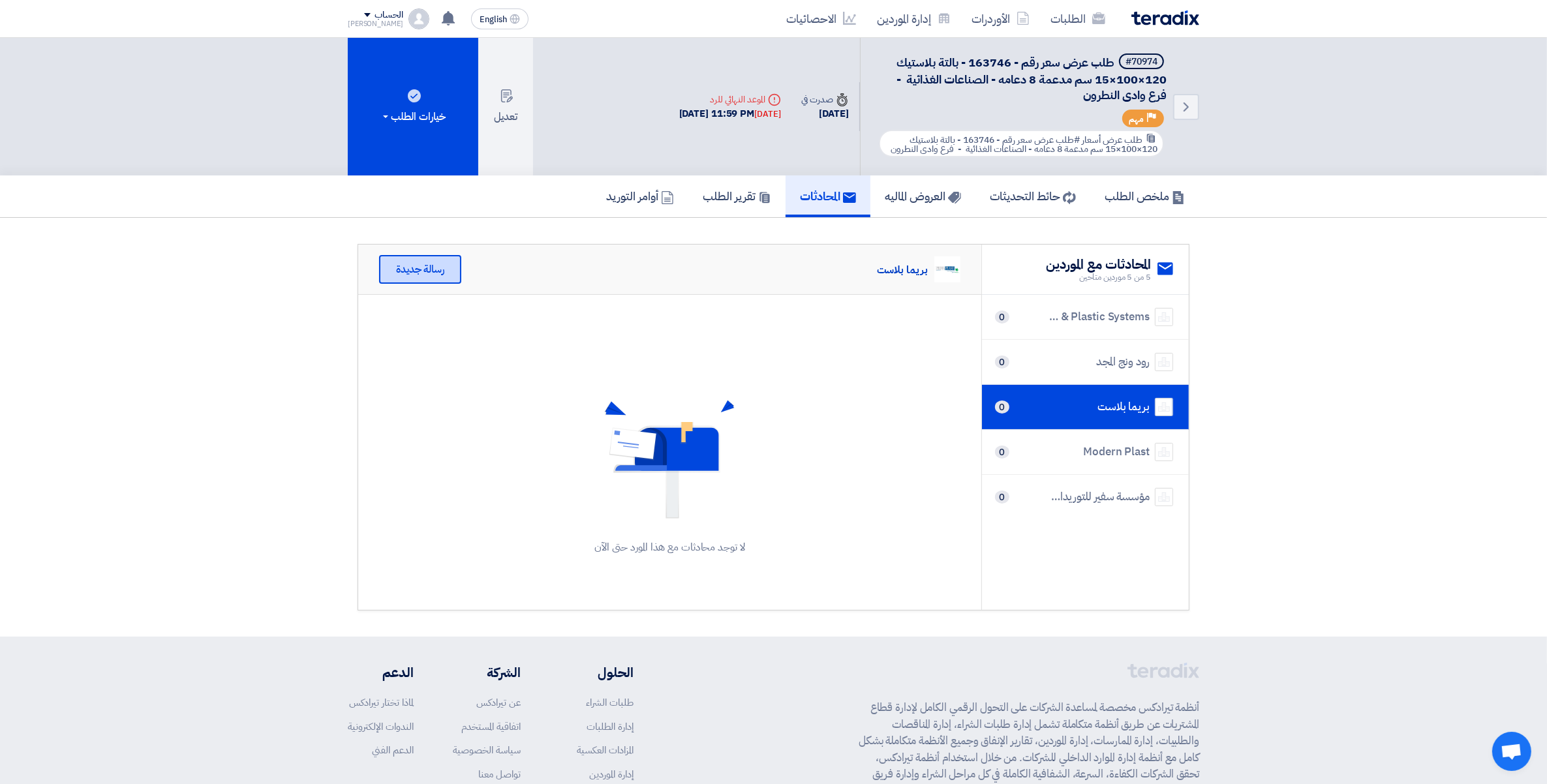
click at [428, 271] on div "رسالة جديدة" at bounding box center [420, 269] width 82 height 28
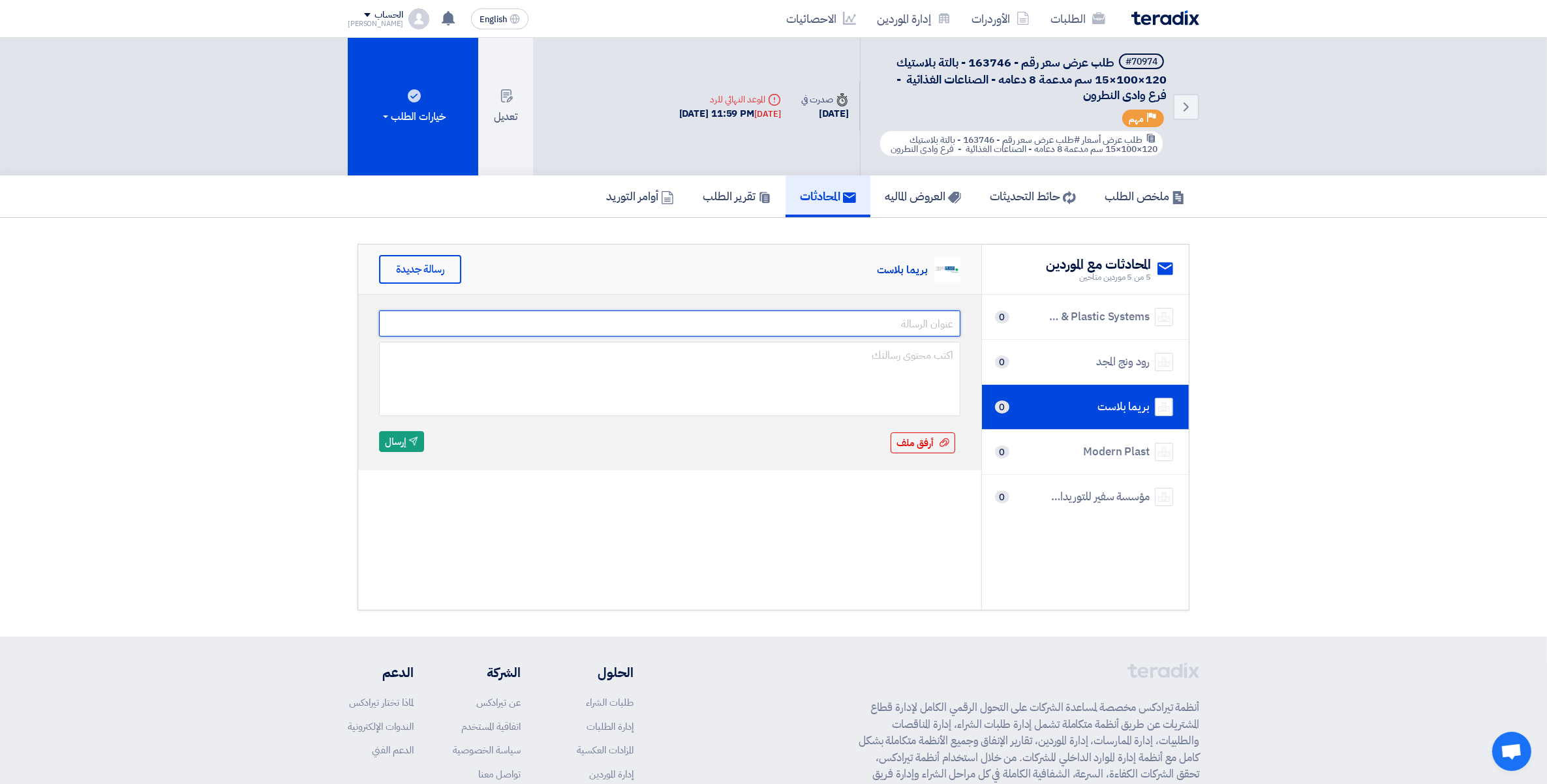
click at [909, 314] on input "text" at bounding box center [670, 323] width 582 height 27
type input "ممكن رقم الموبيل"
click at [379, 431] on button "Send إرسال" at bounding box center [401, 441] width 45 height 21
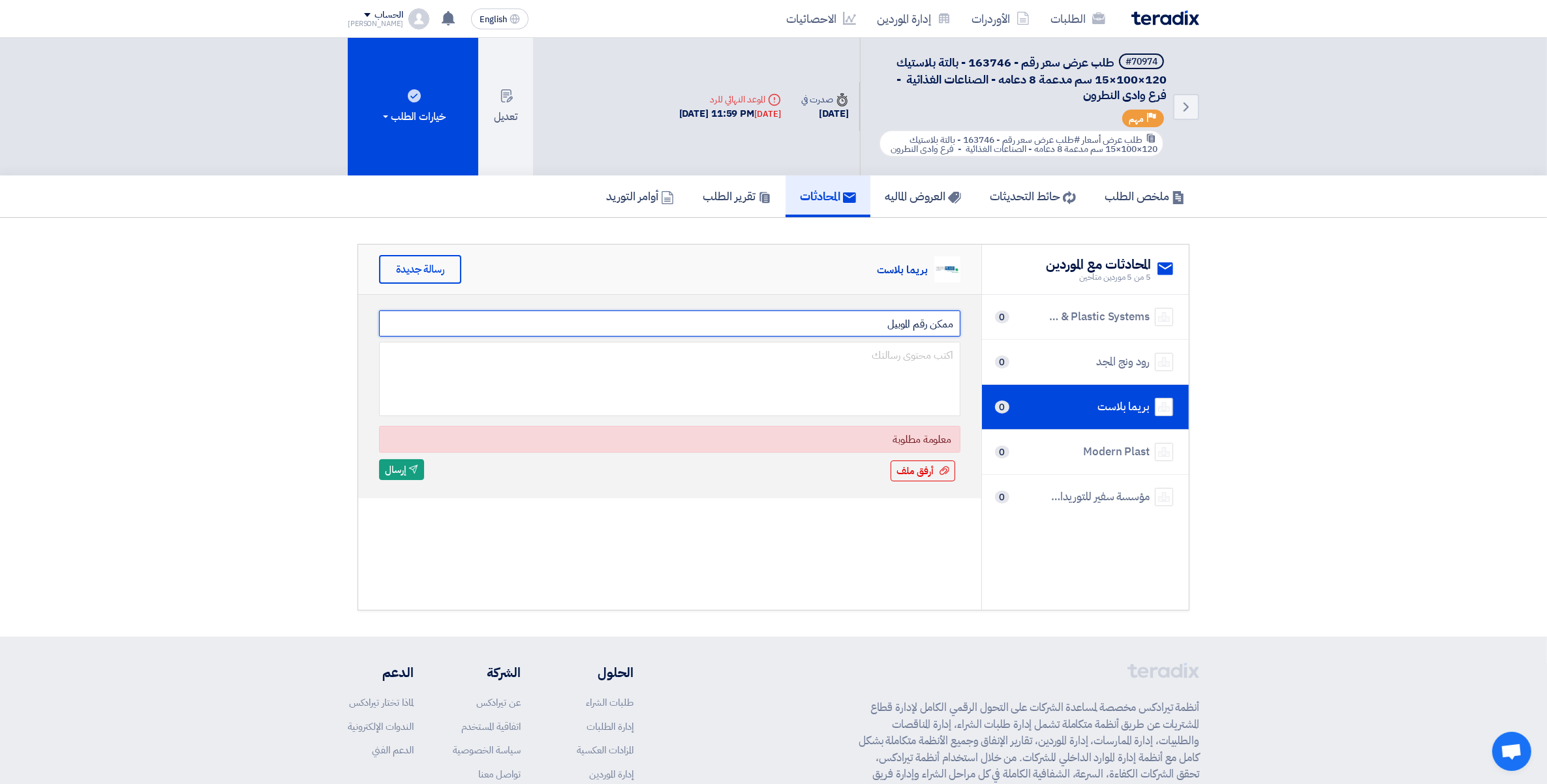
click at [930, 314] on input "ممكن رقم الموبيل" at bounding box center [670, 323] width 582 height 27
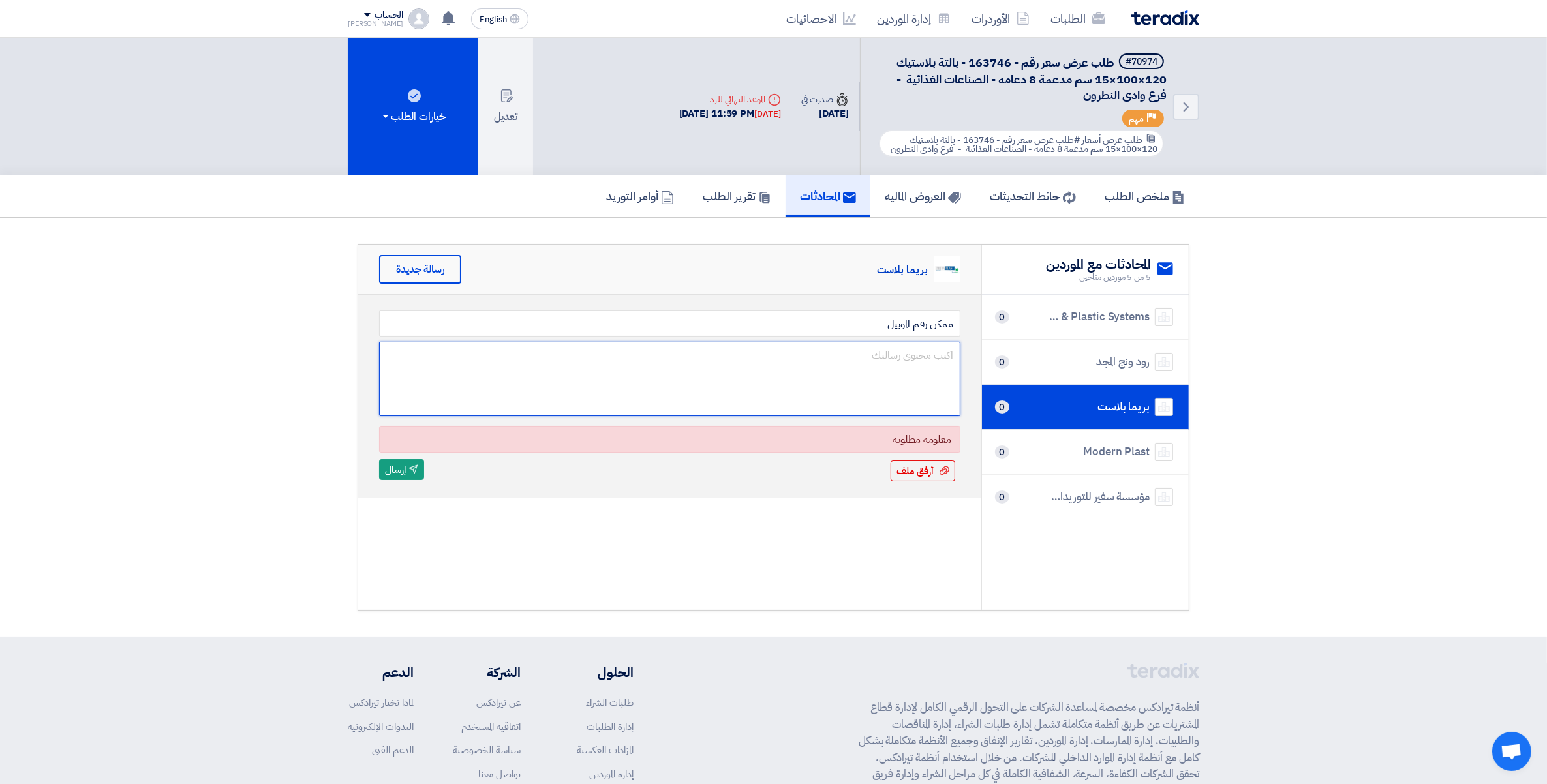
click at [922, 362] on textarea at bounding box center [670, 378] width 582 height 74
paste textarea "ممكن رقم الموبيل"
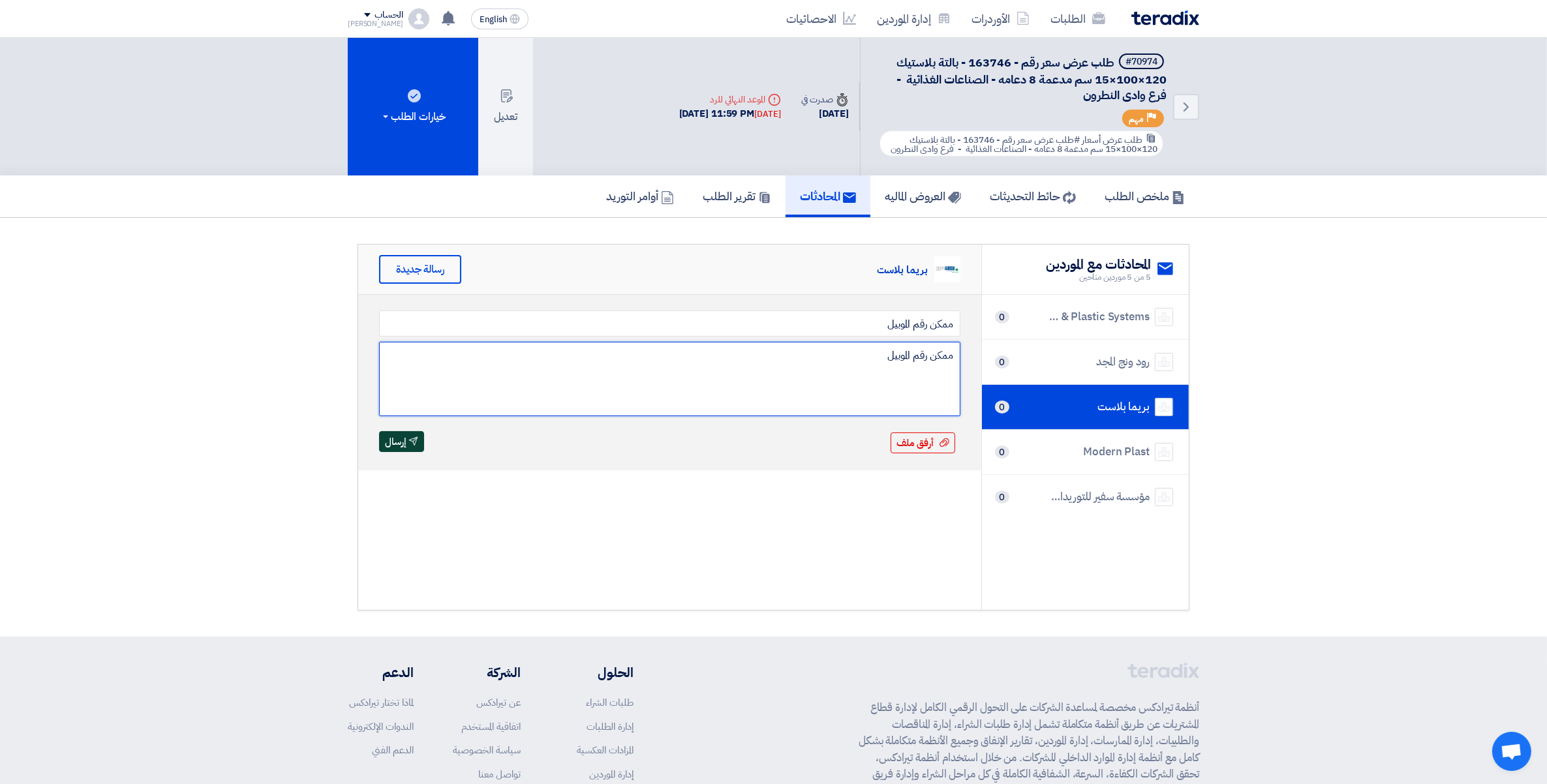
type textarea "ممكن رقم الموبيل"
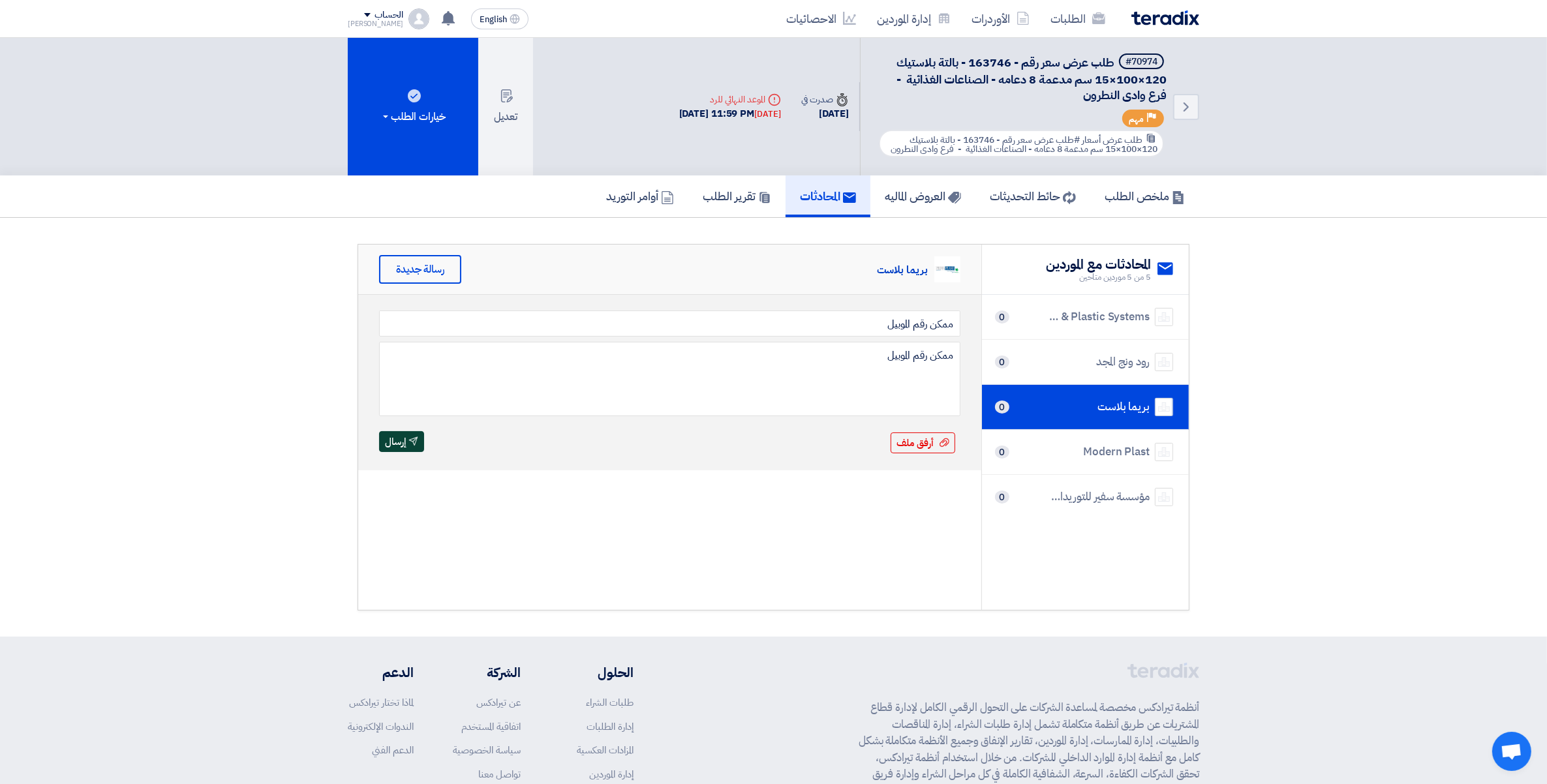
click at [408, 439] on button "Send إرسال" at bounding box center [401, 441] width 45 height 21
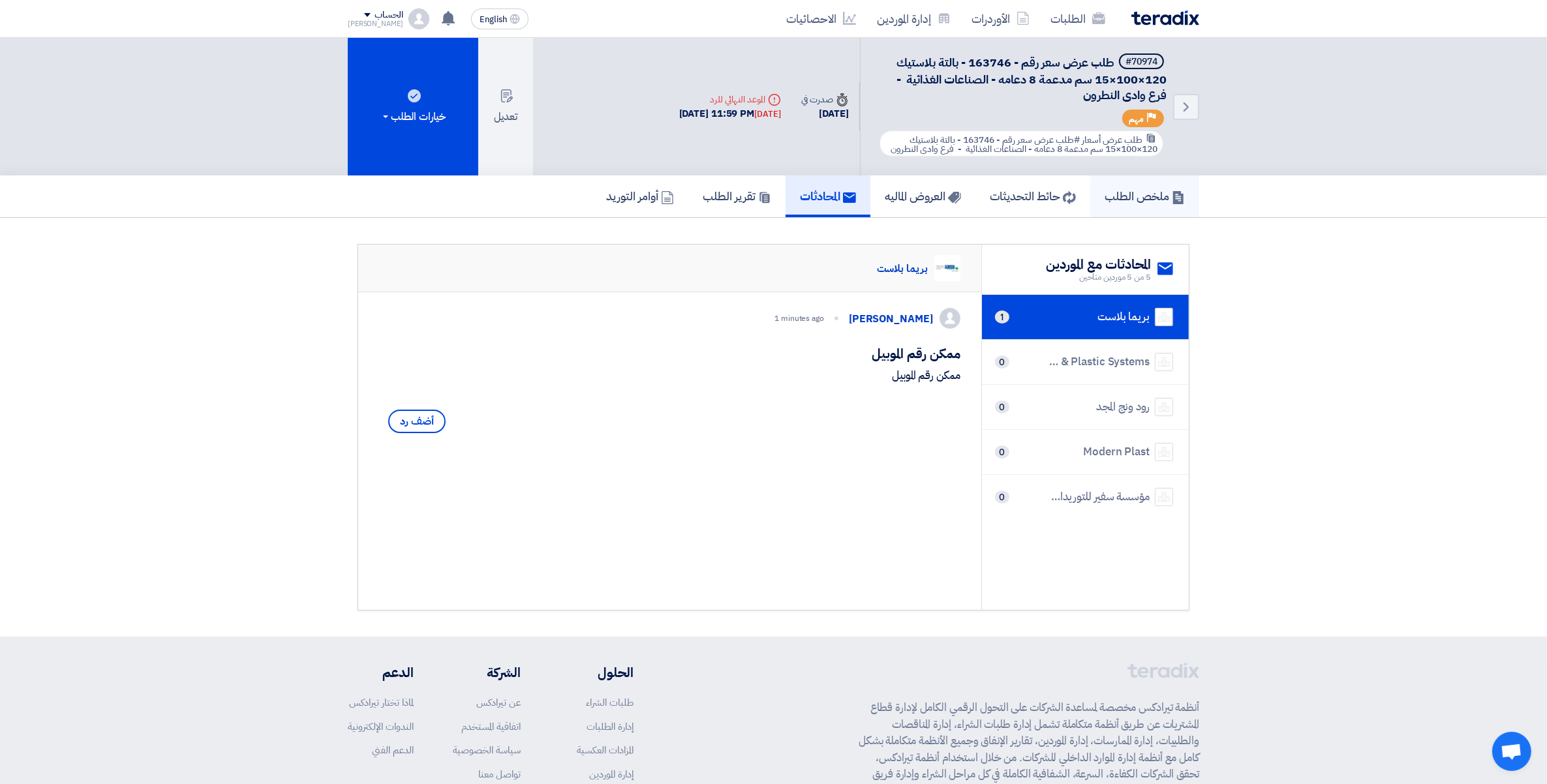
click at [1129, 191] on h5 "ملخص الطلب" at bounding box center [1145, 196] width 81 height 15
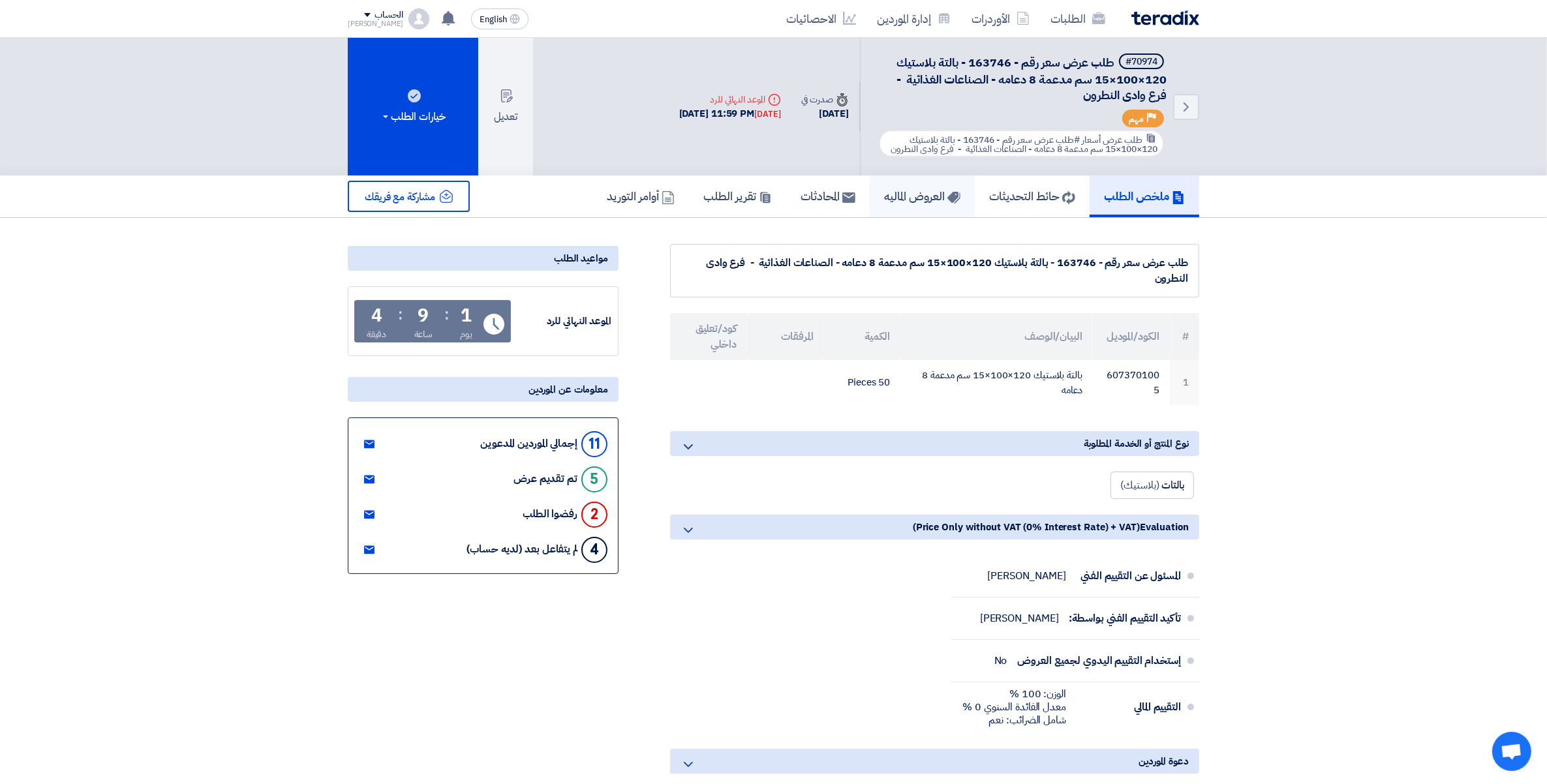
click at [872, 198] on link "العروض الماليه" at bounding box center [922, 197] width 105 height 42
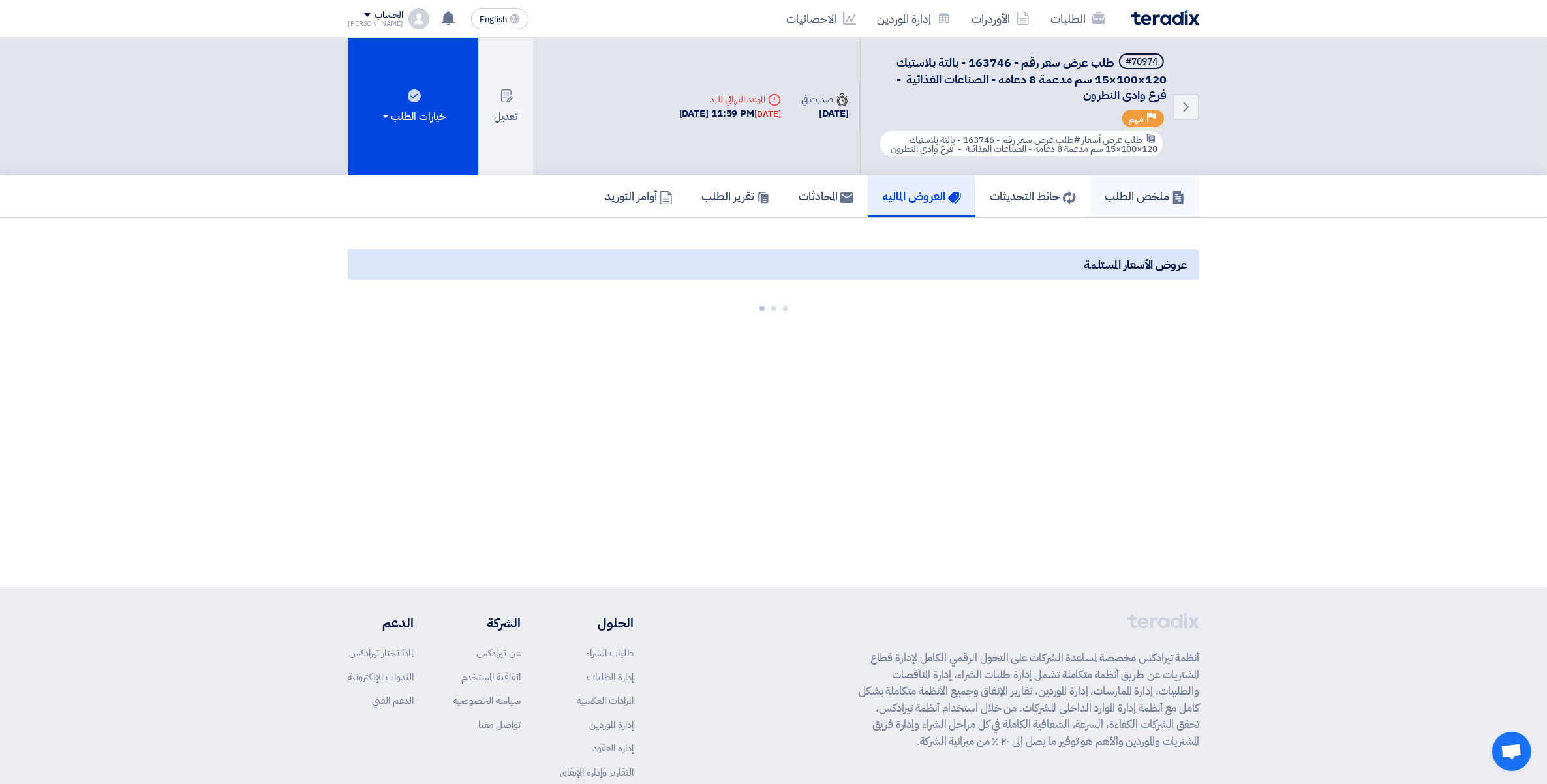
click at [1175, 189] on h5 "ملخص الطلب" at bounding box center [1145, 196] width 81 height 15
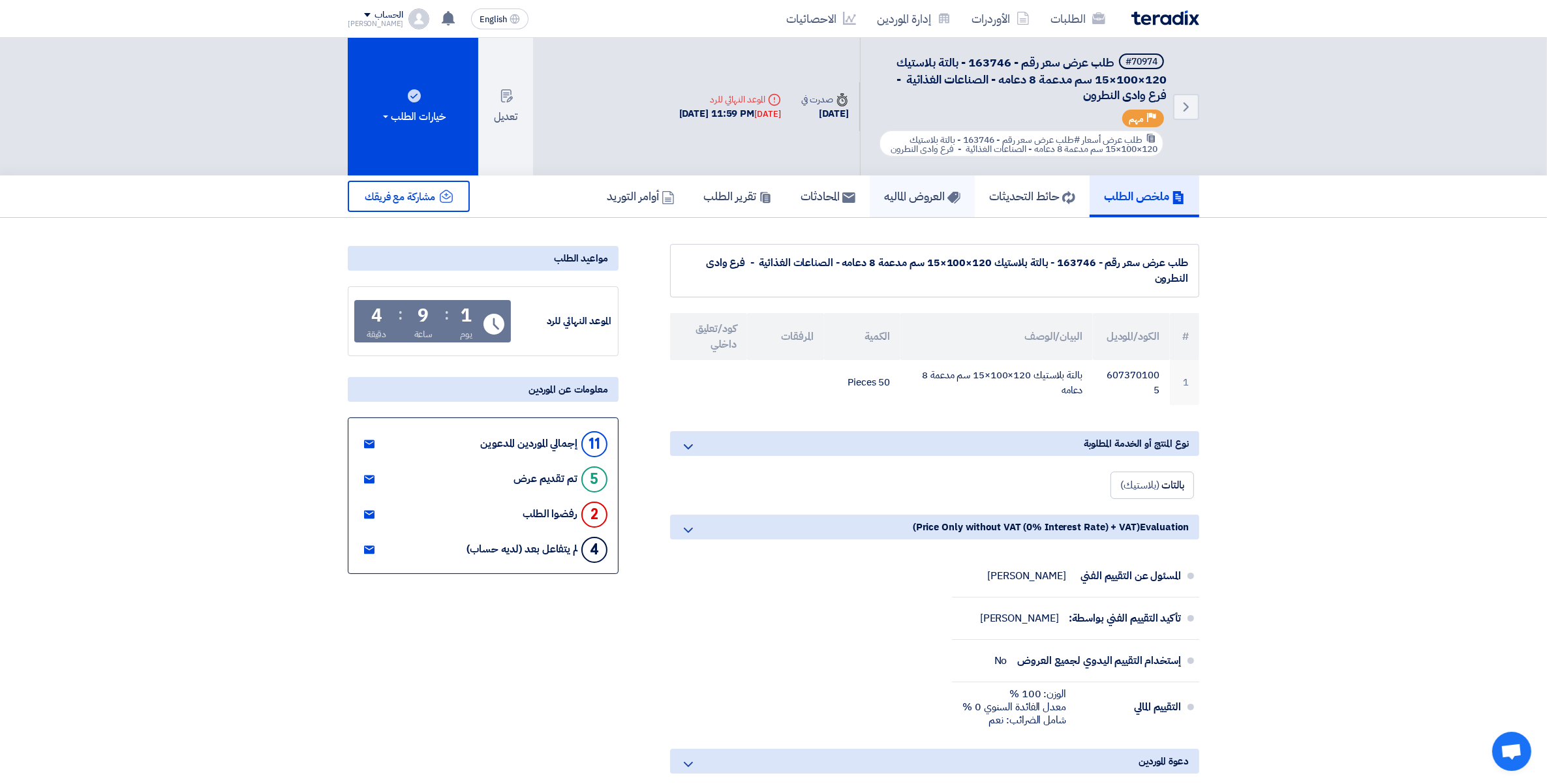
click at [899, 199] on h5 "العروض الماليه" at bounding box center [922, 196] width 76 height 15
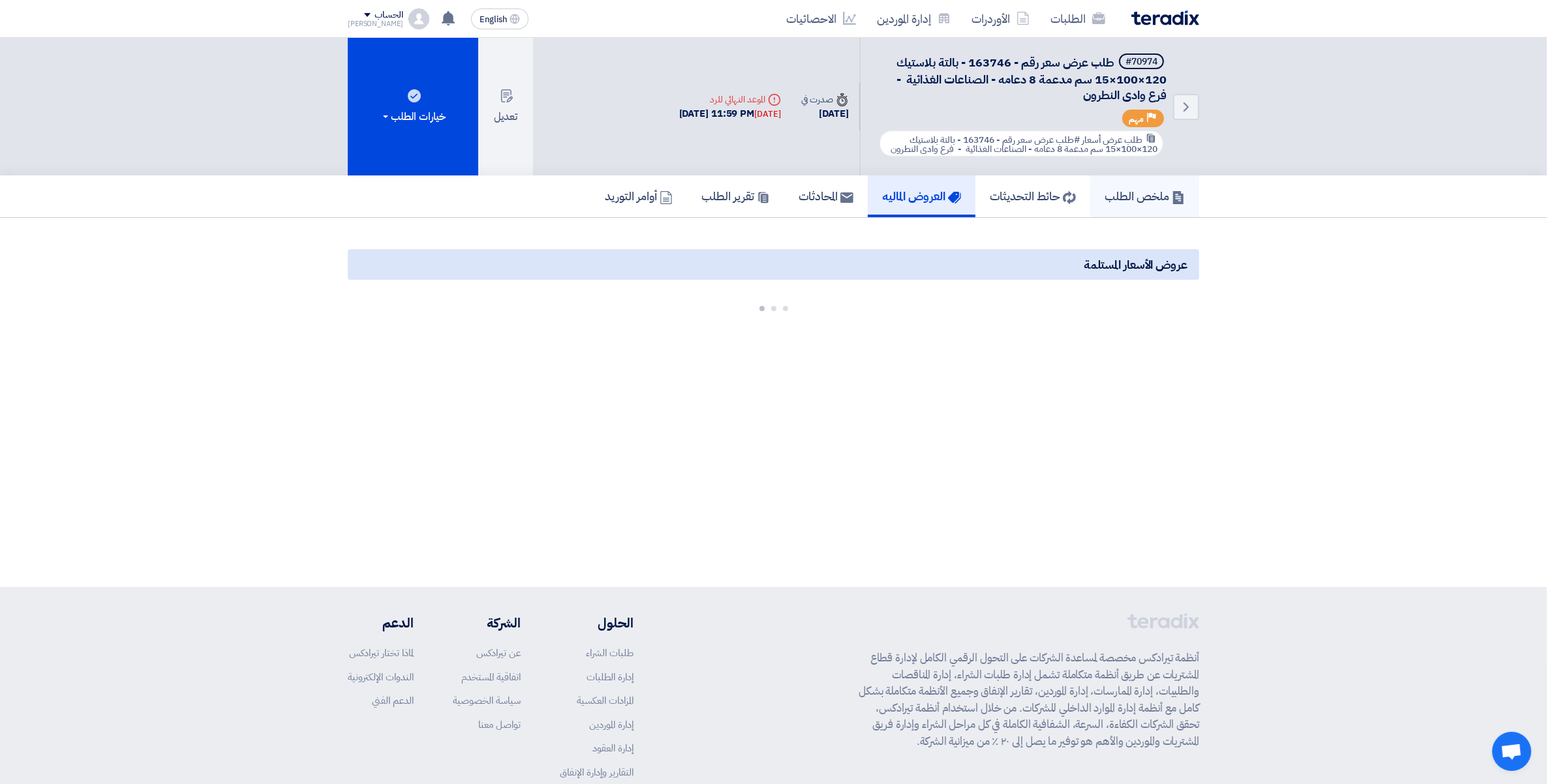
click at [1166, 191] on h5 "ملخص الطلب" at bounding box center [1145, 196] width 81 height 15
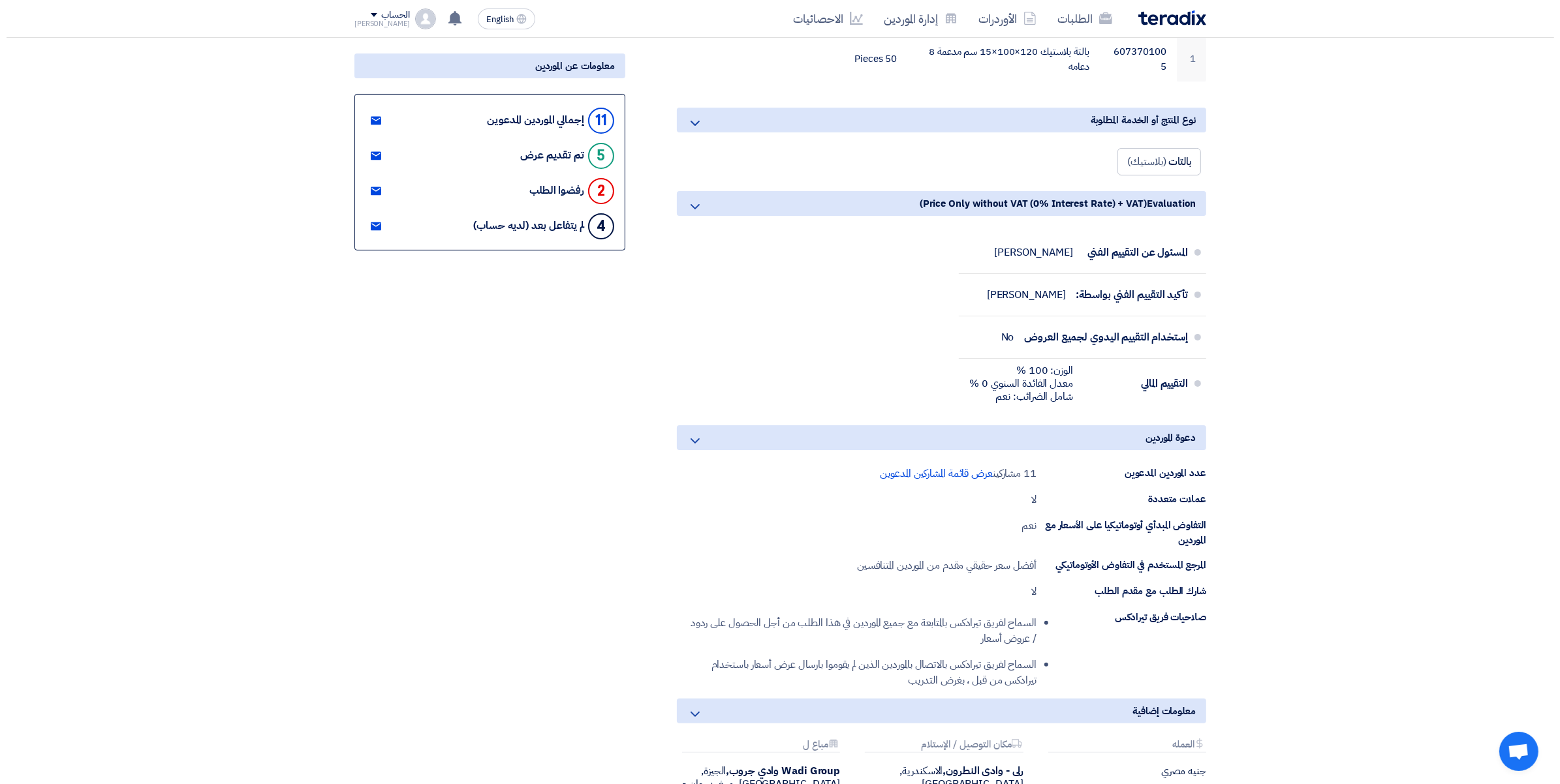
scroll to position [326, 0]
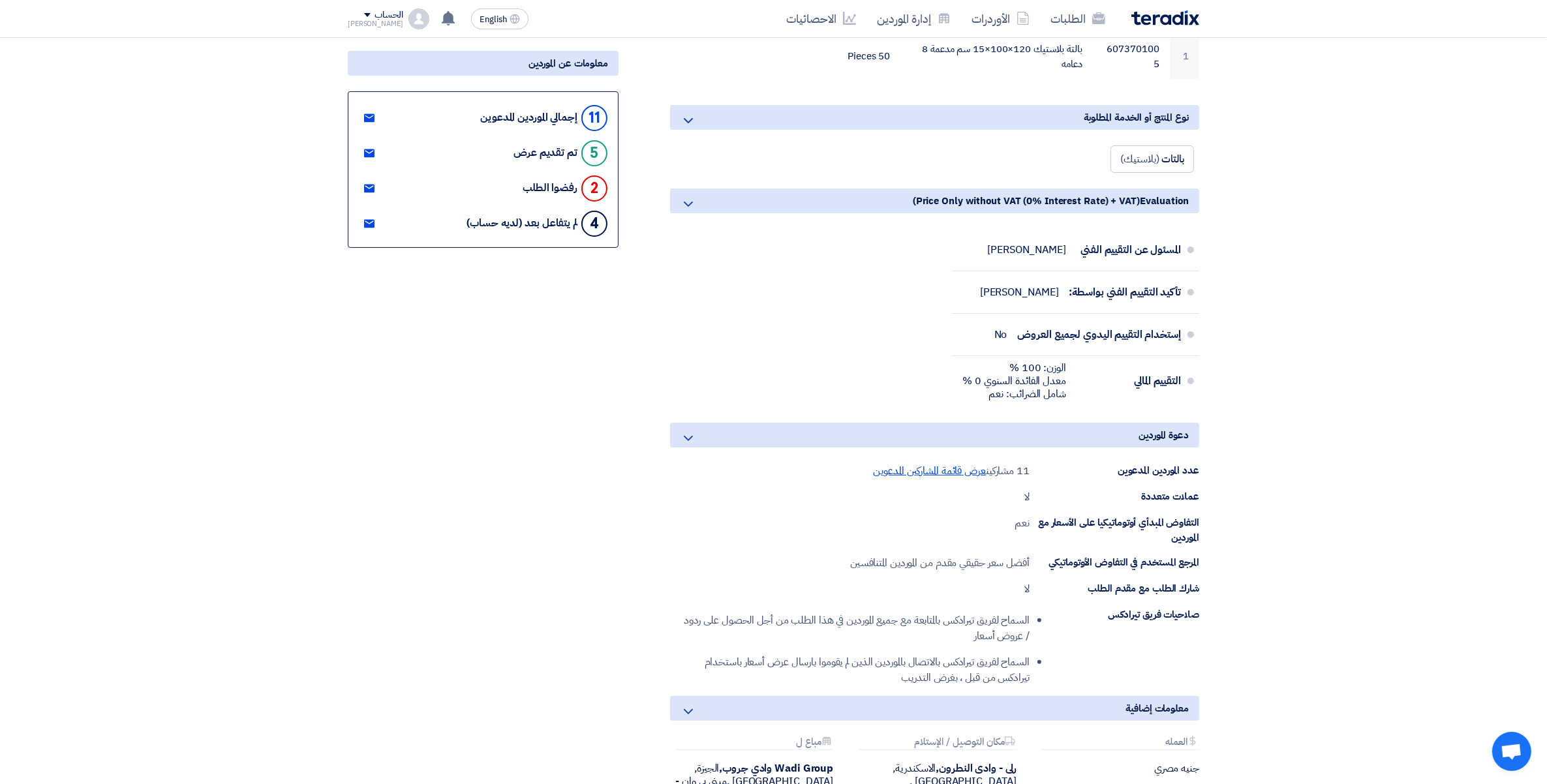
click at [912, 471] on span "عرض قائمة المشاركين المدعوين" at bounding box center [929, 471] width 113 height 16
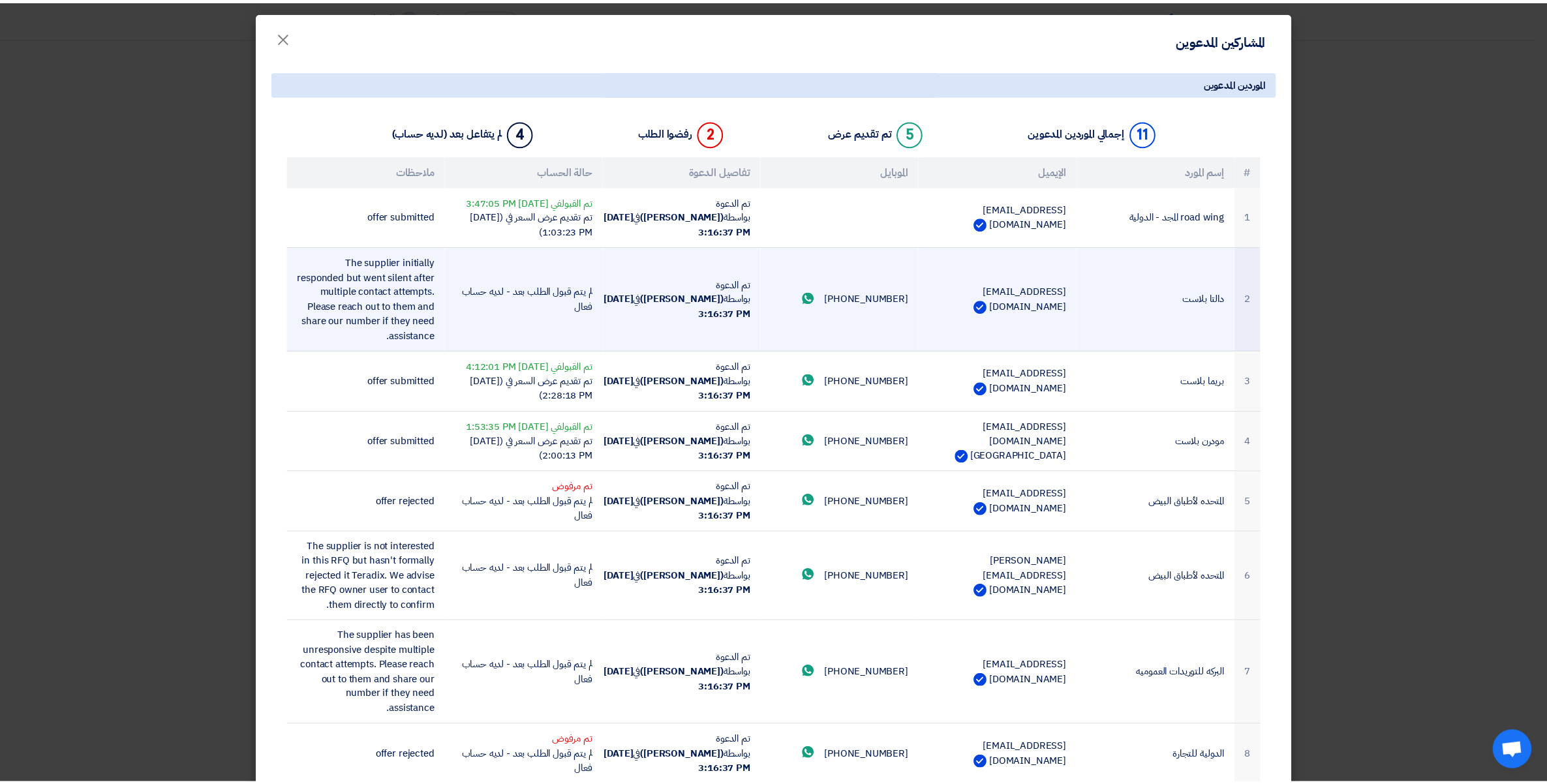
scroll to position [82, 0]
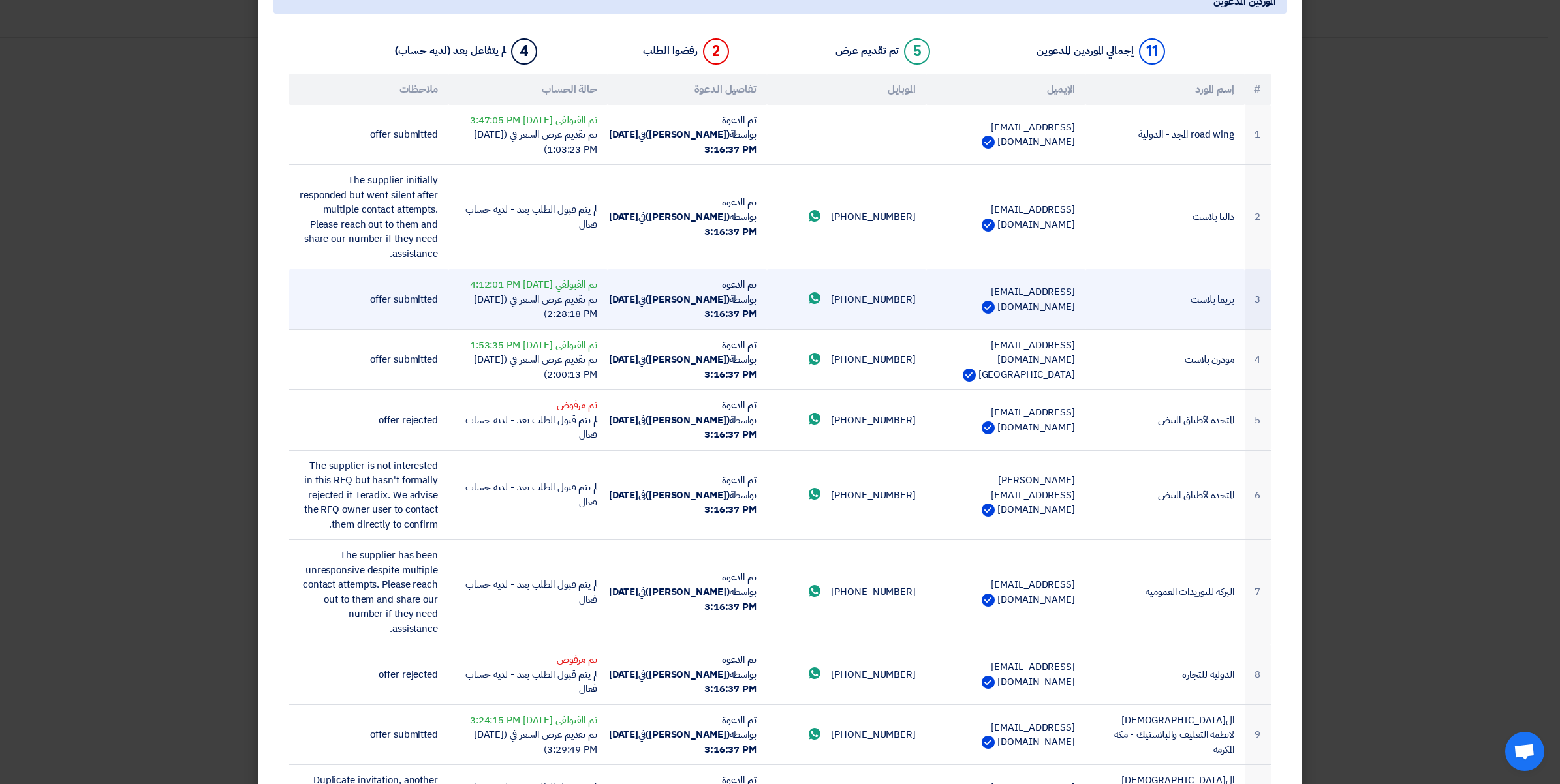
click at [862, 321] on td "[PHONE_NUMBER] Send whatsApp message" at bounding box center [846, 299] width 159 height 60
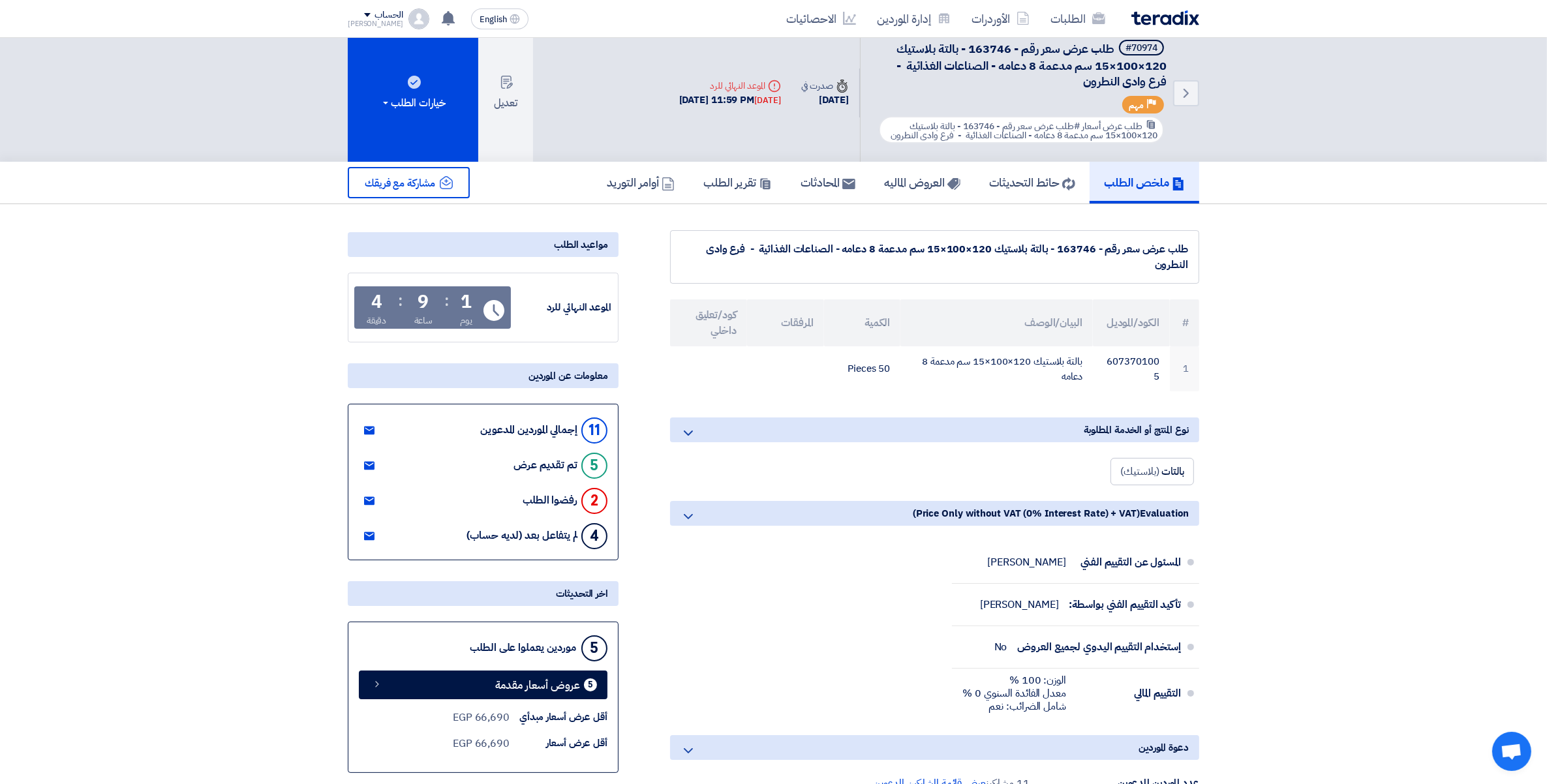
scroll to position [0, 0]
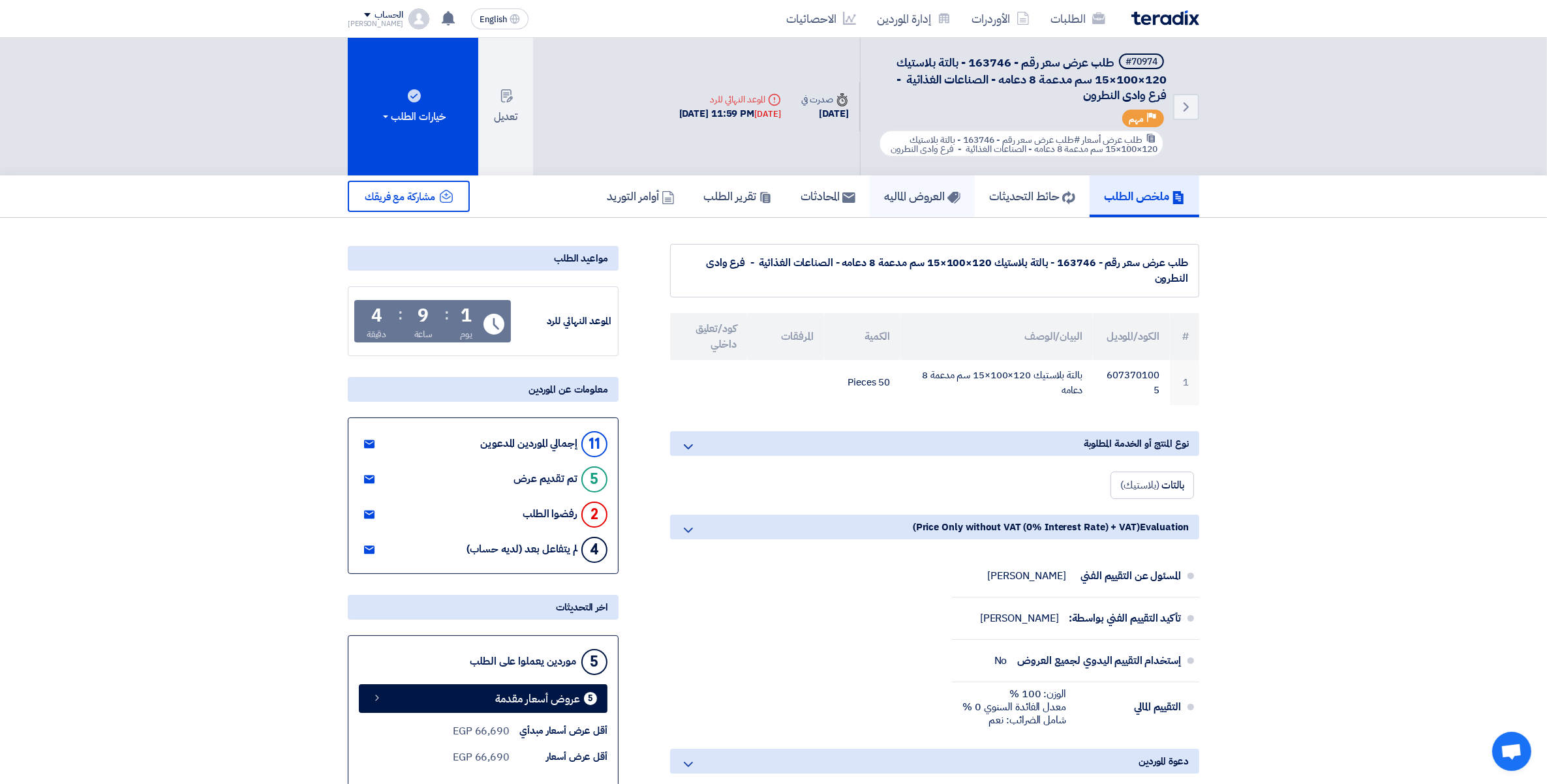
click at [909, 209] on link "العروض الماليه" at bounding box center [922, 197] width 105 height 42
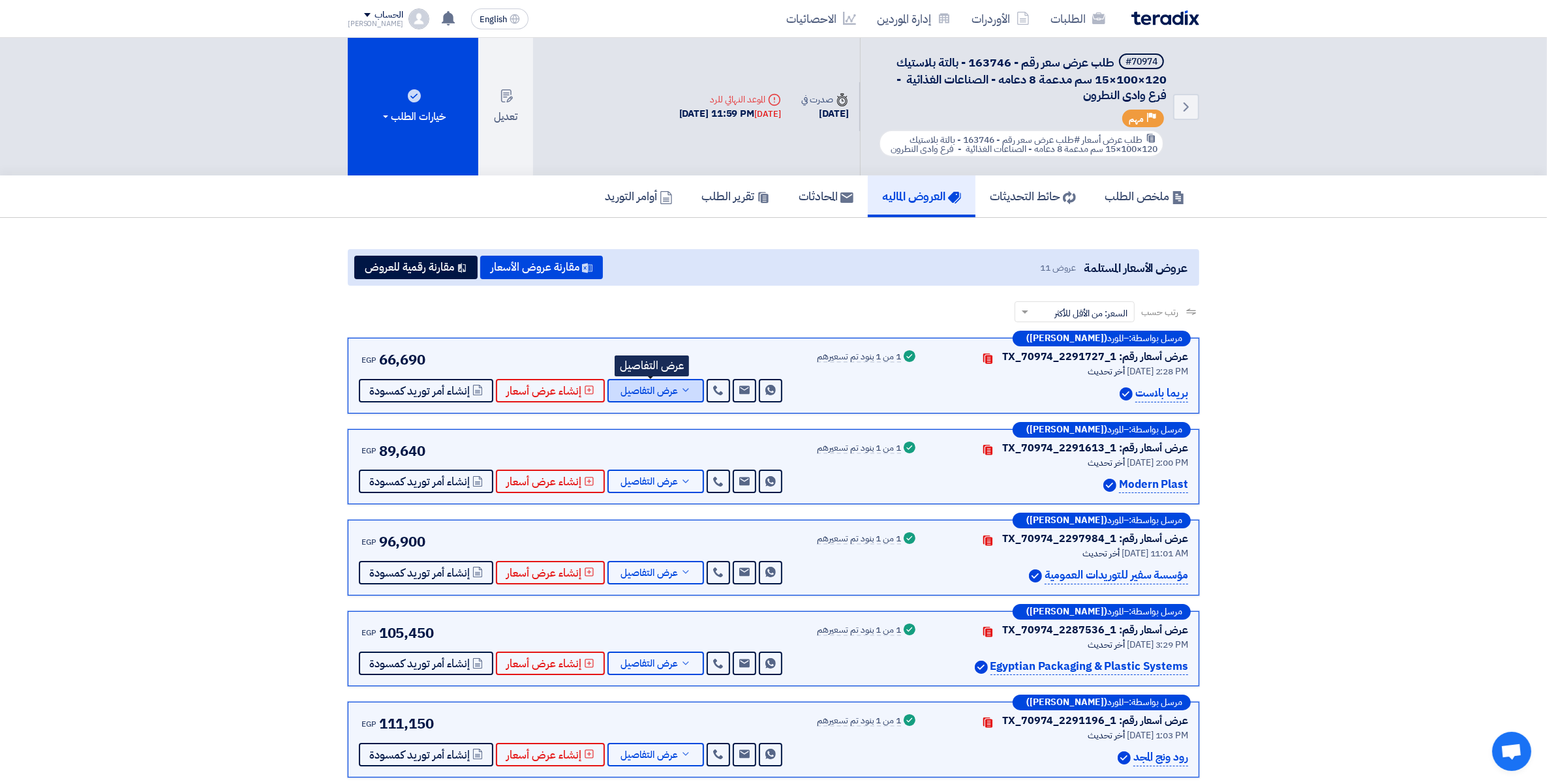
click at [680, 394] on button "عرض التفاصيل" at bounding box center [655, 391] width 96 height 24
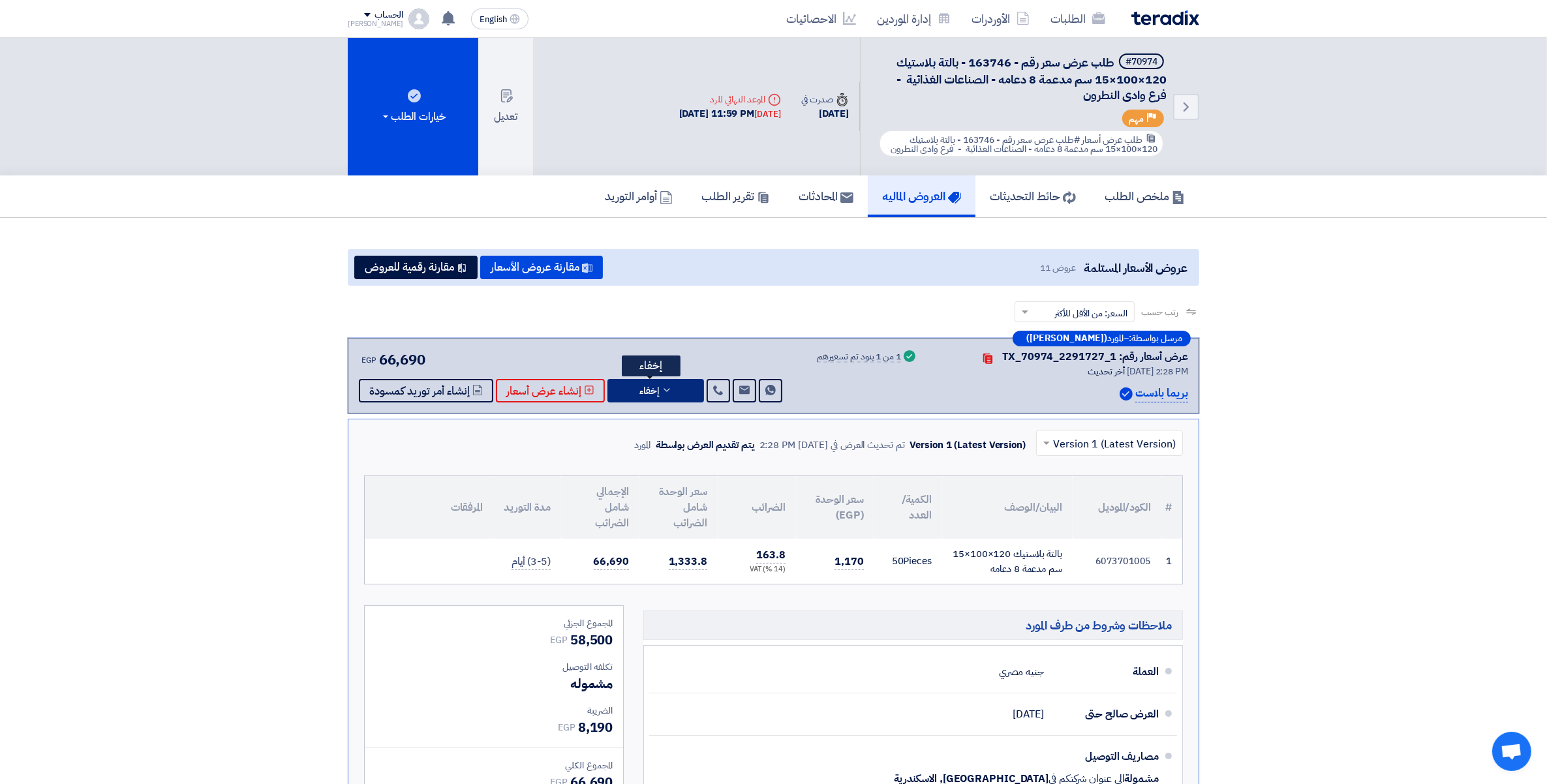
drag, startPoint x: 670, startPoint y: 389, endPoint x: 671, endPoint y: 400, distance: 11.0
click at [670, 389] on button "إخفاء" at bounding box center [655, 391] width 96 height 24
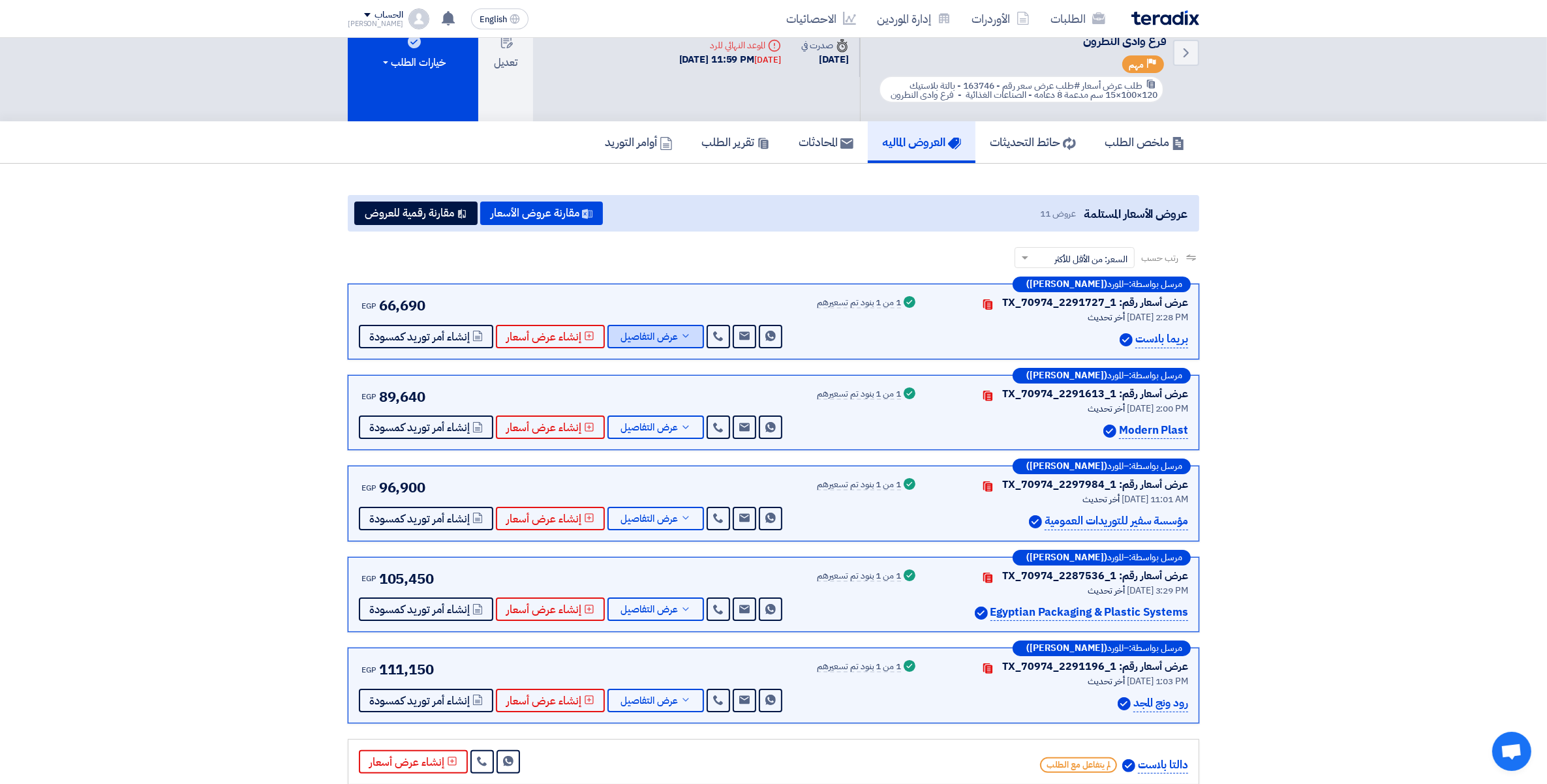
scroll to position [163, 0]
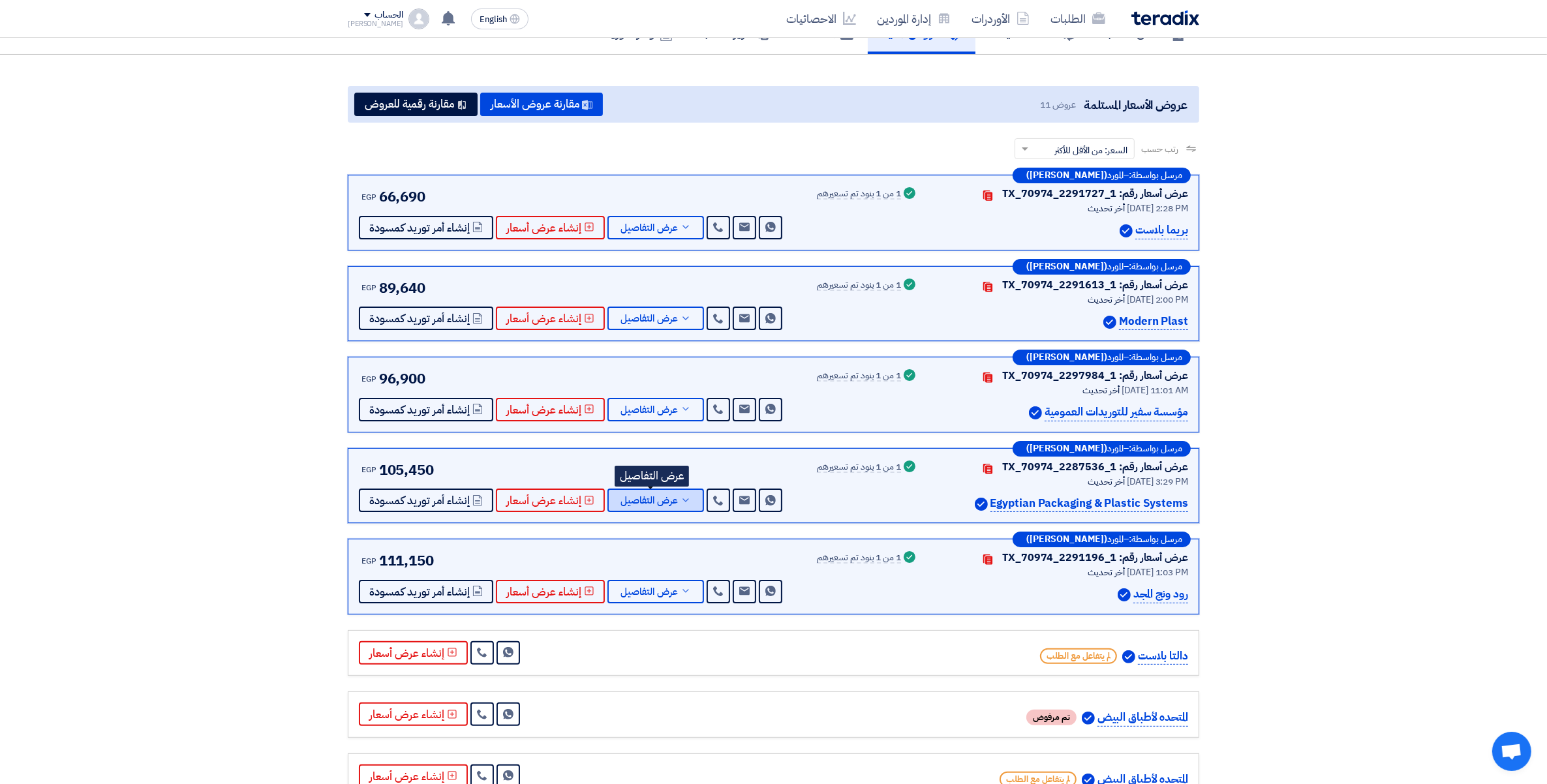
click at [673, 500] on button "عرض التفاصيل" at bounding box center [655, 501] width 96 height 24
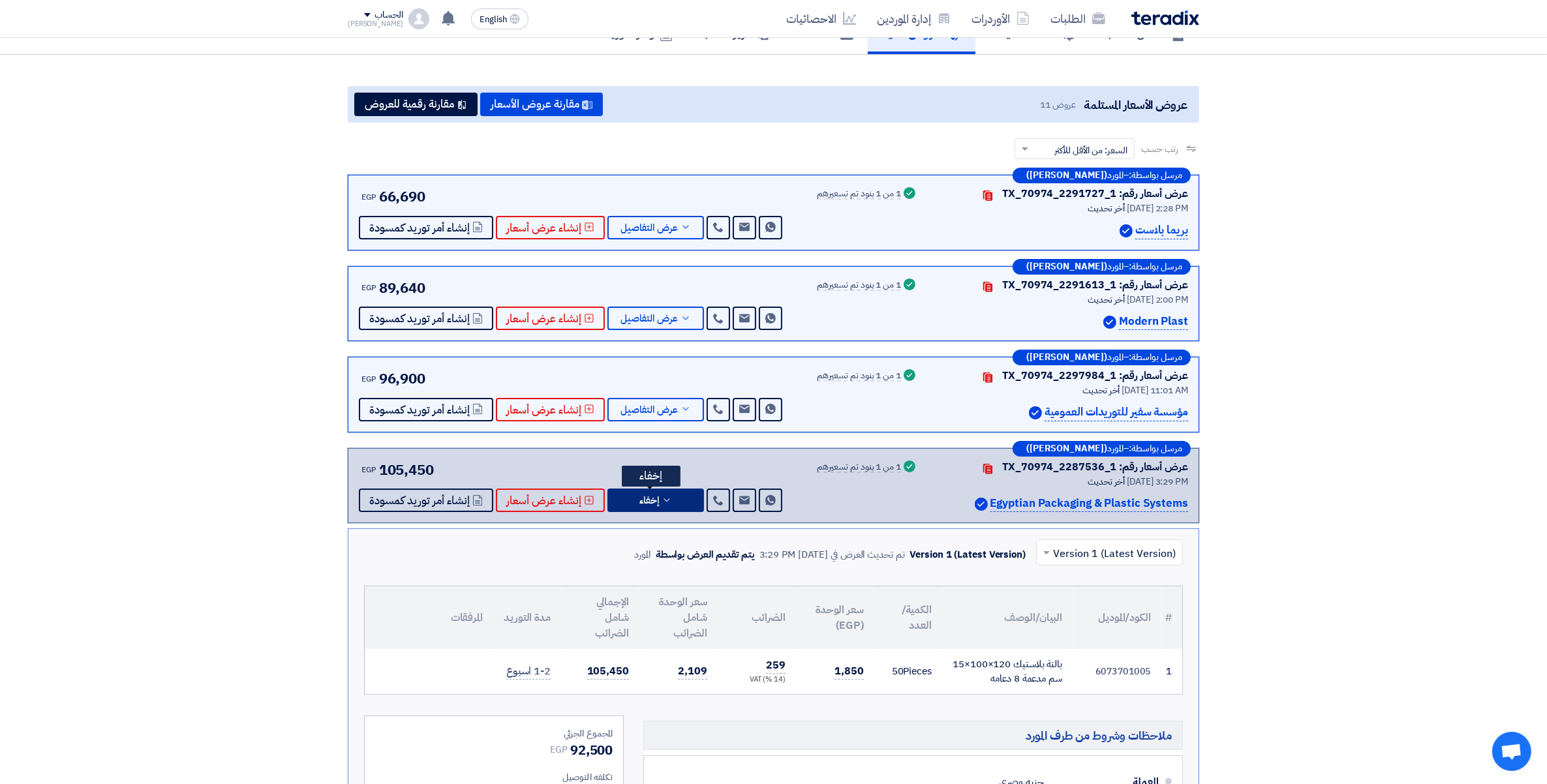
click at [667, 503] on icon at bounding box center [667, 500] width 10 height 10
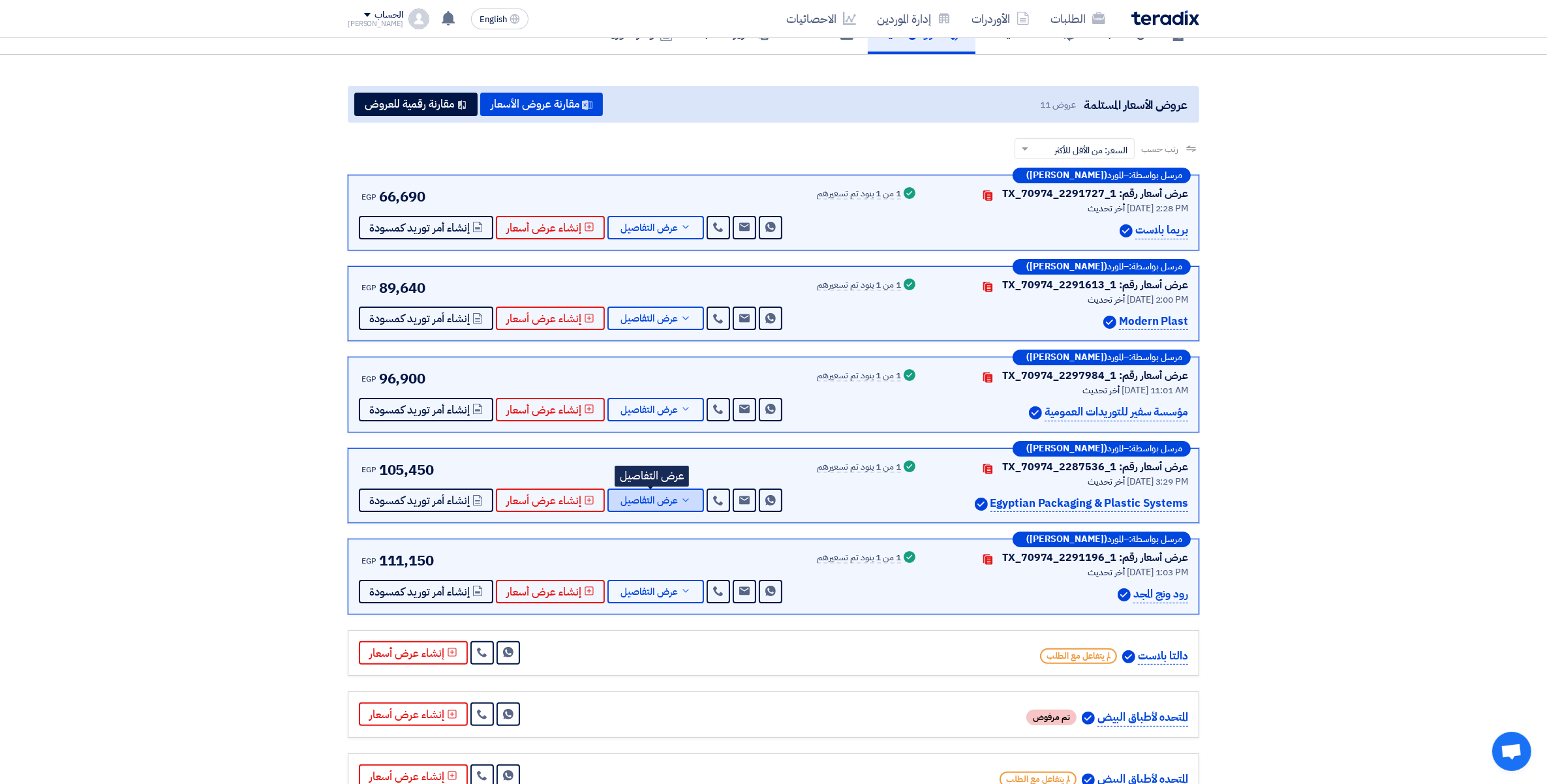
click at [673, 498] on span "عرض التفاصيل" at bounding box center [649, 501] width 58 height 10
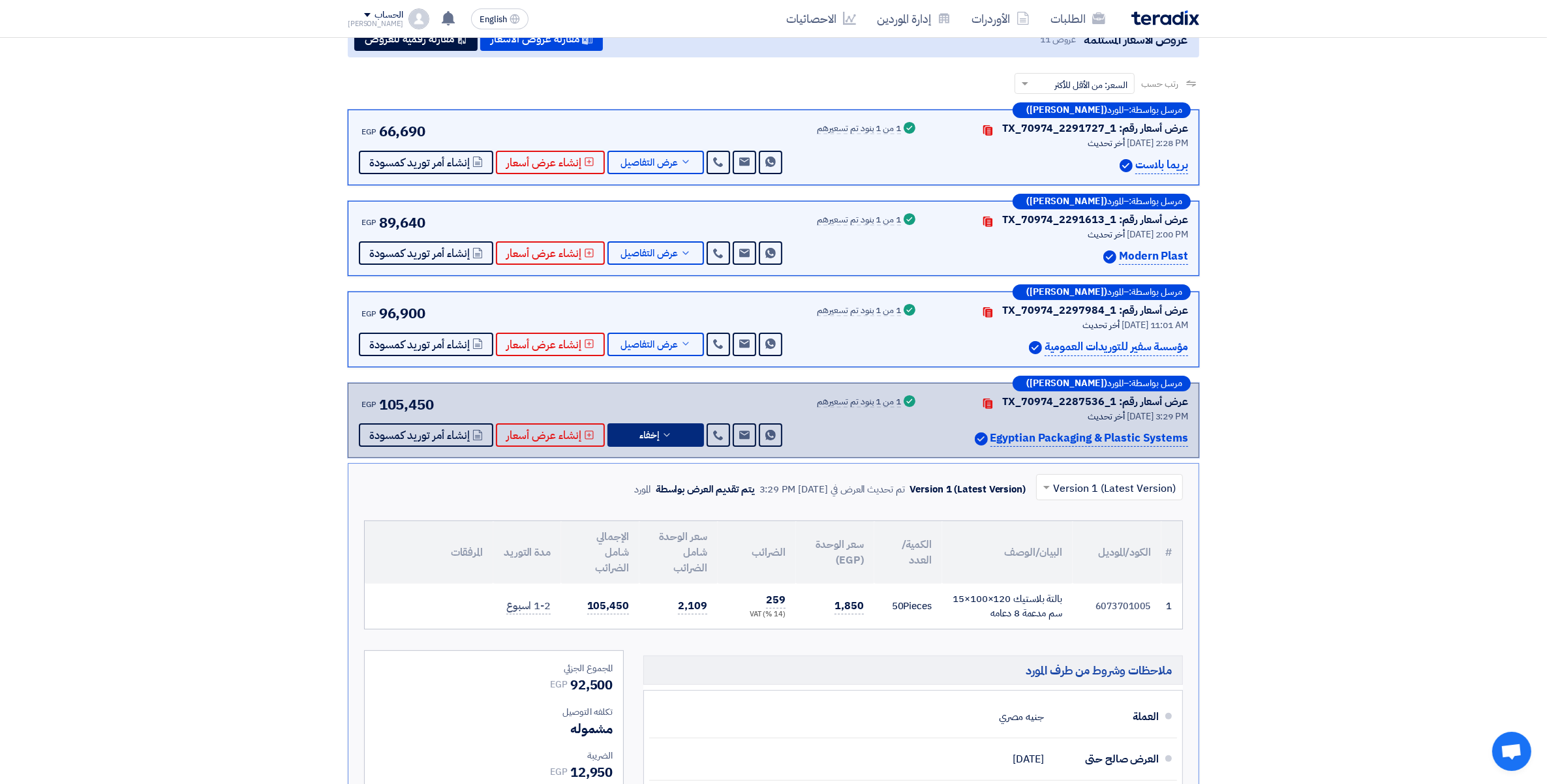
scroll to position [326, 0]
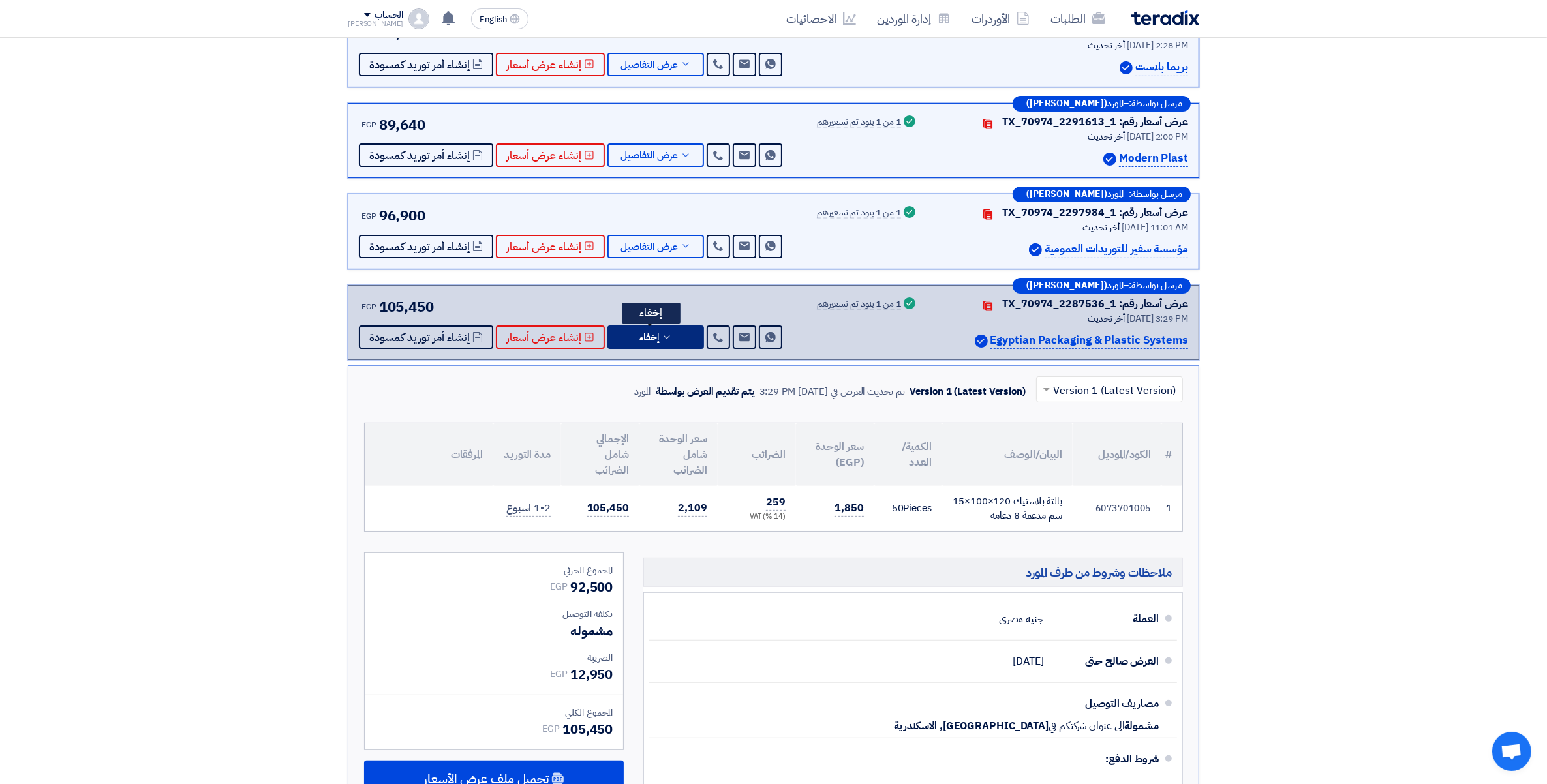
click at [679, 335] on button "إخفاء" at bounding box center [655, 338] width 96 height 24
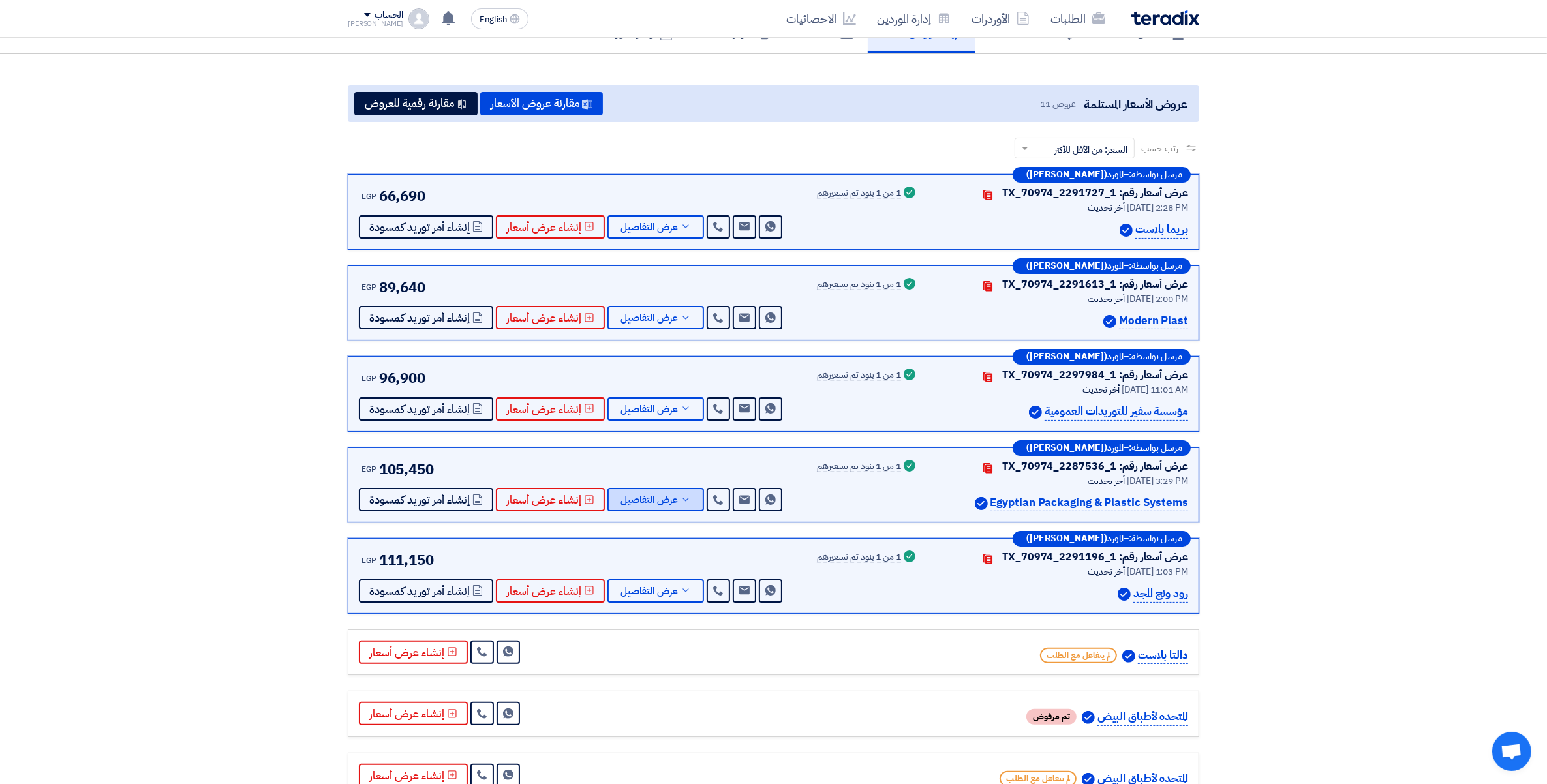
scroll to position [163, 0]
drag, startPoint x: 365, startPoint y: 191, endPoint x: 1163, endPoint y: 210, distance: 798.2
click at [1163, 210] on div "عرض أسعار رقم: TX_70974_2291727_1 Contacts أخر تحديث [DATE] 2:28 PM بريما بلاست" at bounding box center [774, 212] width 830 height 53
drag, startPoint x: 1172, startPoint y: 210, endPoint x: 1316, endPoint y: 268, distance: 155.2
click at [1316, 268] on section "عروض الأسعار المستلمة عروض 11 مقارنة عروض الأسعار مقارنة رقمية للعروض رتب حسب ر…" at bounding box center [773, 544] width 1547 height 978
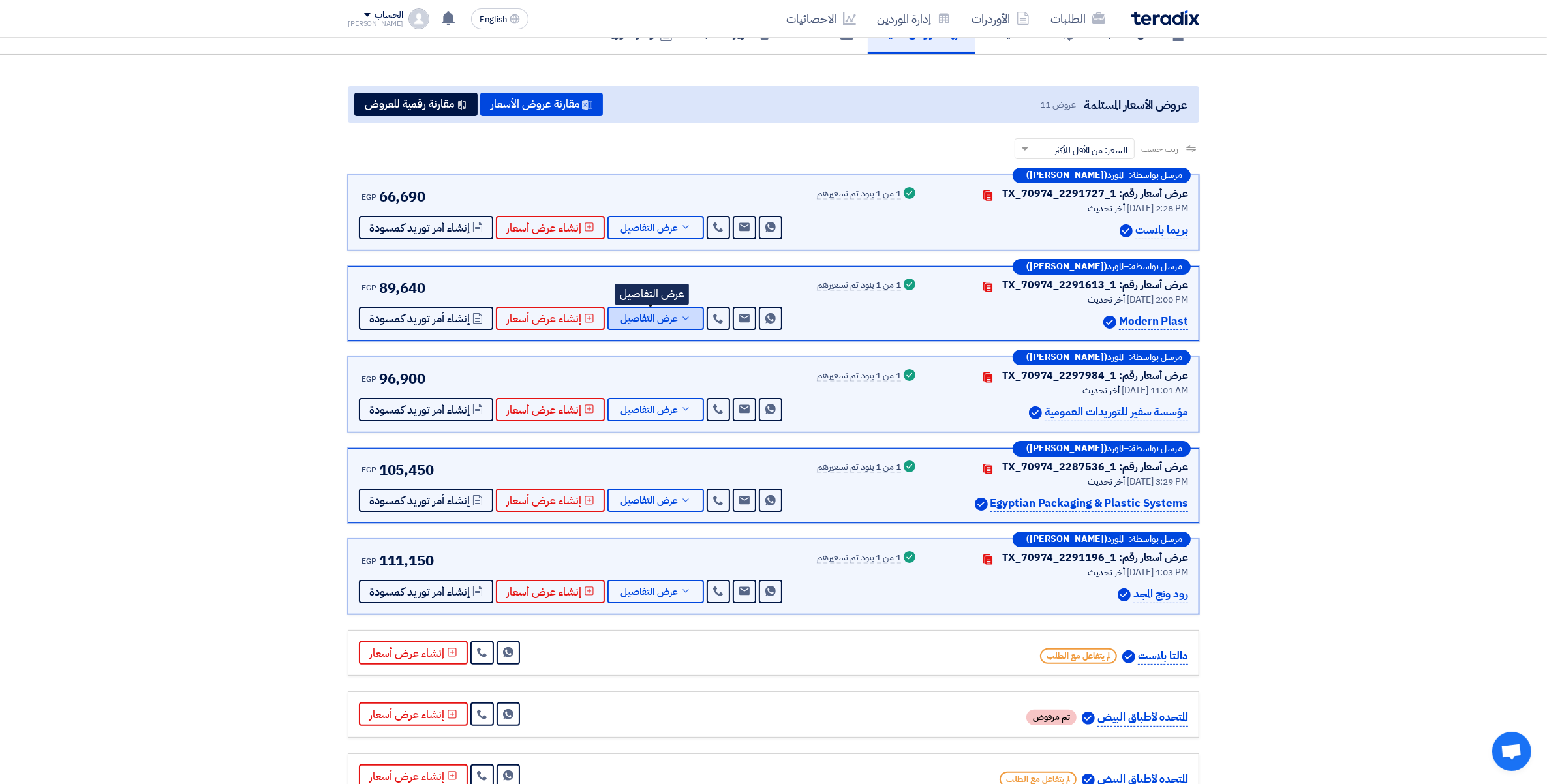
click at [683, 315] on icon at bounding box center [685, 318] width 10 height 10
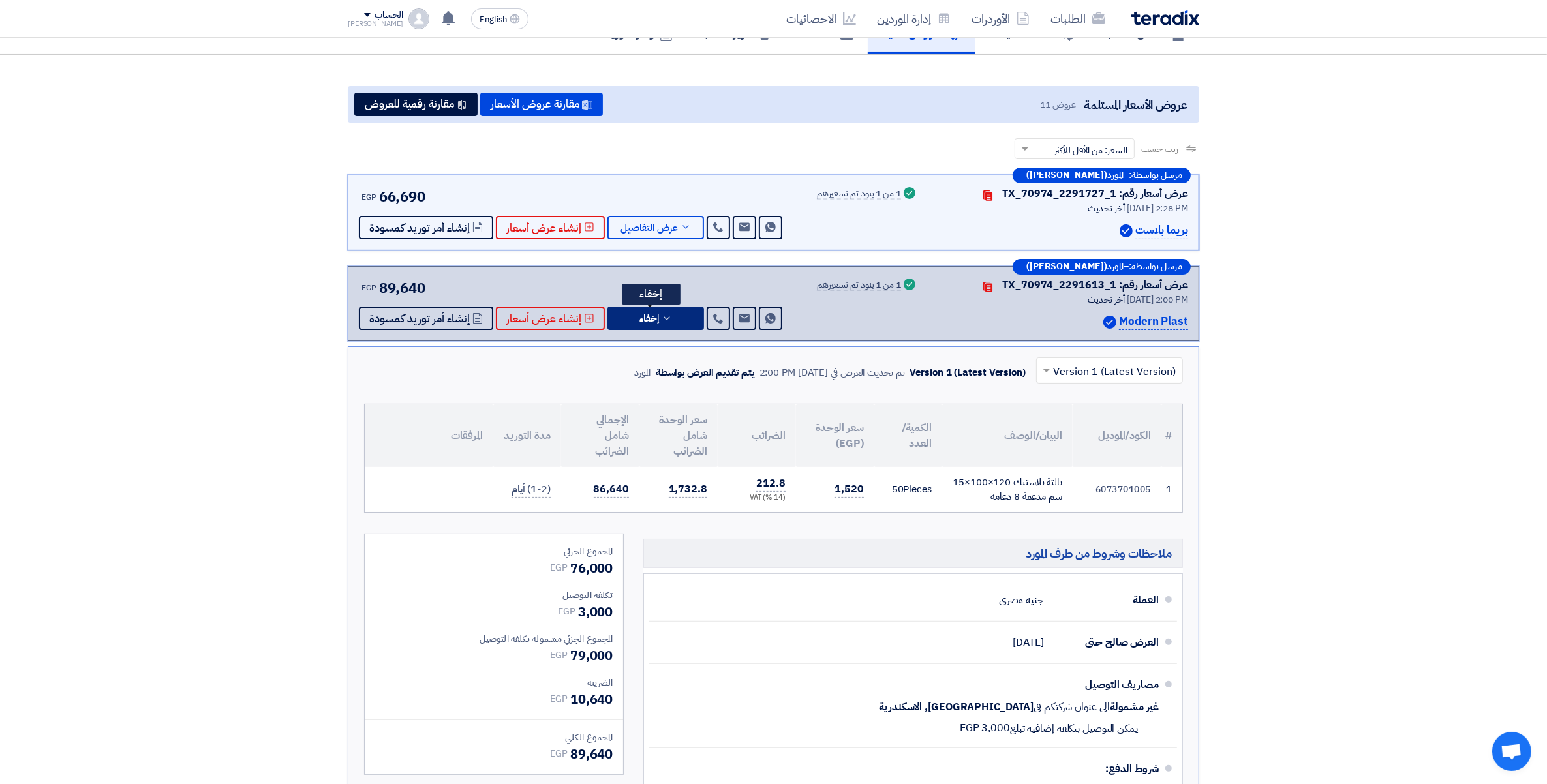
click at [683, 315] on button "إخفاء" at bounding box center [655, 319] width 96 height 24
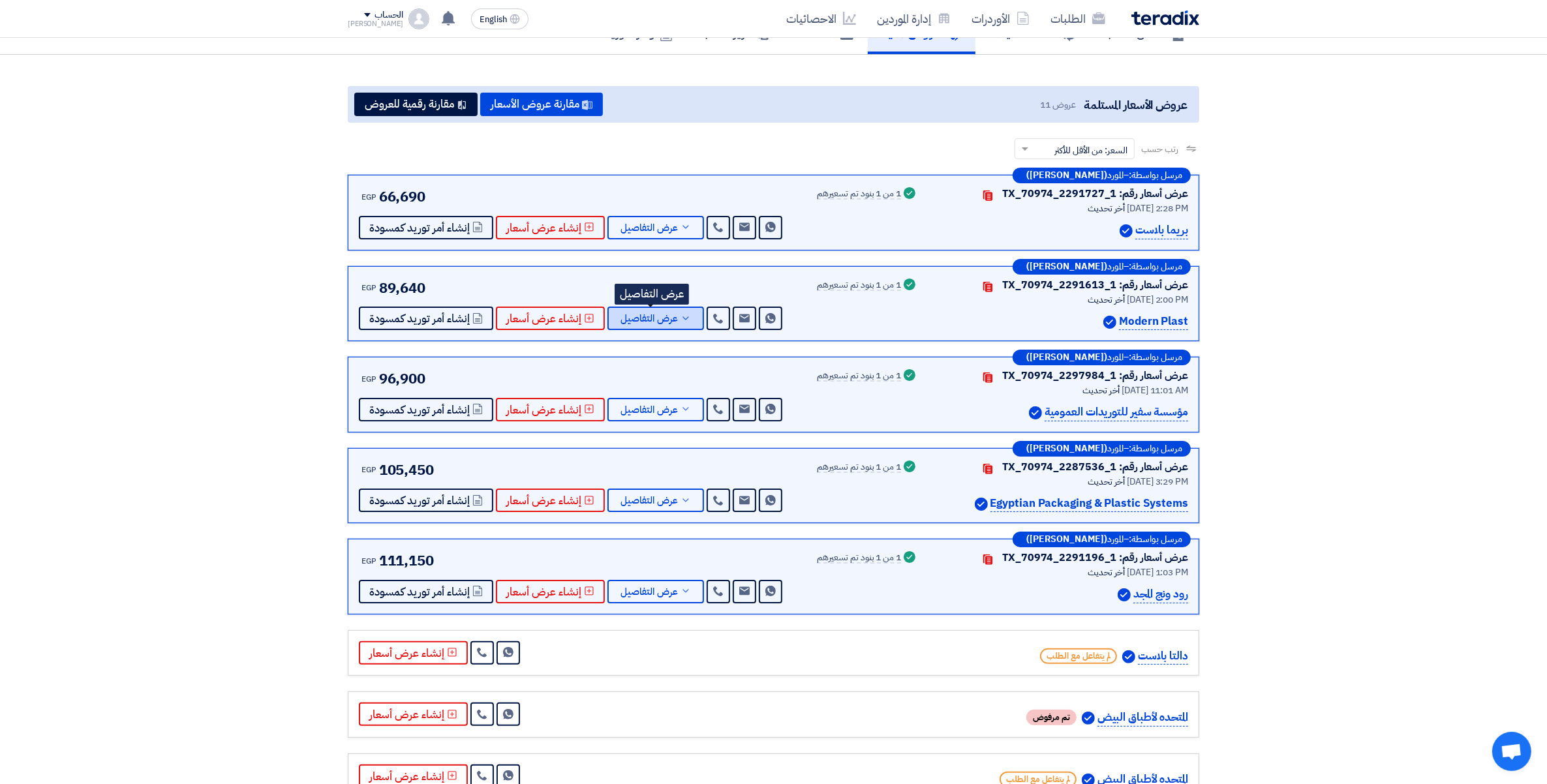
click at [683, 315] on icon at bounding box center [685, 318] width 10 height 10
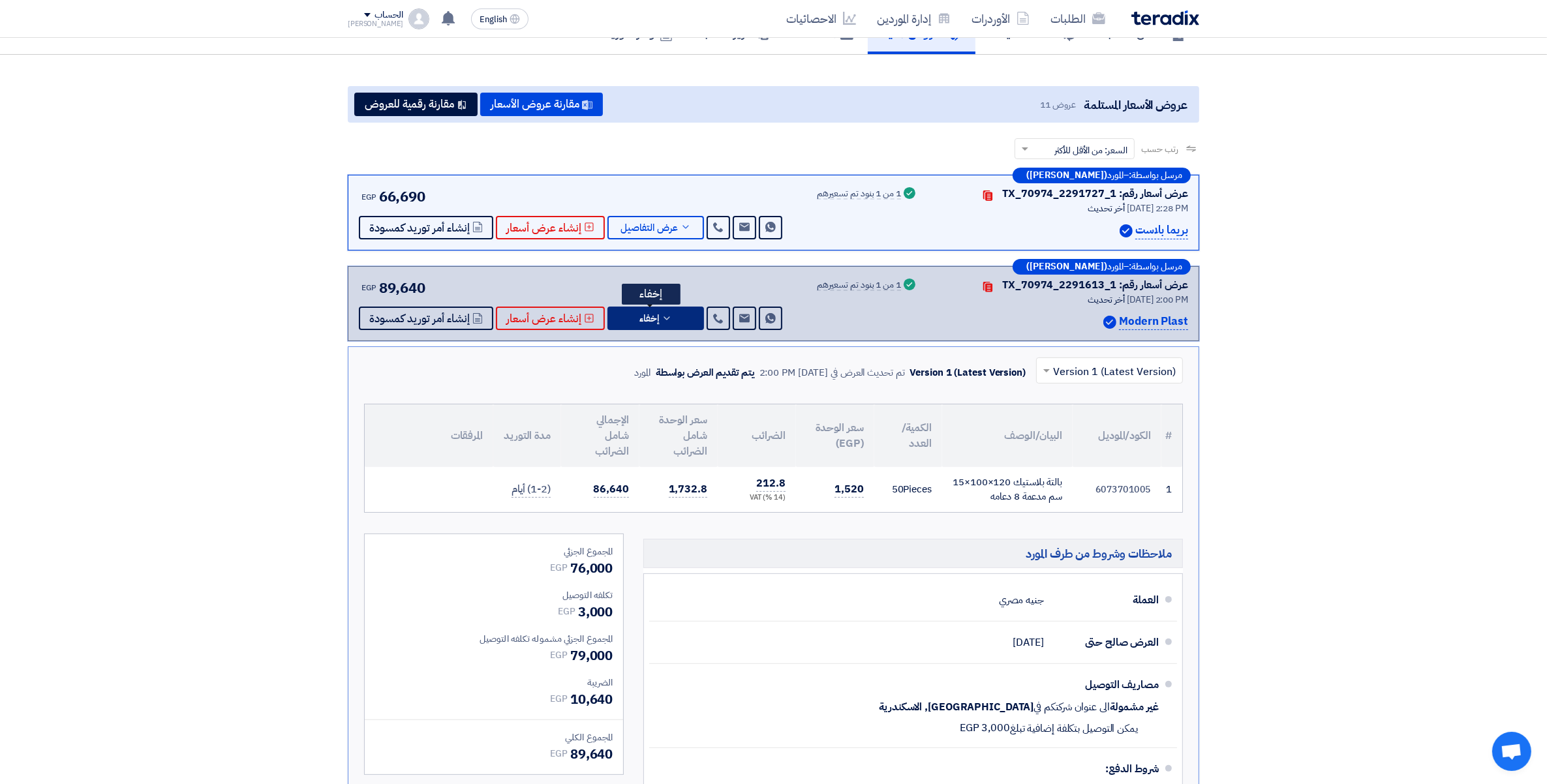
click at [682, 314] on button "إخفاء" at bounding box center [655, 319] width 96 height 24
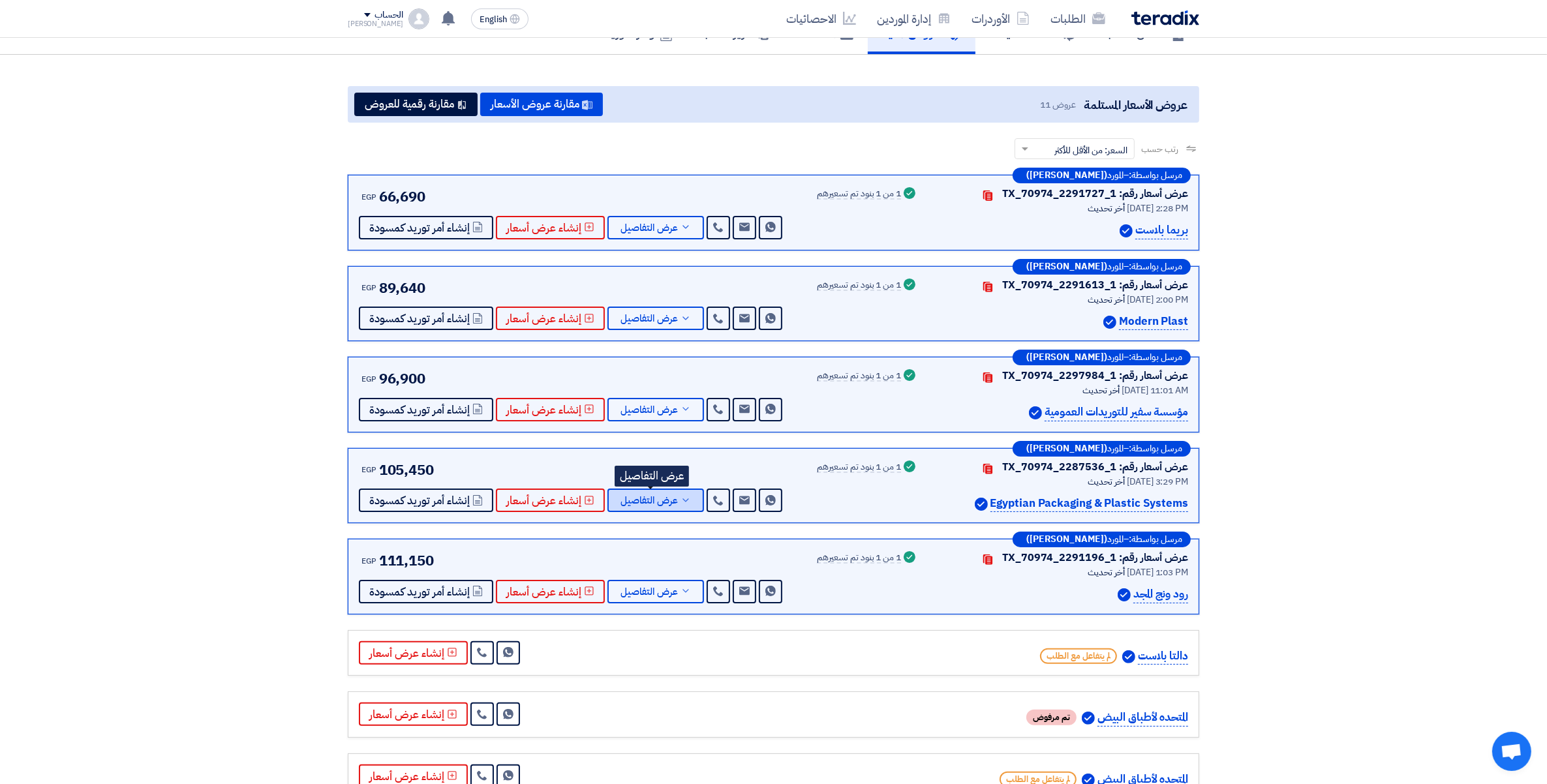
click at [653, 506] on span "عرض التفاصيل" at bounding box center [649, 501] width 58 height 10
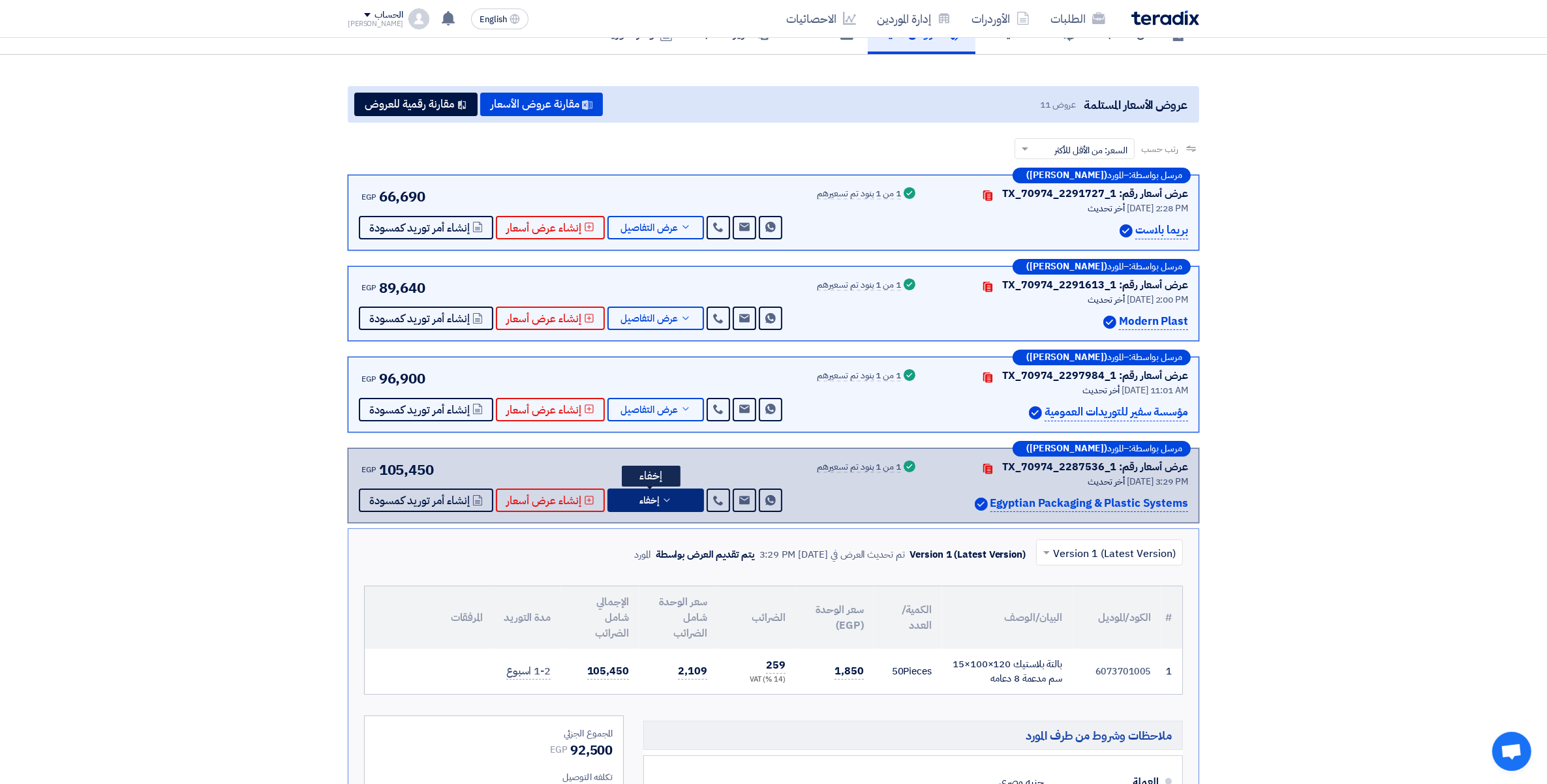
click at [653, 506] on span "إخفاء" at bounding box center [648, 501] width 19 height 10
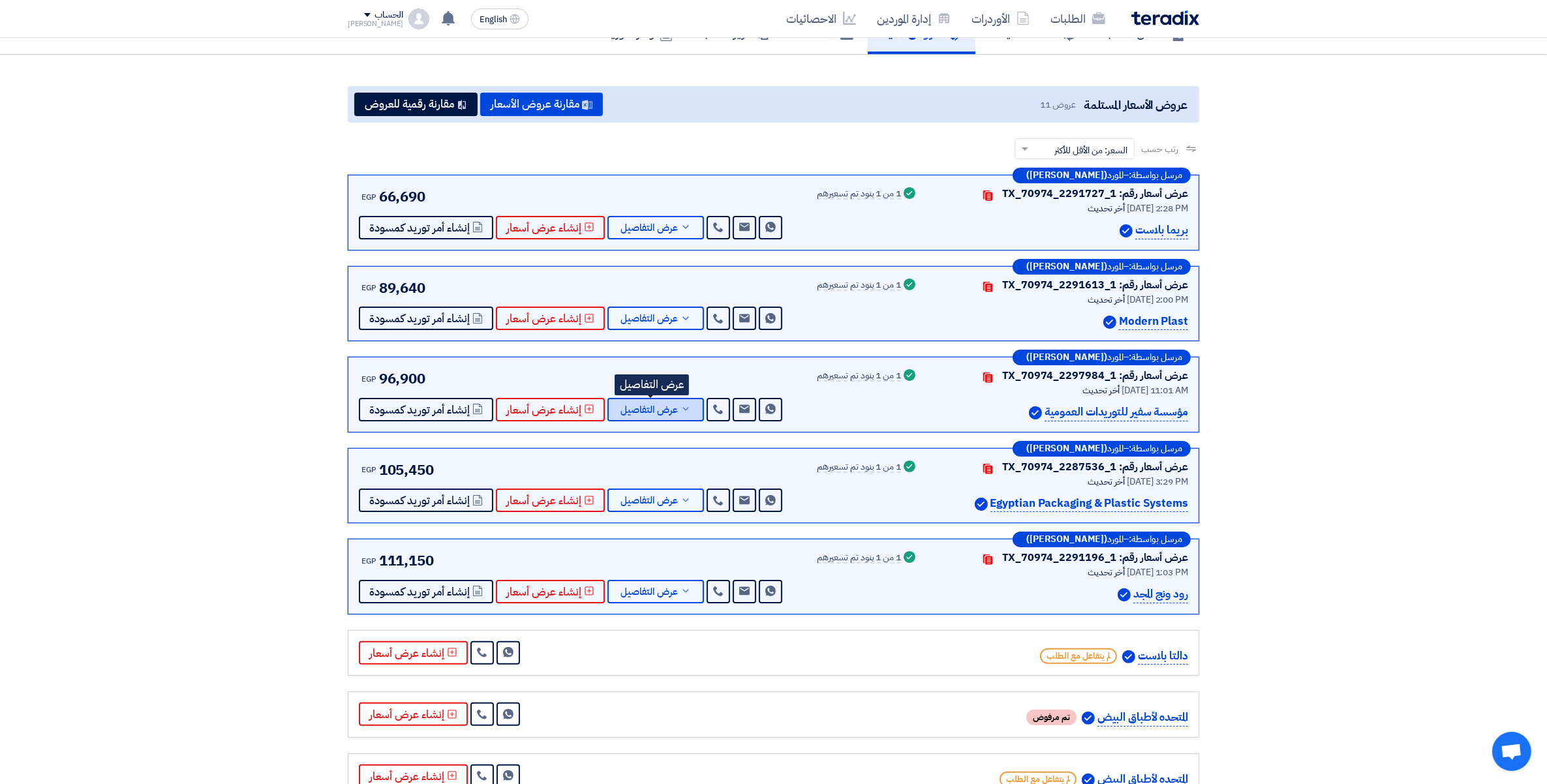
click at [685, 413] on button "عرض التفاصيل" at bounding box center [655, 410] width 96 height 24
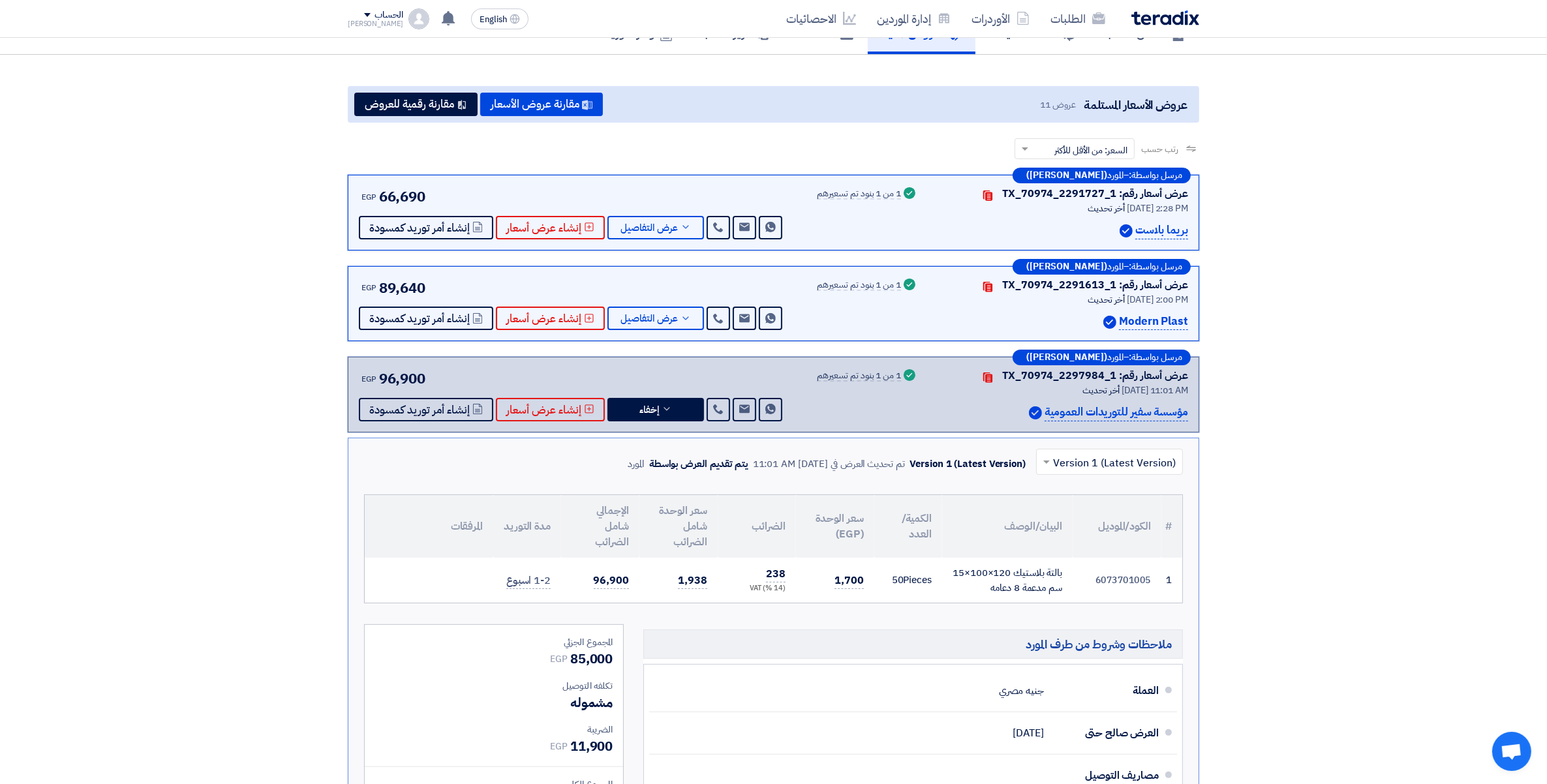
drag, startPoint x: 839, startPoint y: 588, endPoint x: 868, endPoint y: 589, distance: 29.0
click at [868, 589] on td "1,700" at bounding box center [835, 580] width 79 height 45
drag, startPoint x: 866, startPoint y: 589, endPoint x: 839, endPoint y: 591, distance: 27.1
click at [840, 587] on span "1,700" at bounding box center [849, 582] width 29 height 16
drag, startPoint x: 833, startPoint y: 586, endPoint x: 878, endPoint y: 585, distance: 45.0
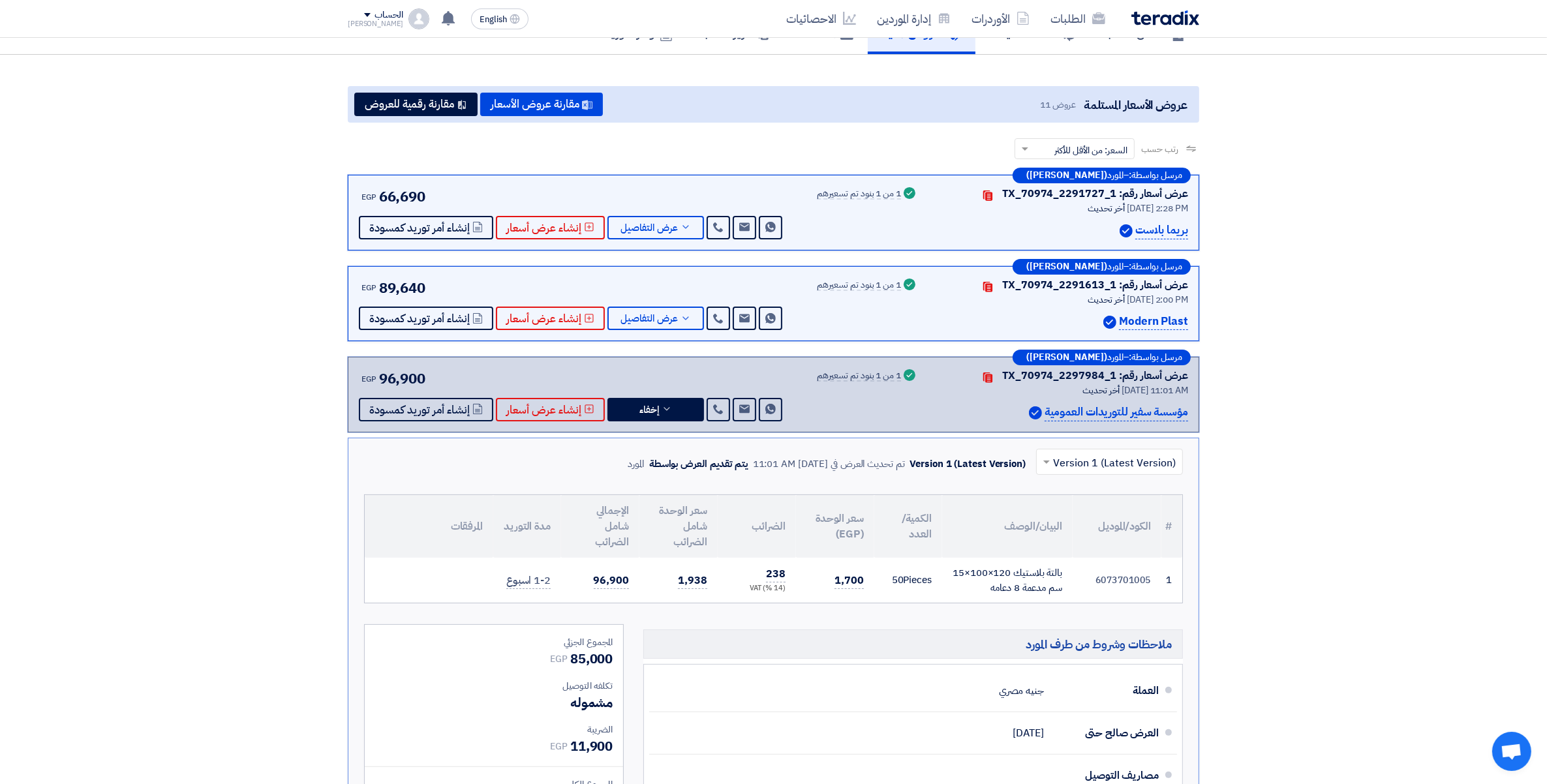
click at [878, 585] on tr "1 6073701005 بالتة بلاستيك 120×100×15 سم مدعمة 8 دعامه 50" at bounding box center [773, 580] width 818 height 45
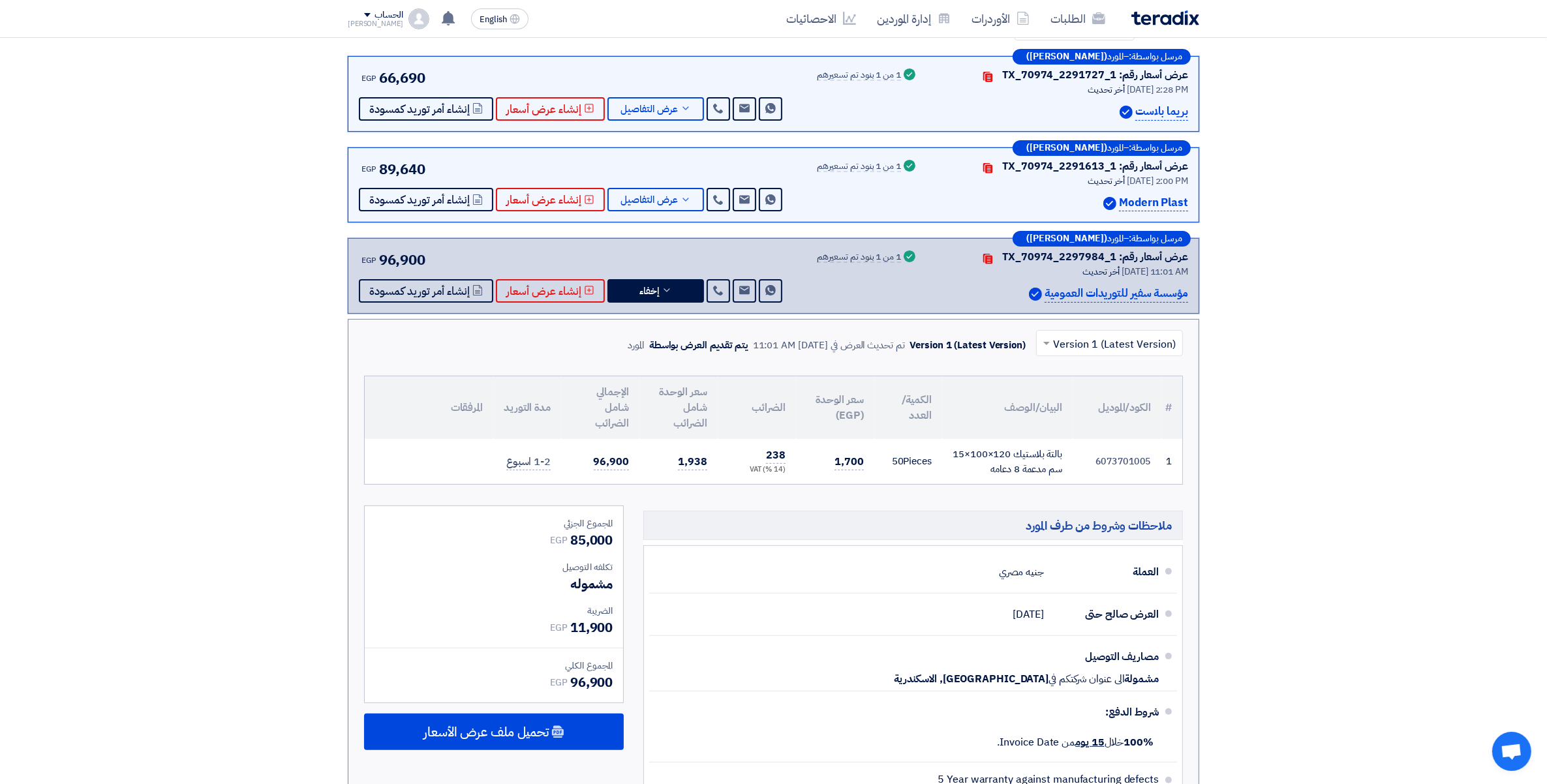
scroll to position [489, 0]
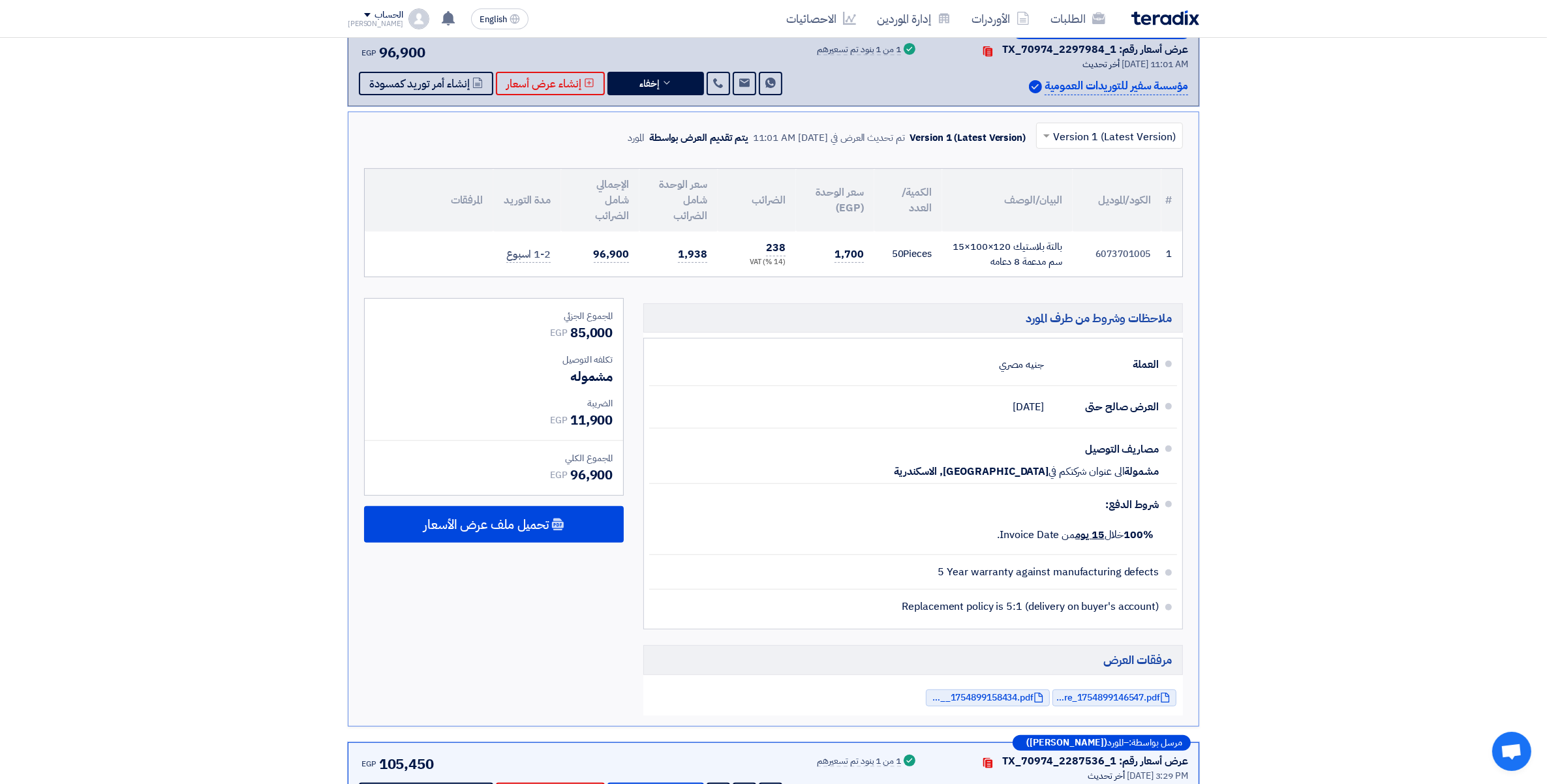
drag, startPoint x: 925, startPoint y: 585, endPoint x: 1232, endPoint y: 599, distance: 307.3
click at [1190, 584] on div "ملاحظات وشروط من طرف المورد العملة جنيه مصري العرض صالح حتى [DATE] مصاريف التوص…" at bounding box center [913, 507] width 560 height 418
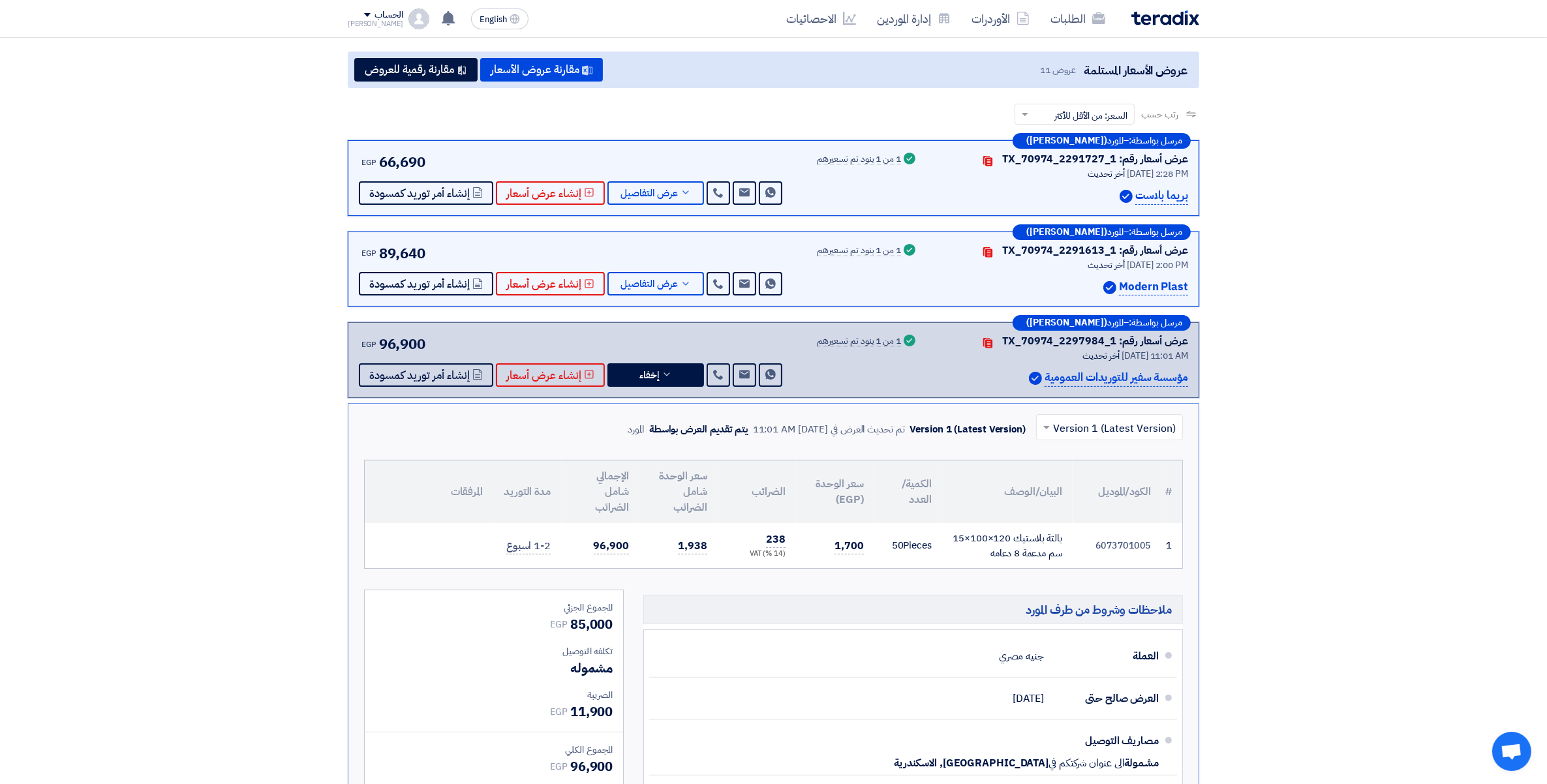
scroll to position [163, 0]
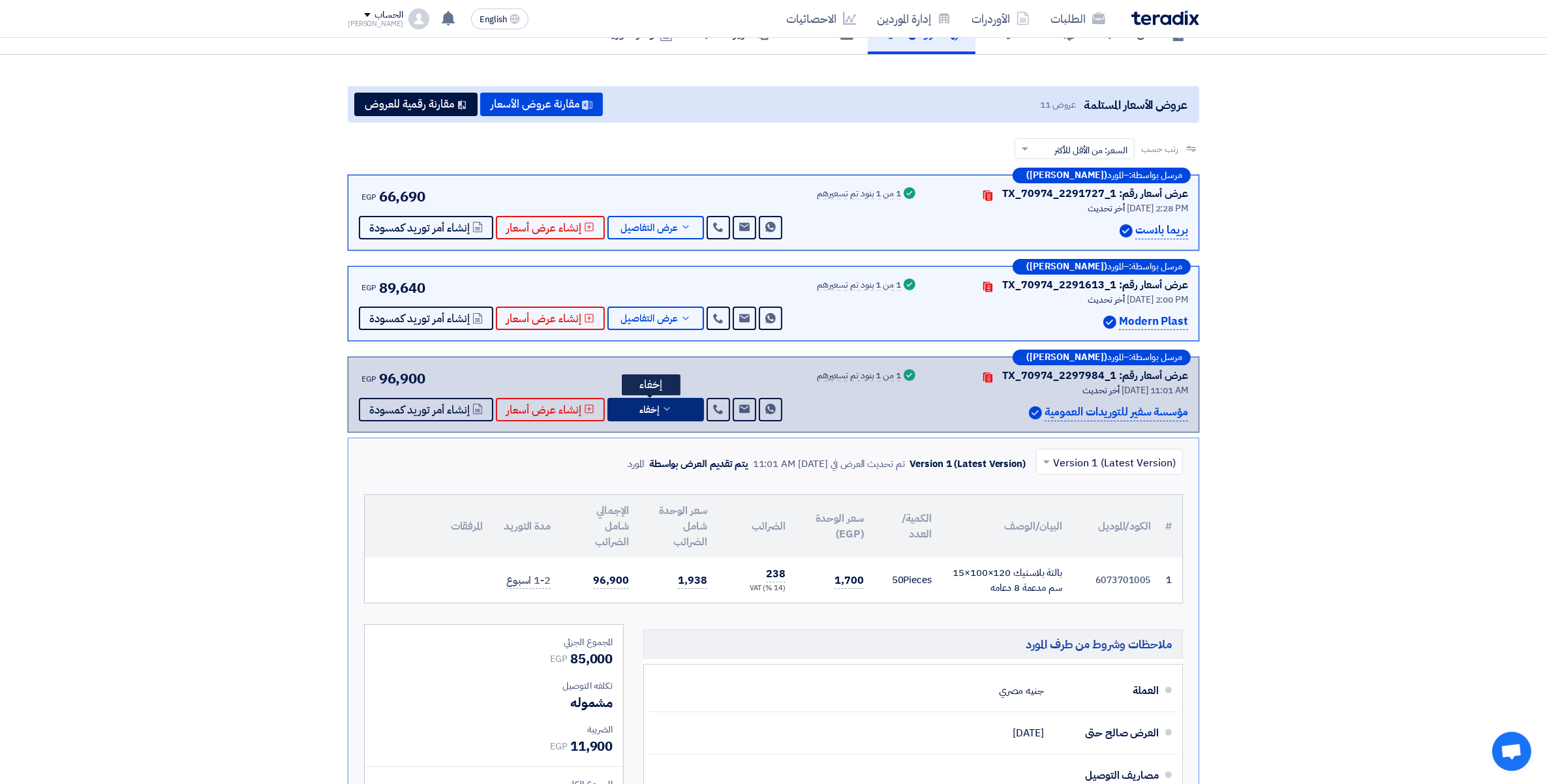
click at [667, 414] on button "إخفاء" at bounding box center [655, 410] width 96 height 24
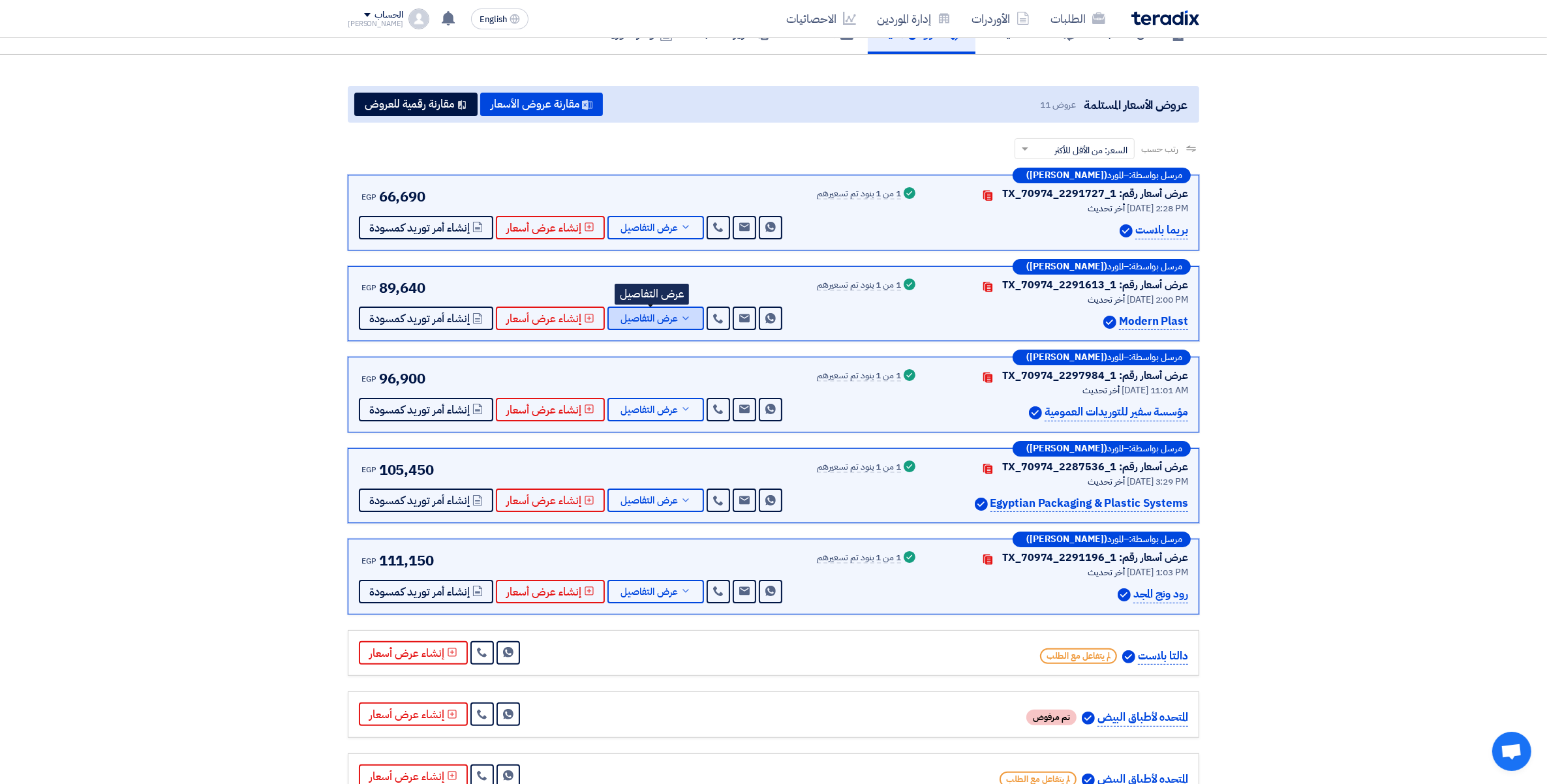
click at [683, 321] on button "عرض التفاصيل" at bounding box center [655, 319] width 96 height 24
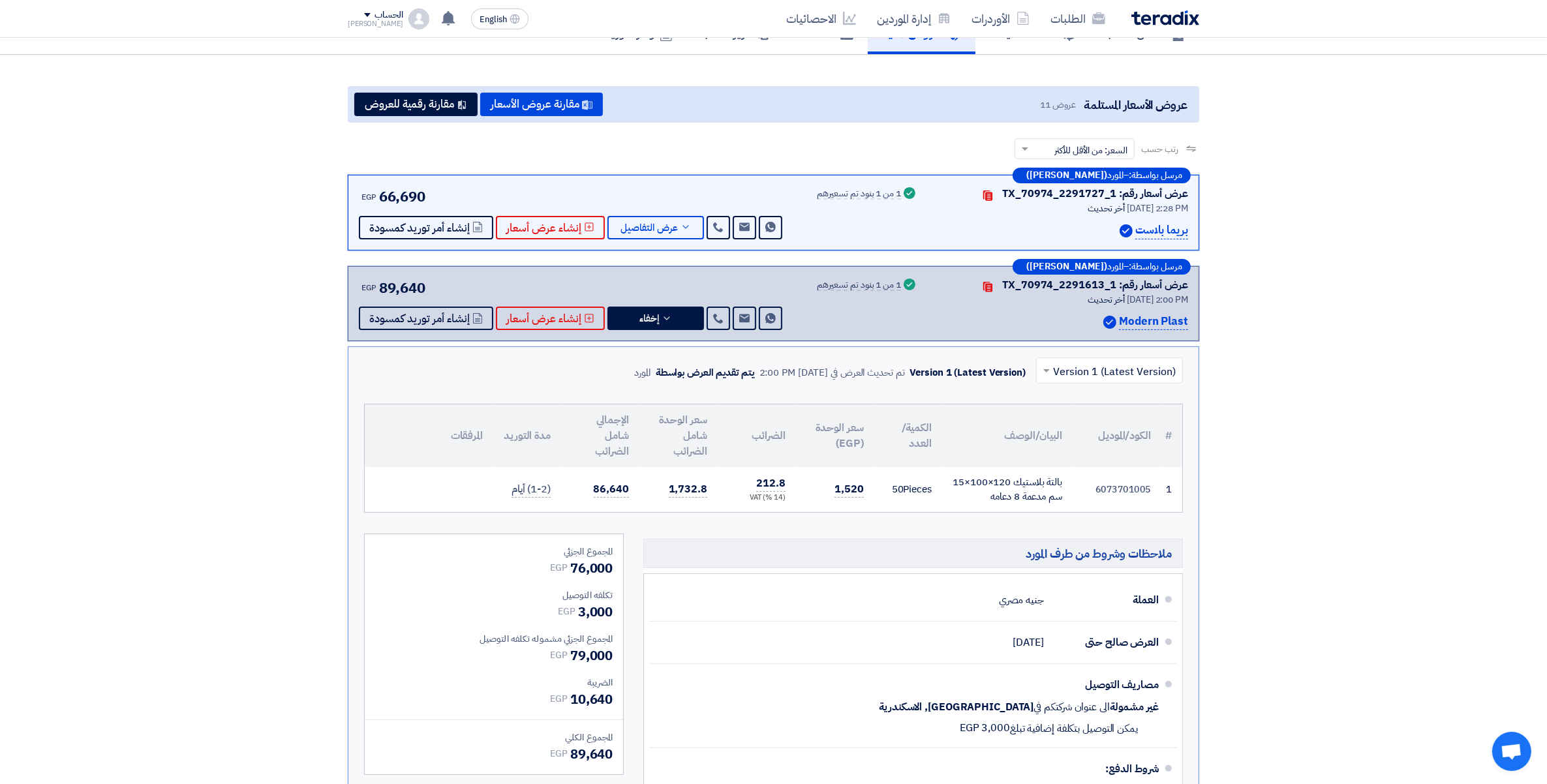
drag, startPoint x: 833, startPoint y: 496, endPoint x: 866, endPoint y: 496, distance: 33.0
click at [866, 496] on td "1,520" at bounding box center [835, 489] width 79 height 45
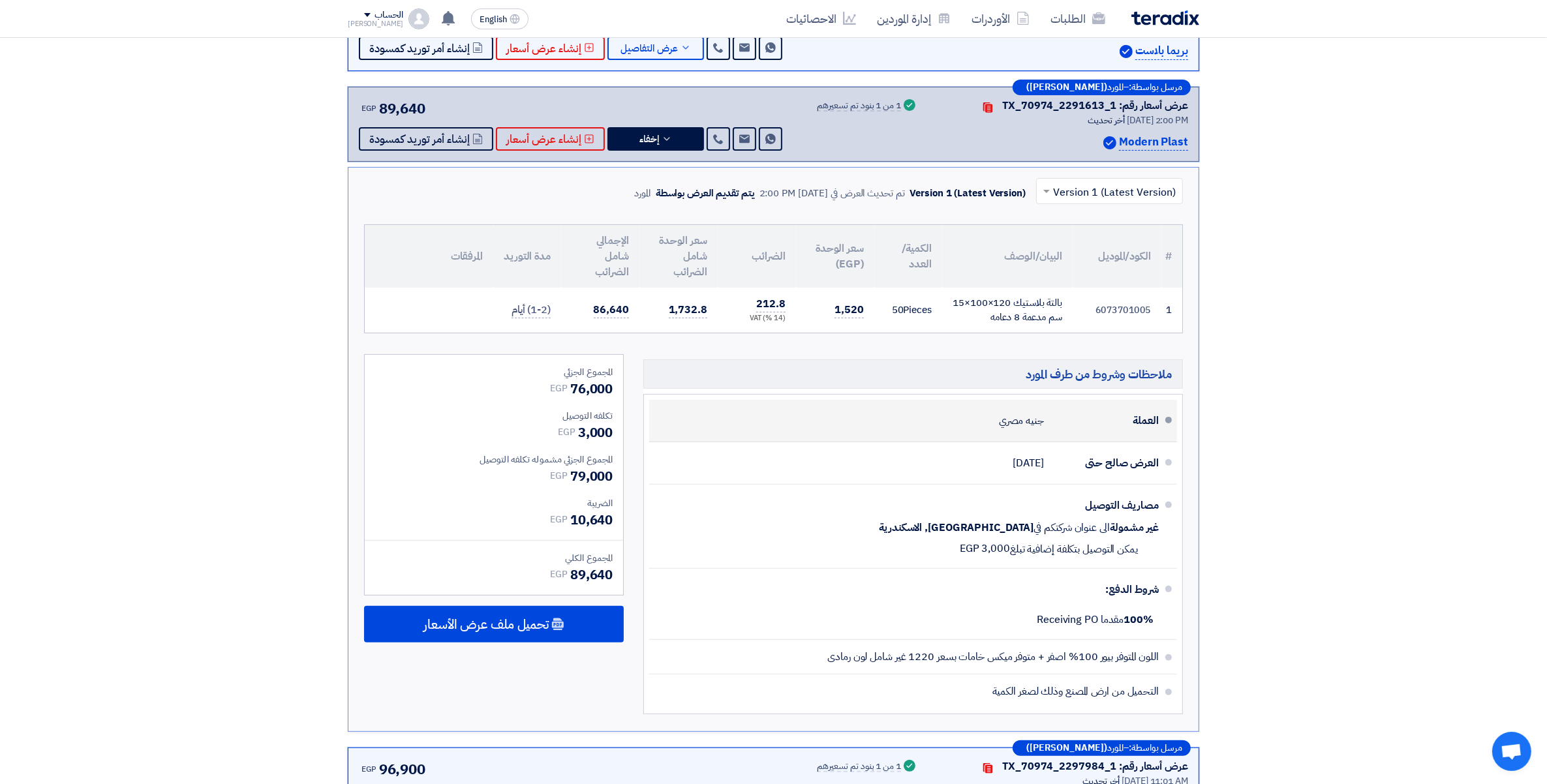
scroll to position [408, 0]
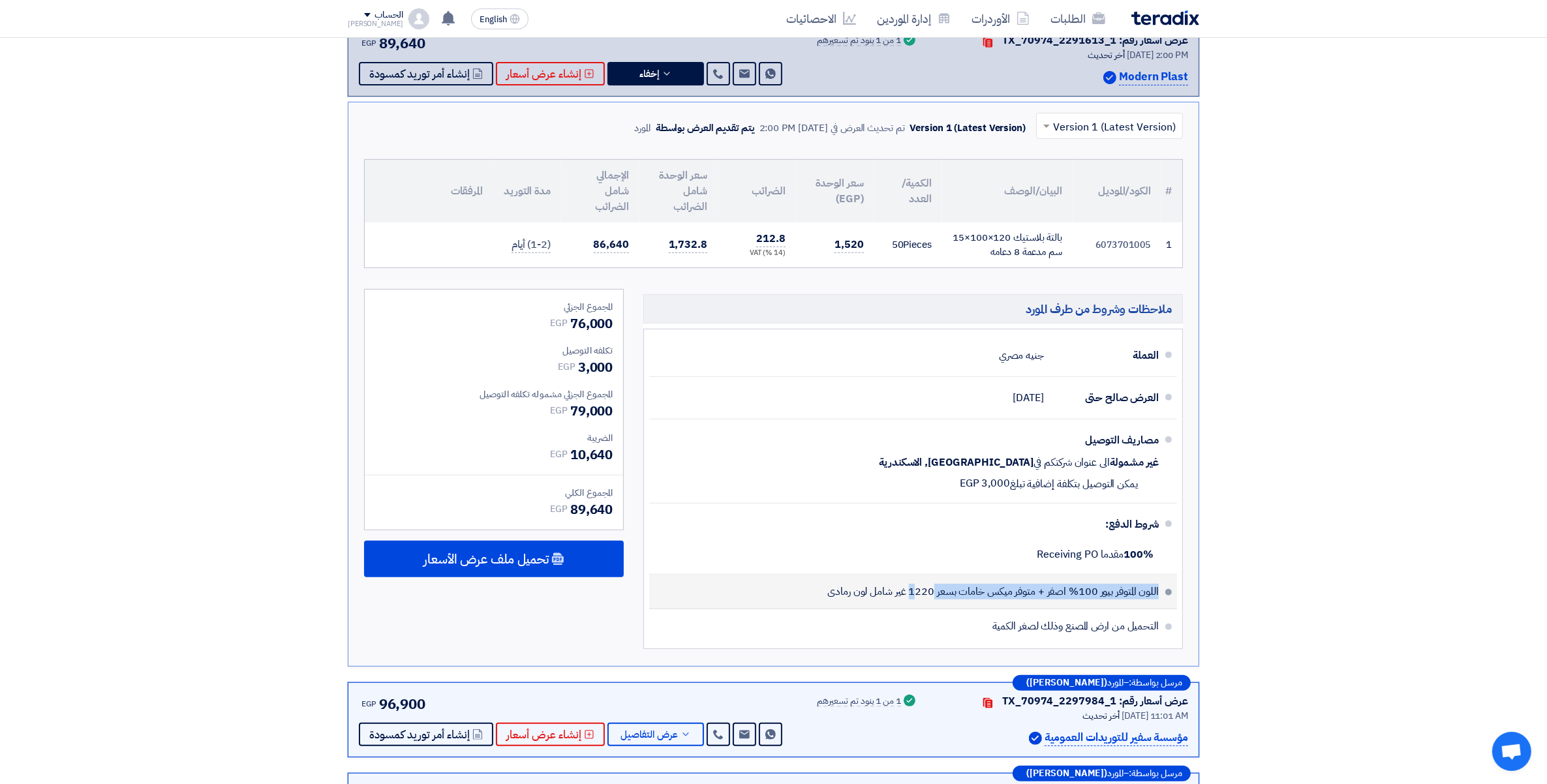
drag, startPoint x: 1042, startPoint y: 610, endPoint x: 1165, endPoint y: 614, distance: 123.1
click at [1165, 610] on li "اللون المتوفر بيور 100% اصفر + متوفر ميكس خامات بسعر 1220 غير شامل لون رمادى" at bounding box center [913, 593] width 528 height 35
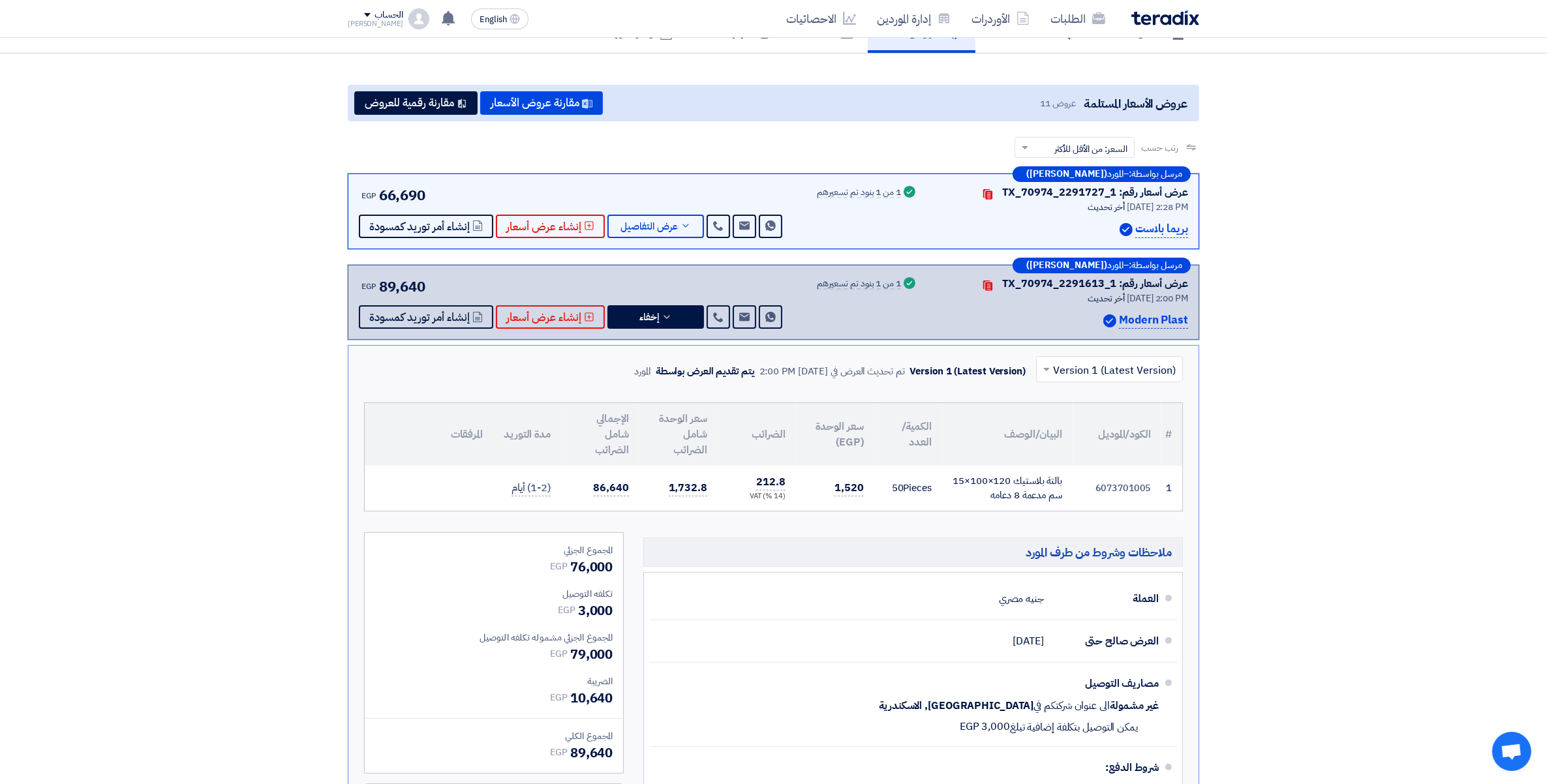
scroll to position [163, 0]
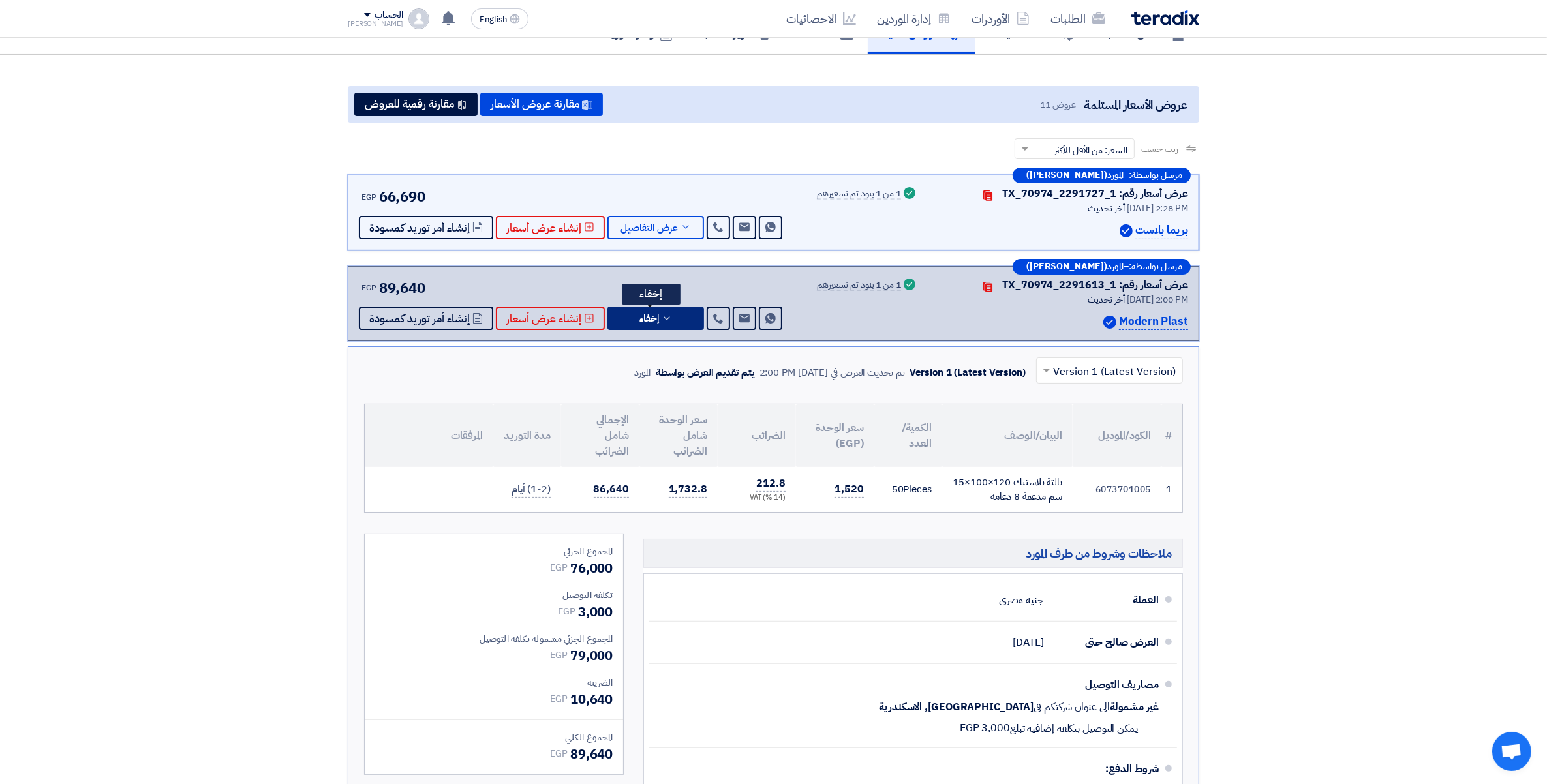
click at [681, 319] on button "إخفاء" at bounding box center [655, 319] width 96 height 24
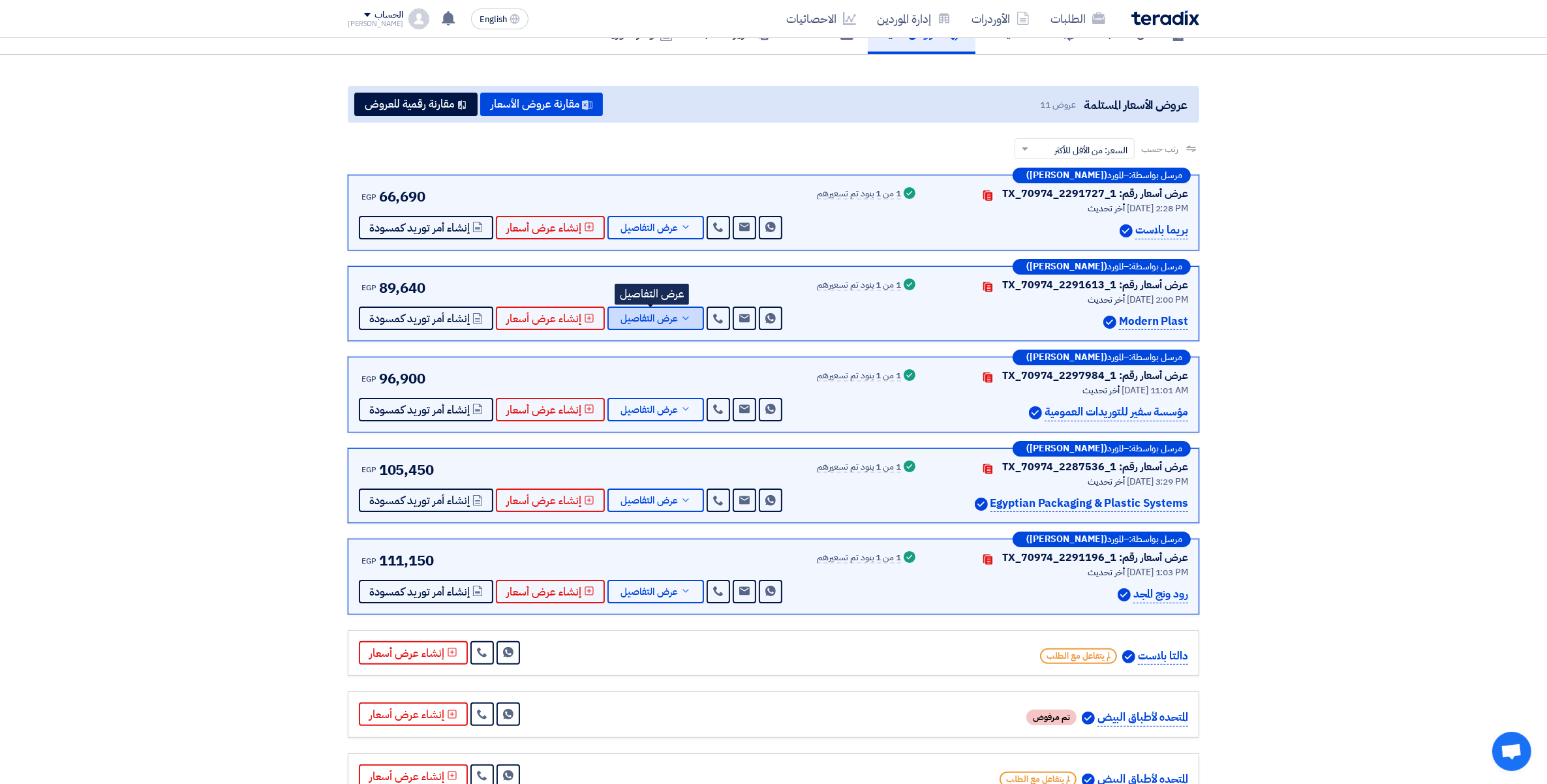
click at [681, 321] on icon at bounding box center [685, 318] width 10 height 10
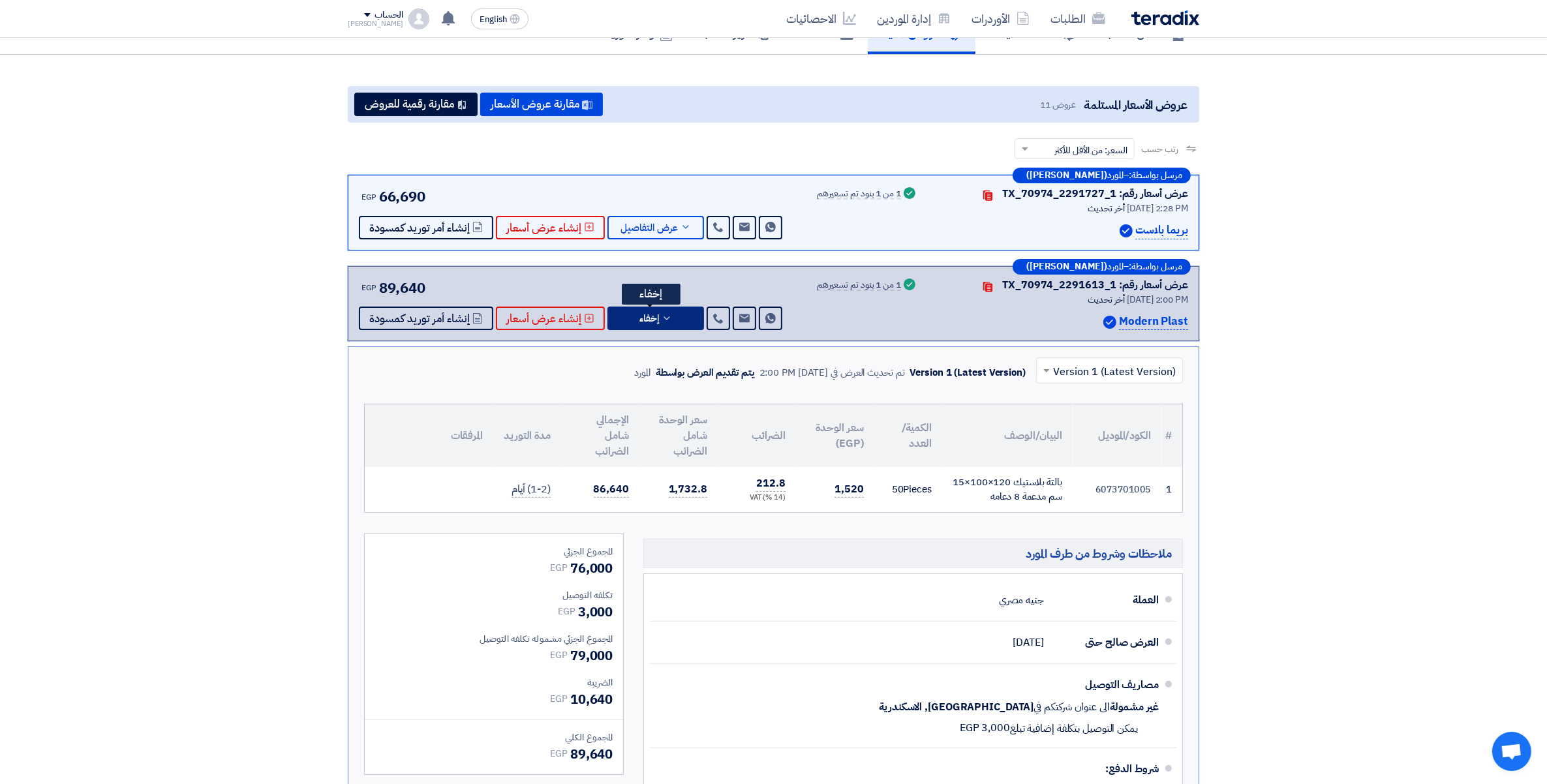
click at [680, 321] on button "إخفاء" at bounding box center [655, 319] width 96 height 24
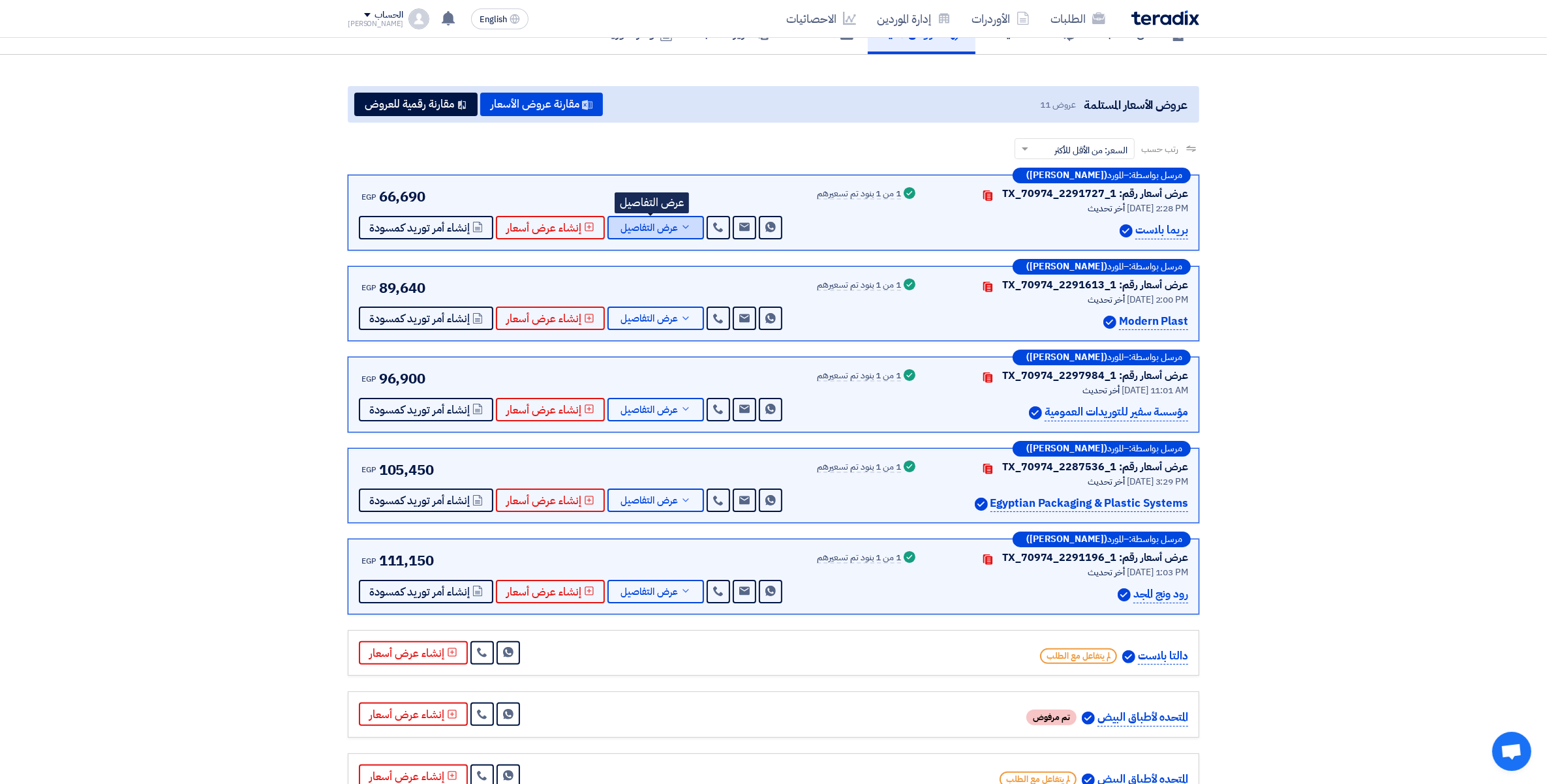
click at [683, 225] on use at bounding box center [685, 227] width 5 height 4
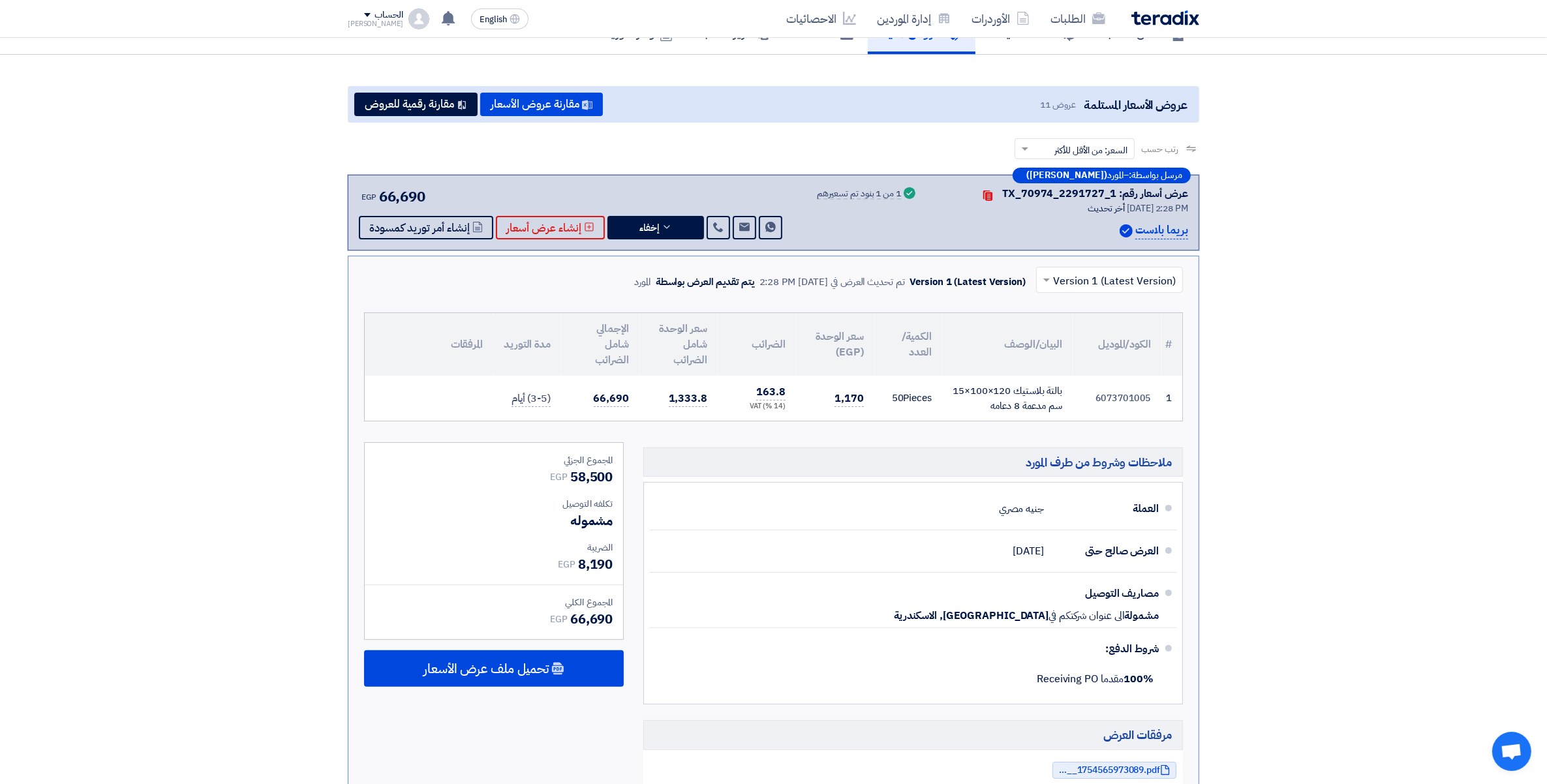
click at [1165, 226] on p "بريما بلاست" at bounding box center [1162, 230] width 53 height 17
drag, startPoint x: 834, startPoint y: 402, endPoint x: 873, endPoint y: 407, distance: 39.3
click at [873, 407] on td "1,170" at bounding box center [835, 397] width 79 height 45
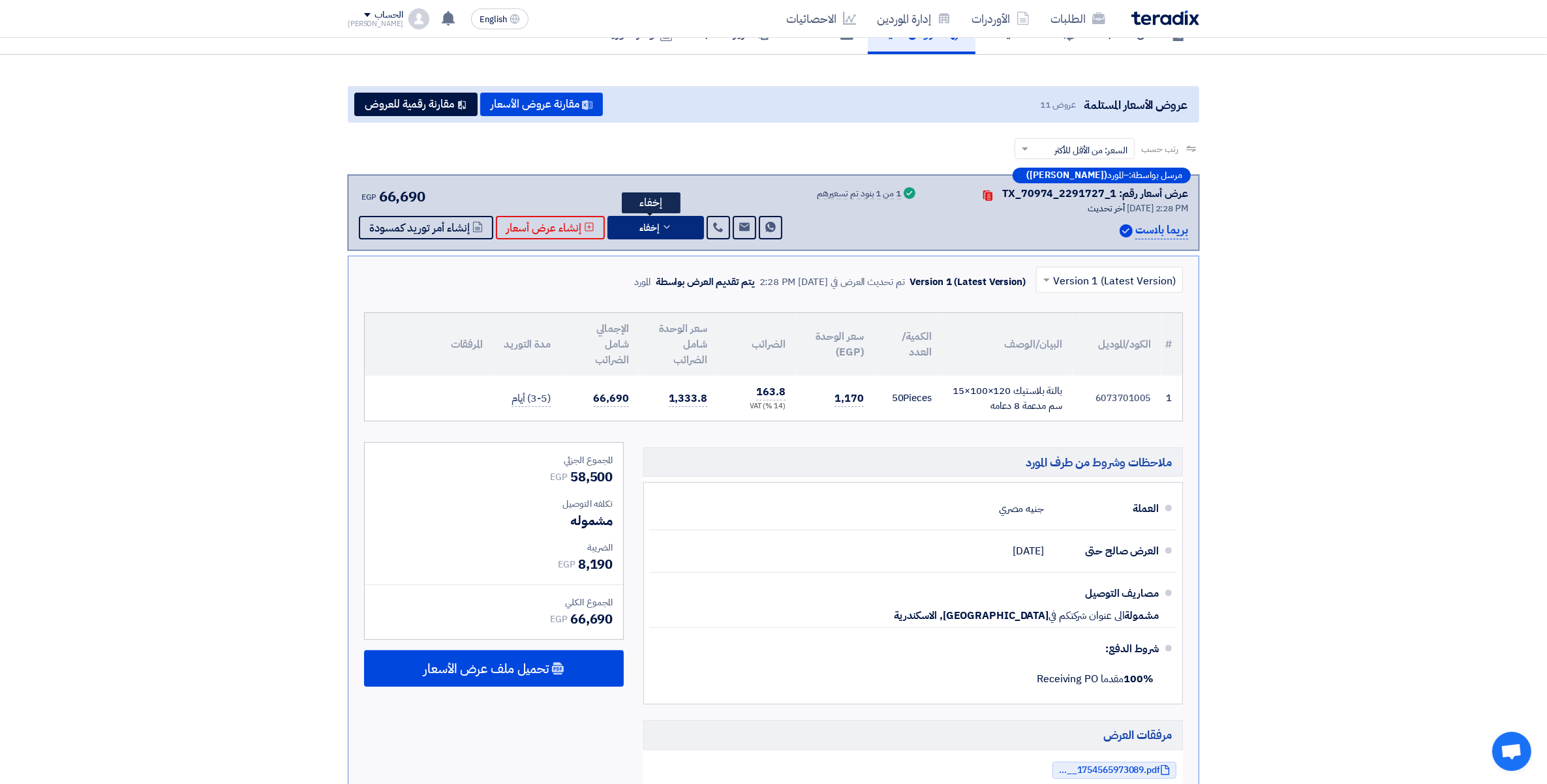
click at [677, 217] on button "إخفاء" at bounding box center [655, 228] width 96 height 24
